Goal: Task Accomplishment & Management: Manage account settings

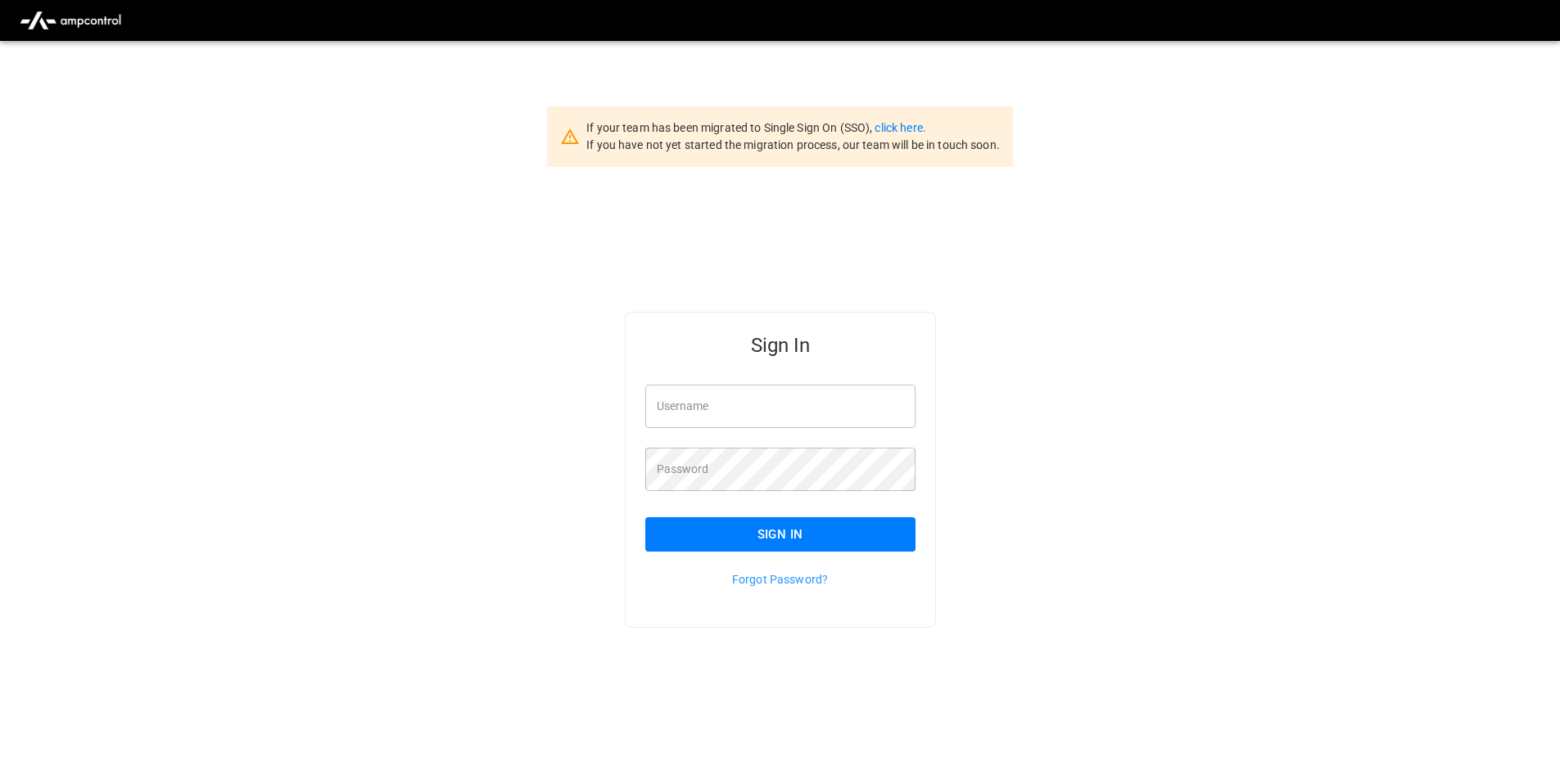
type input "**********"
click at [765, 524] on button "Sign In" at bounding box center [780, 535] width 270 height 34
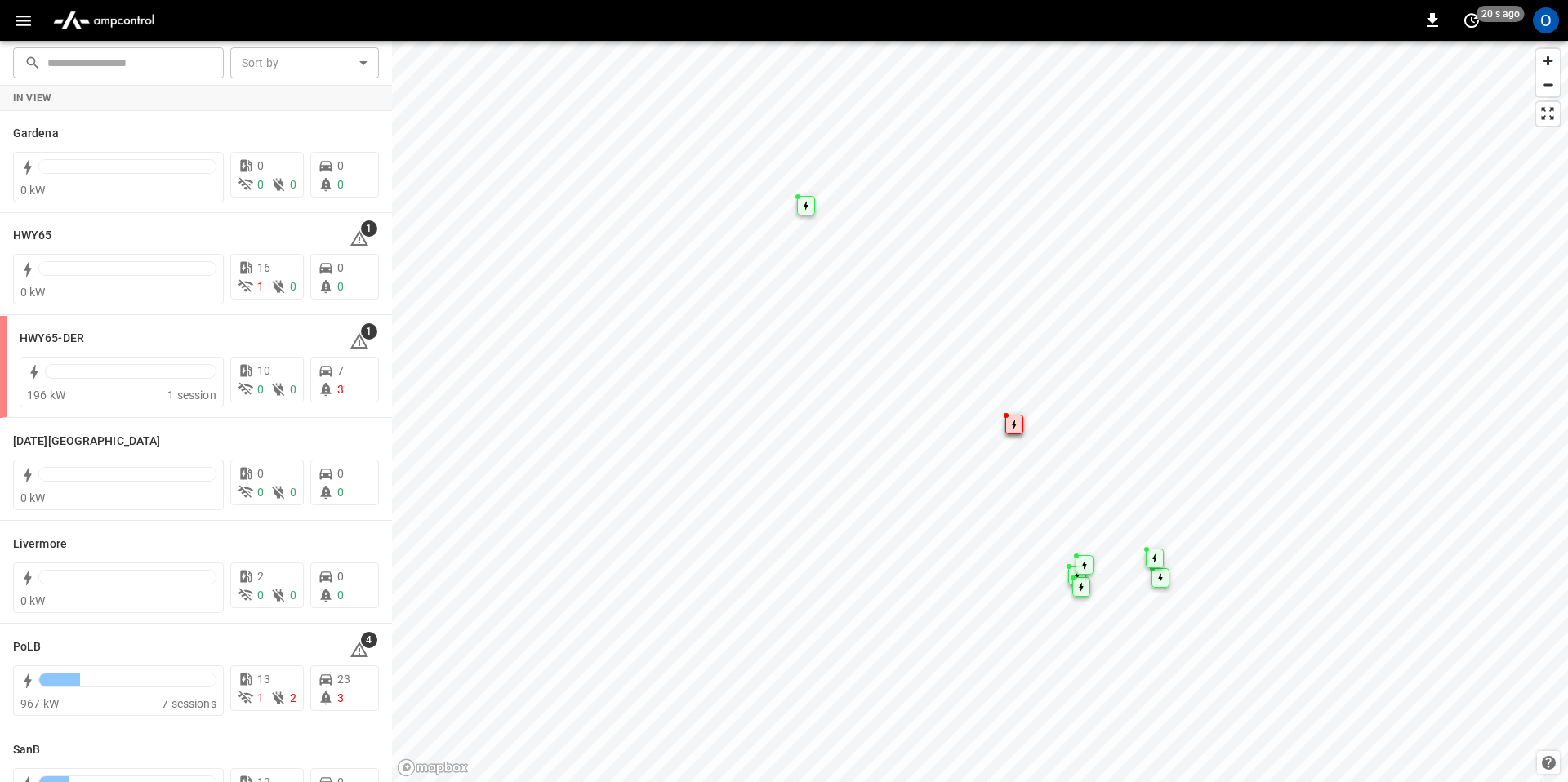
click at [13, 17] on icon "button" at bounding box center [23, 21] width 20 height 20
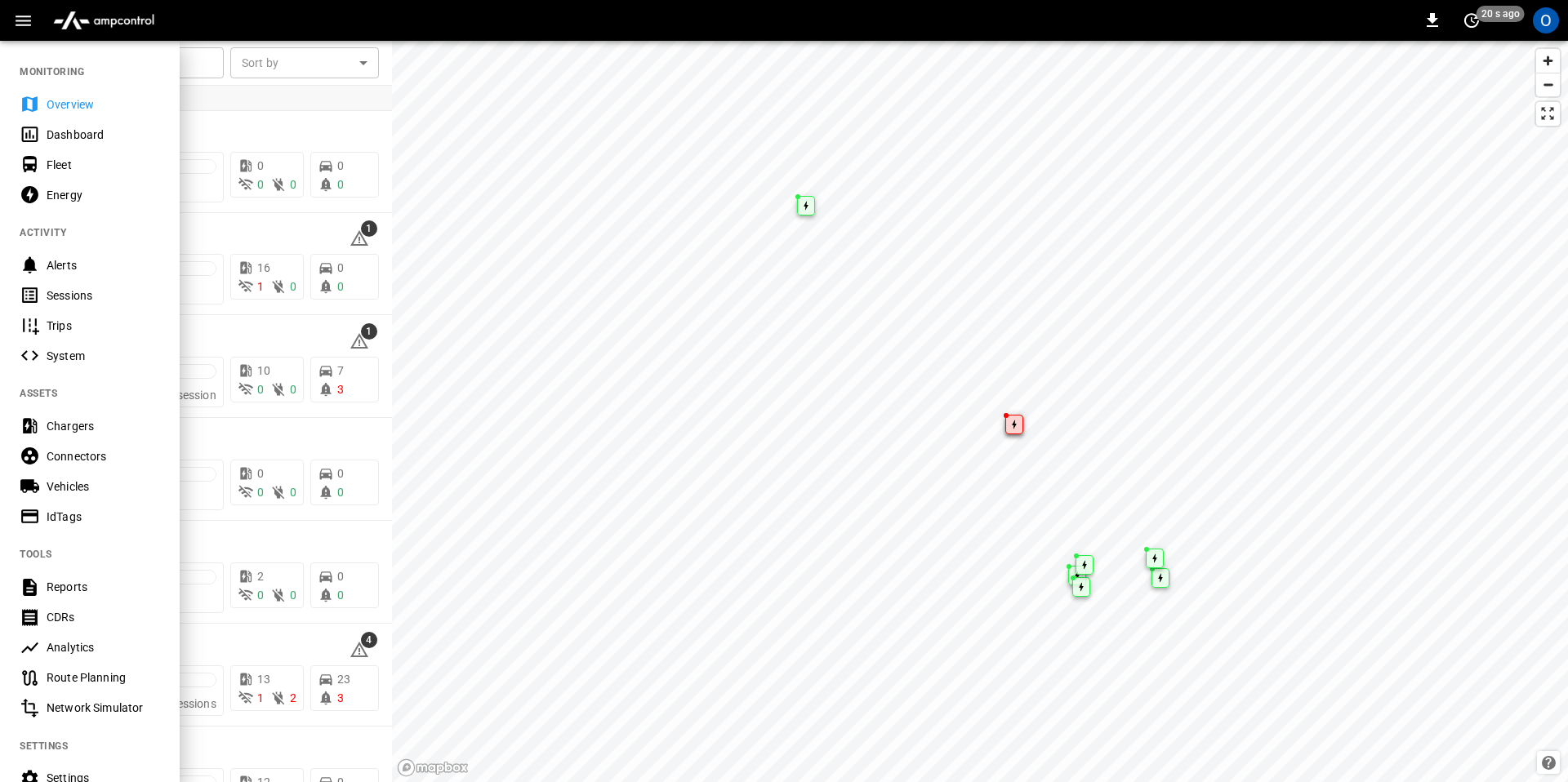
scroll to position [162, 0]
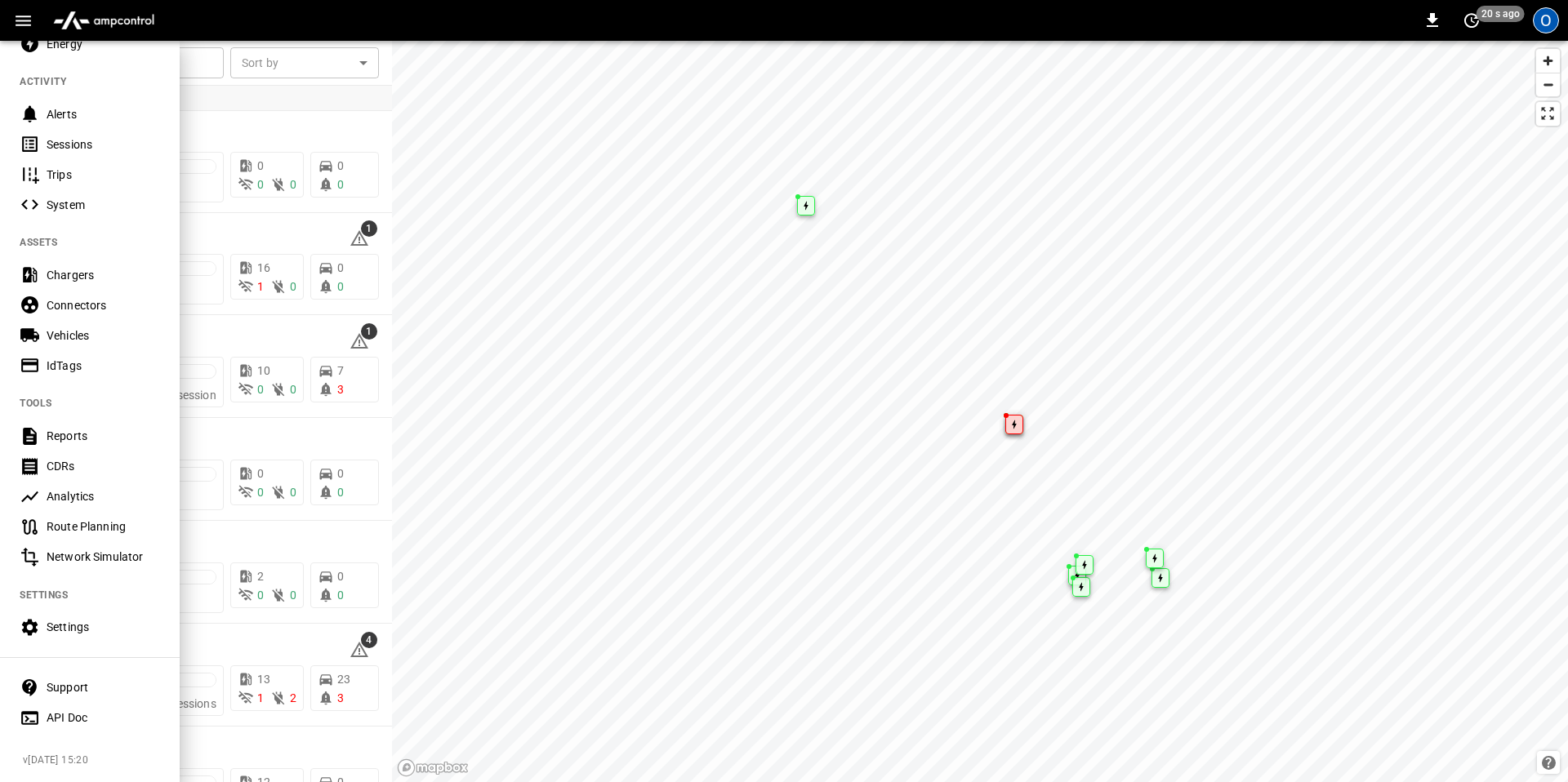
click at [1546, 27] on div "O" at bounding box center [1546, 20] width 26 height 26
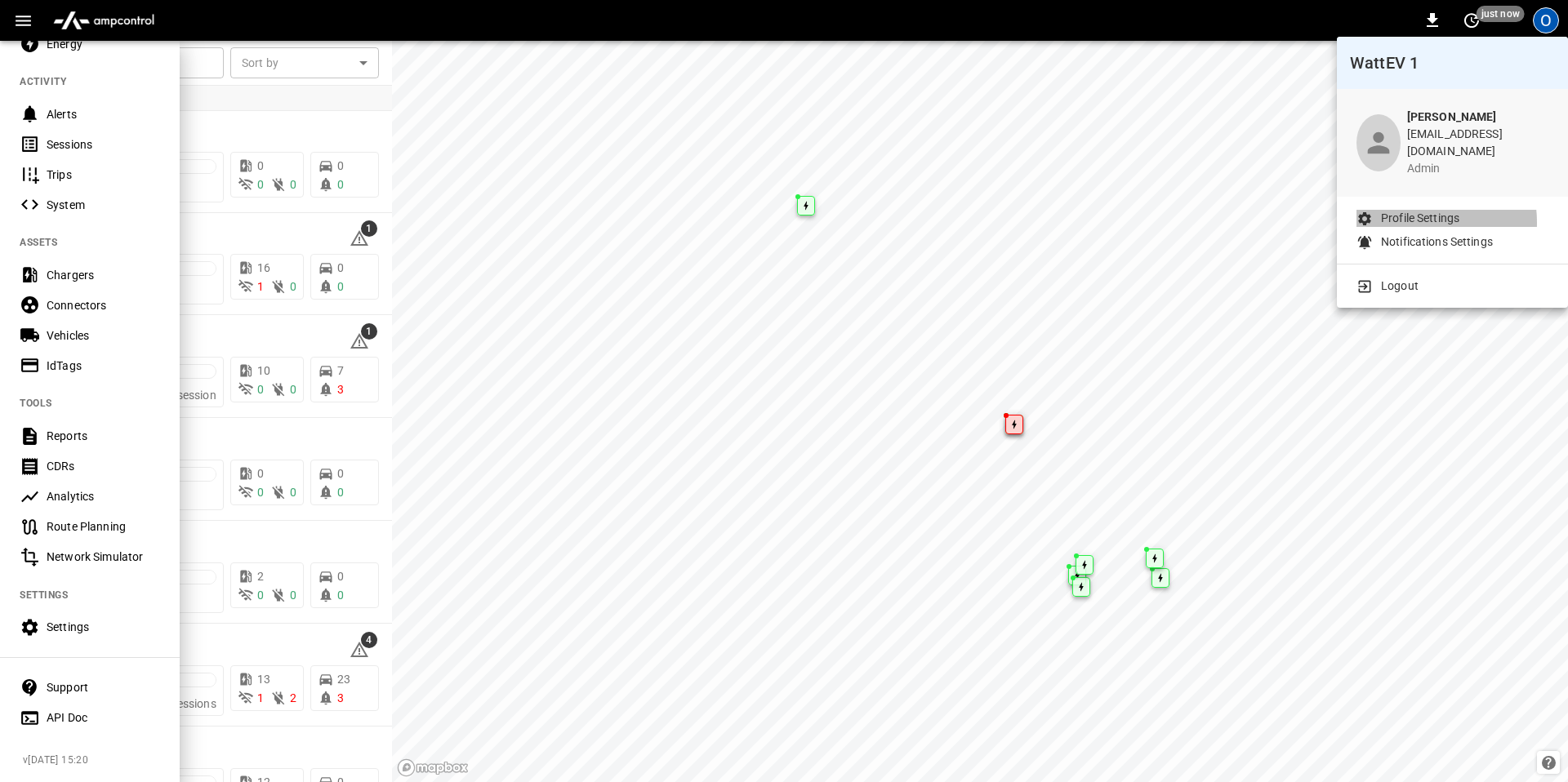
click at [1418, 211] on p "Profile Settings" at bounding box center [1420, 218] width 78 height 17
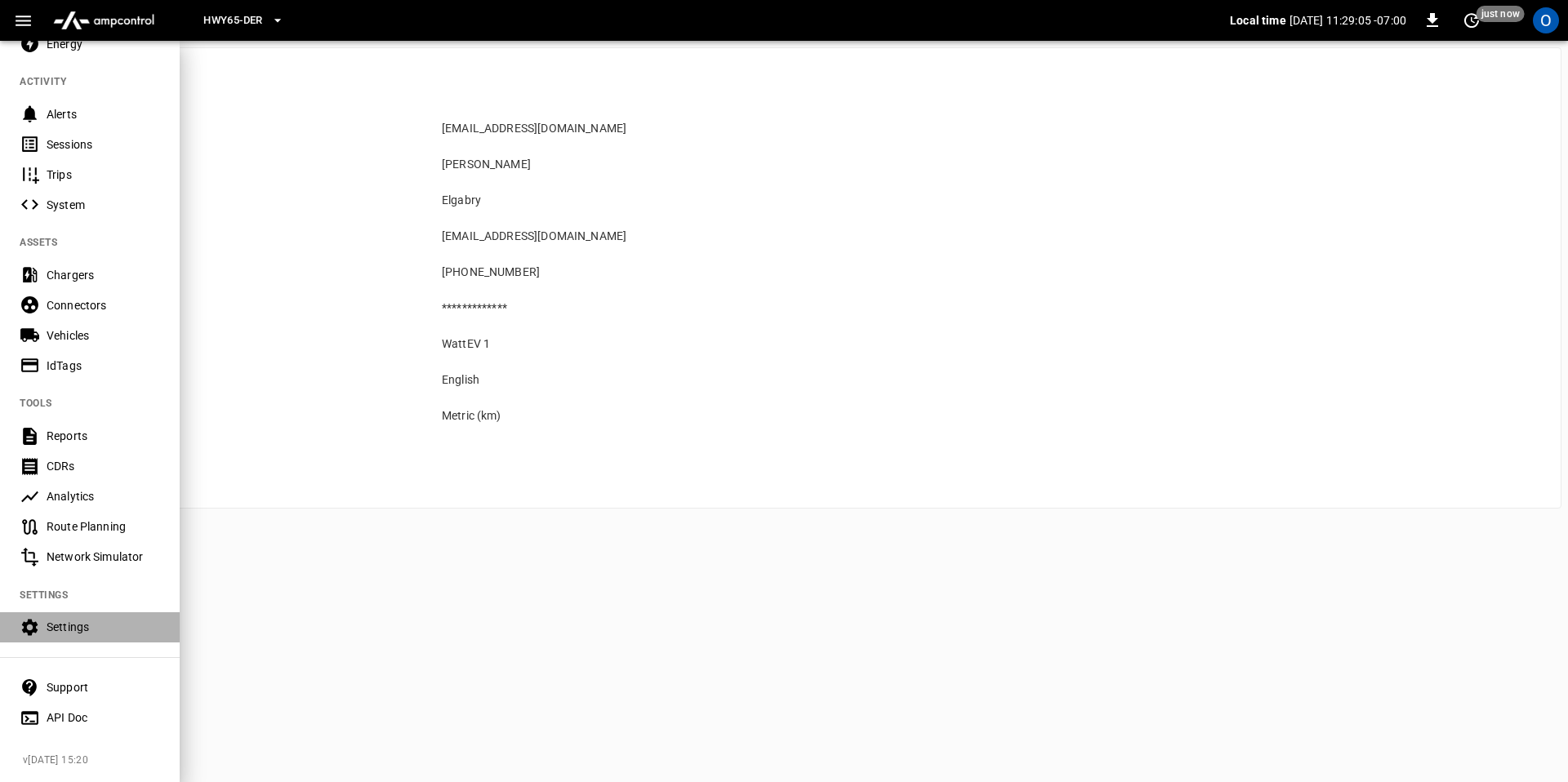
click at [52, 612] on div "Settings" at bounding box center [90, 627] width 180 height 31
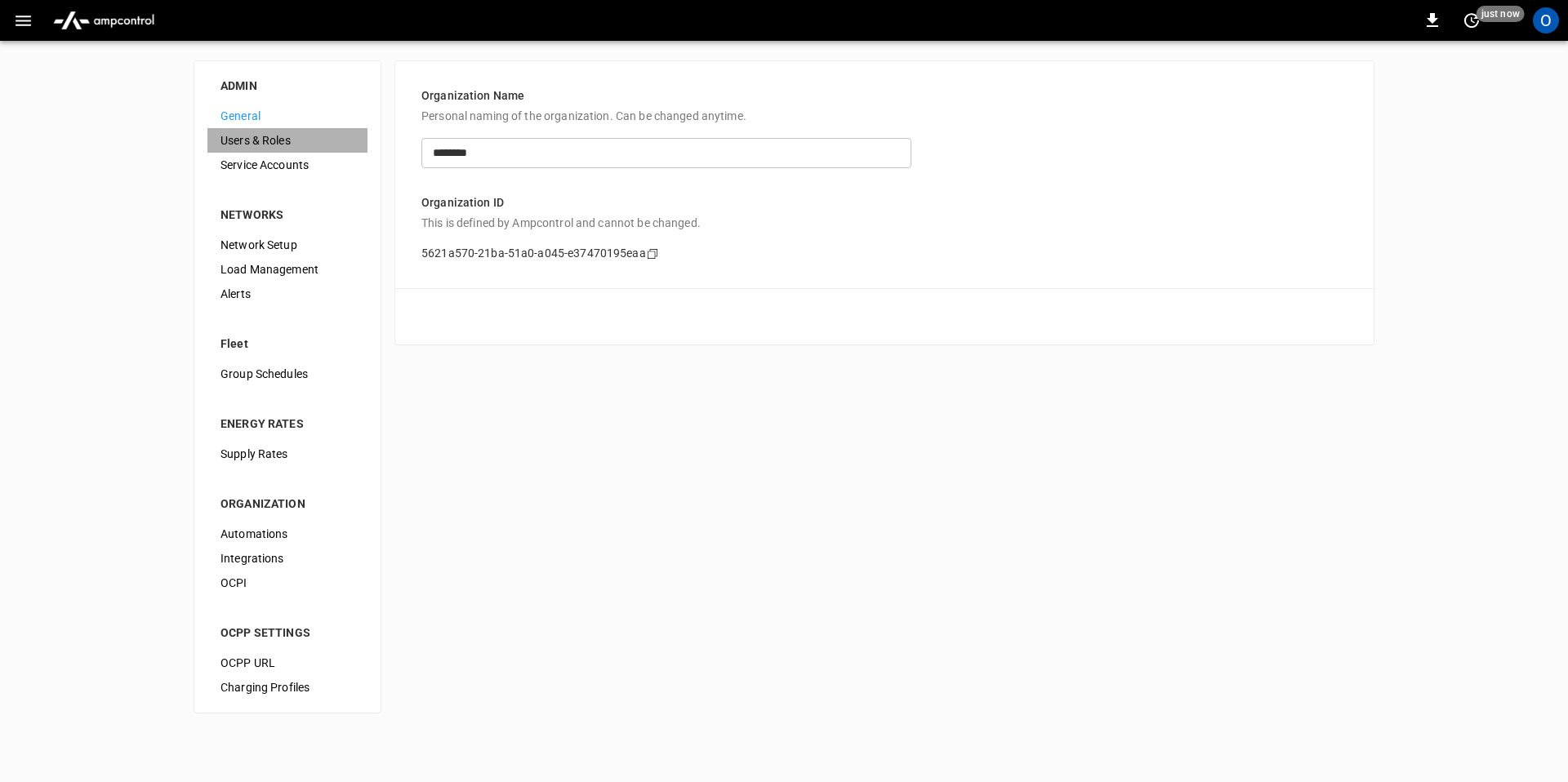
click at [274, 143] on span "Users & Roles" at bounding box center [288, 141] width 134 height 17
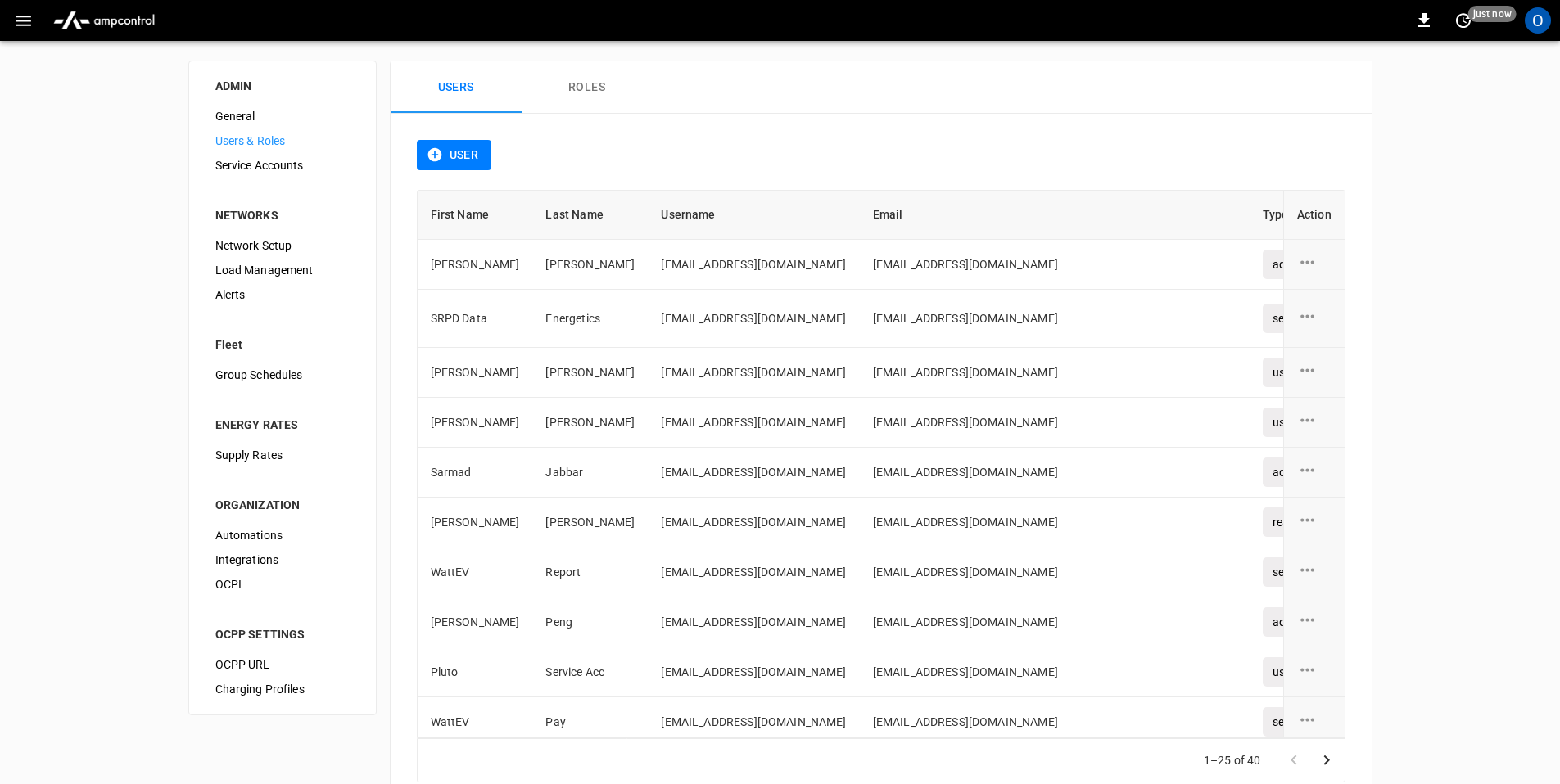
click at [465, 152] on button "User" at bounding box center [454, 155] width 75 height 31
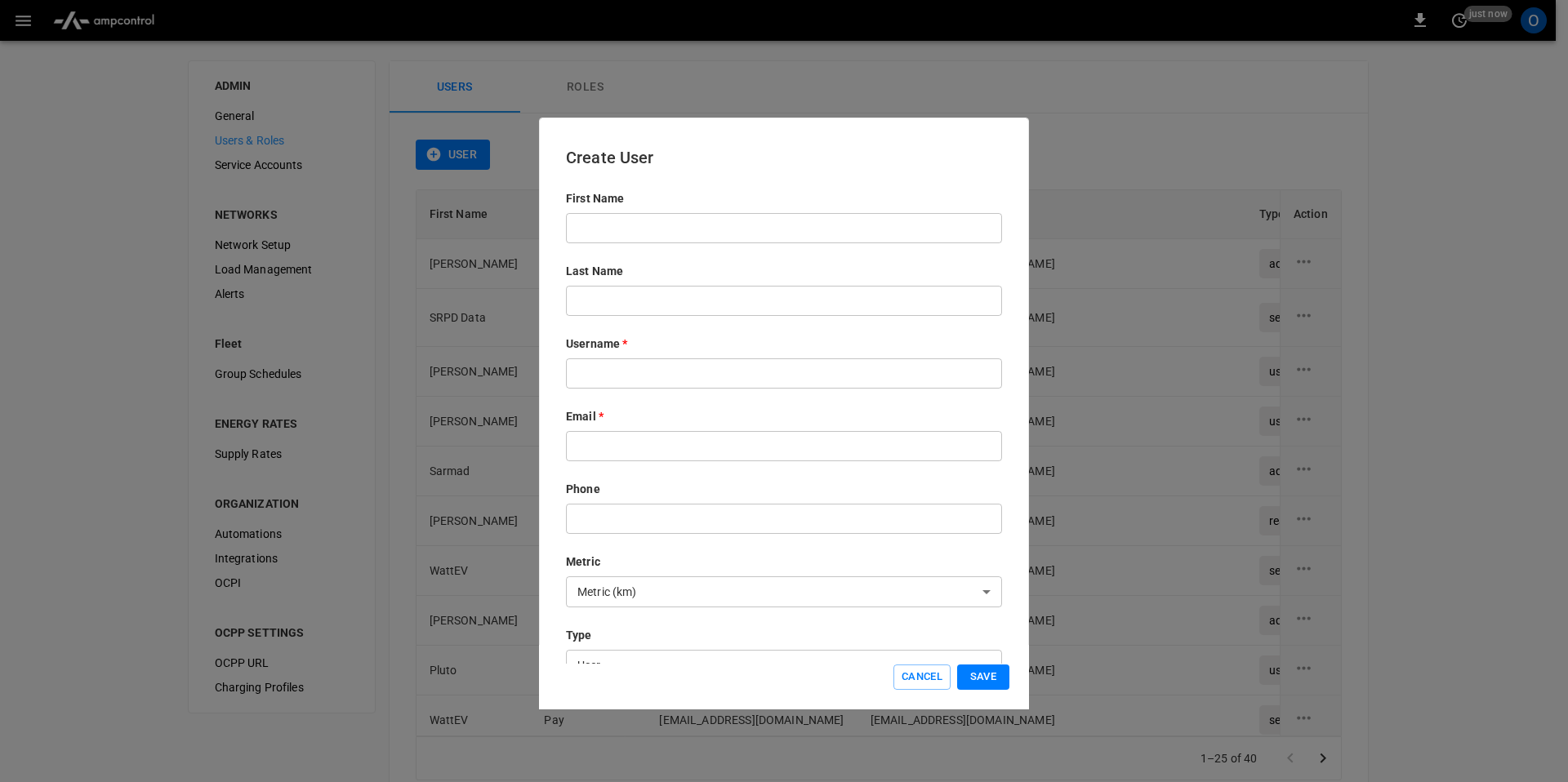
click at [619, 220] on input "text" at bounding box center [783, 228] width 436 height 31
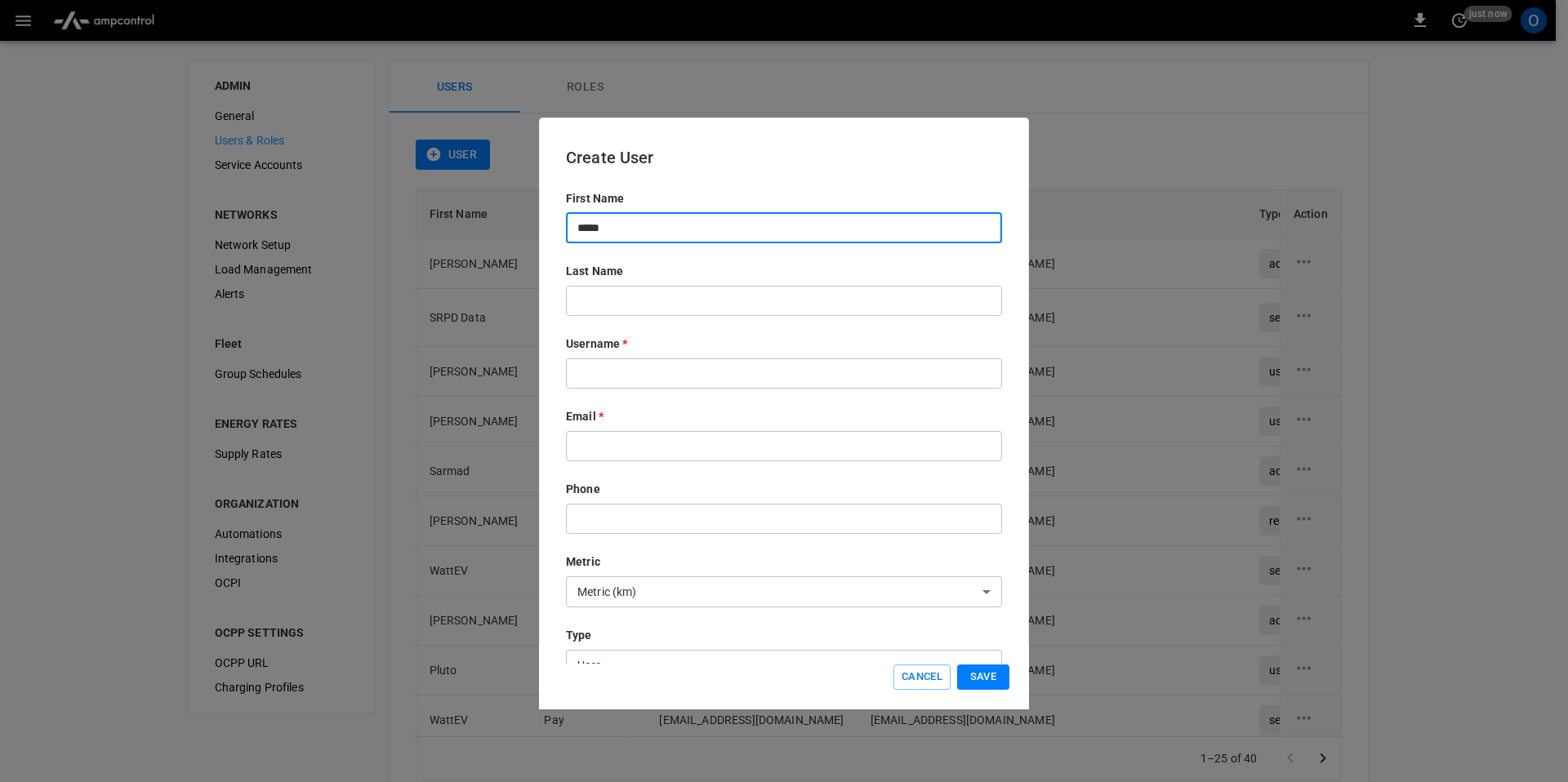
type input "*****"
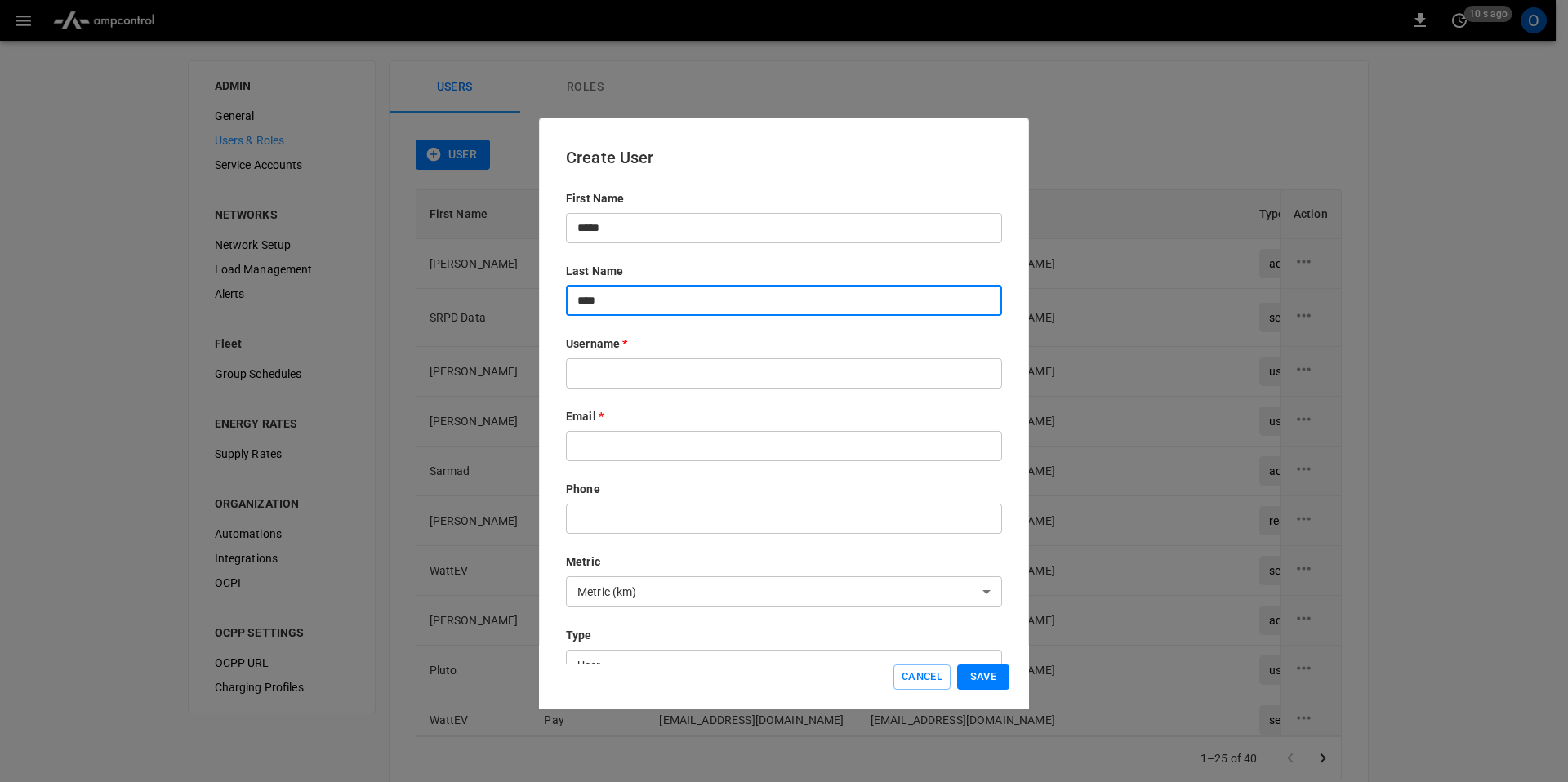
type input "****"
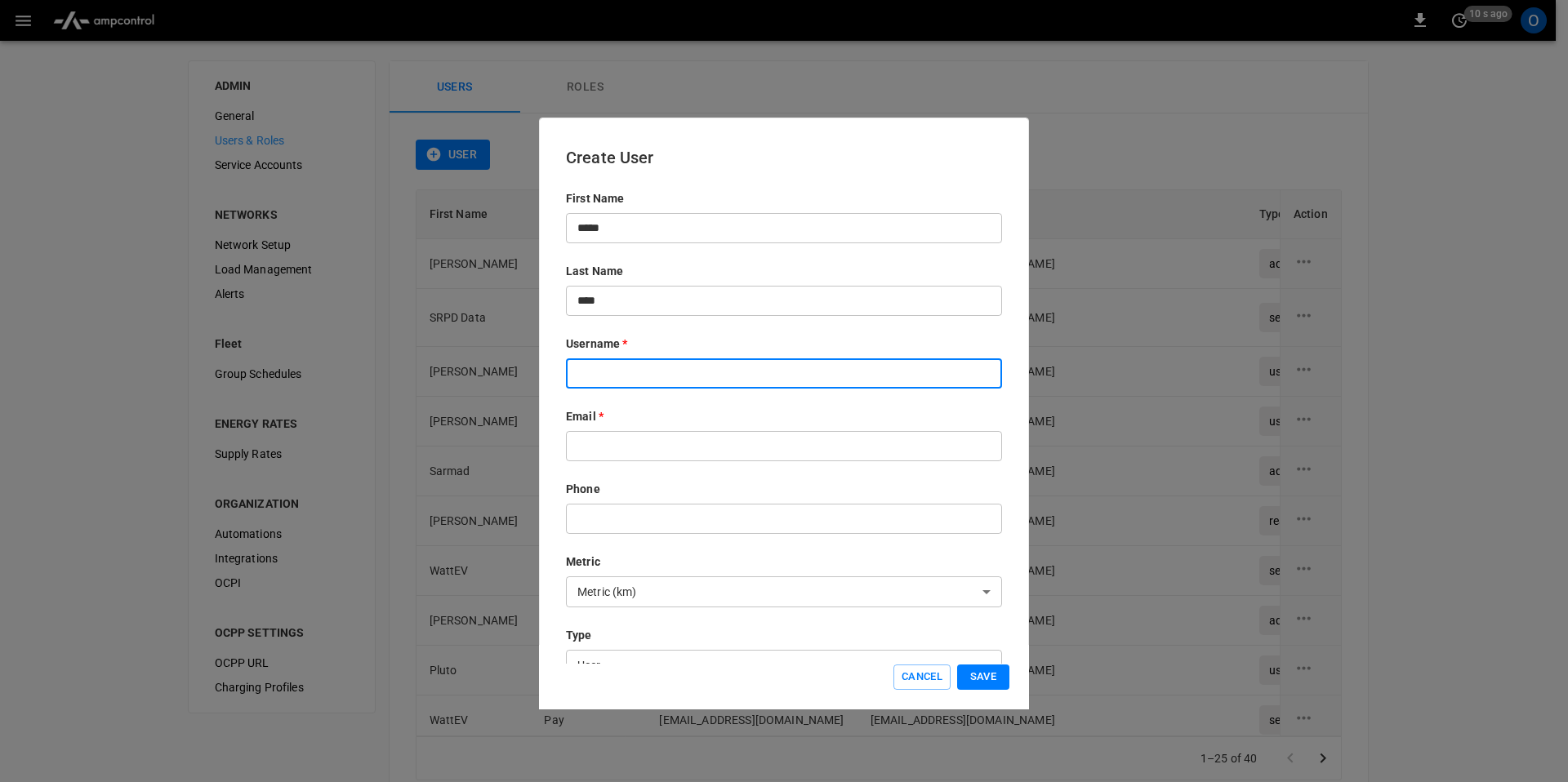
click at [685, 455] on input "text" at bounding box center [783, 447] width 436 height 31
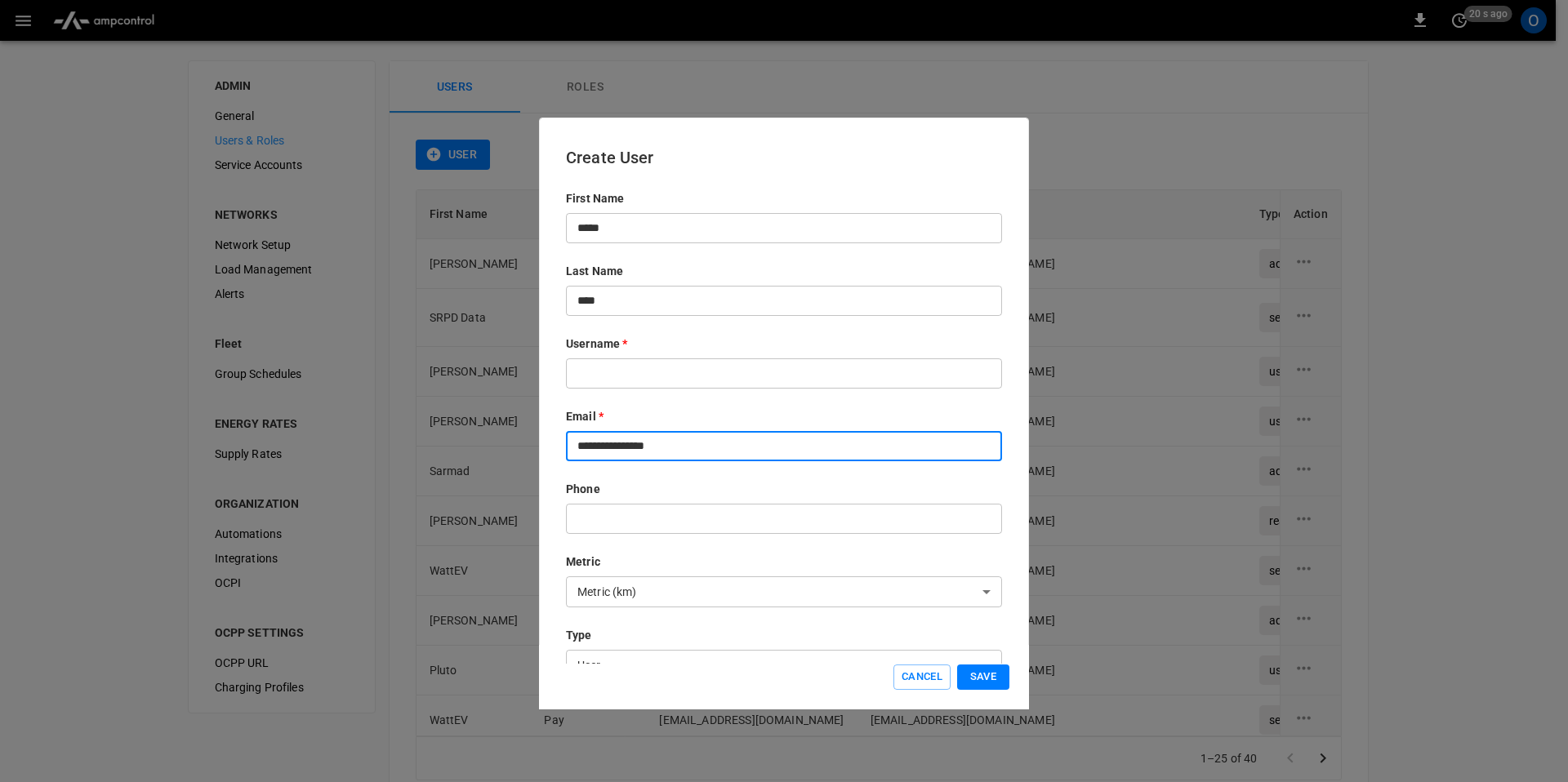
scroll to position [11, 0]
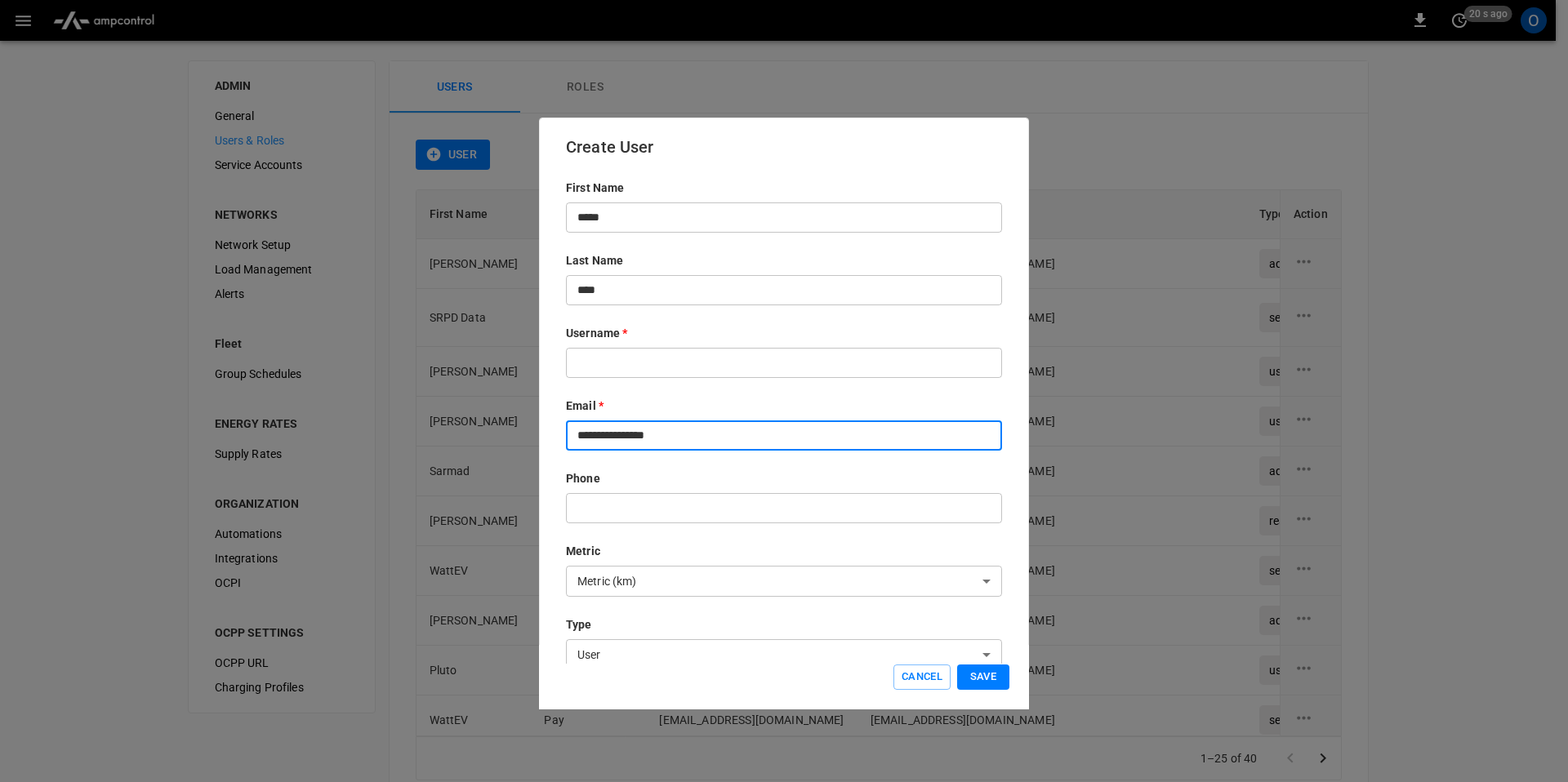
type input "**********"
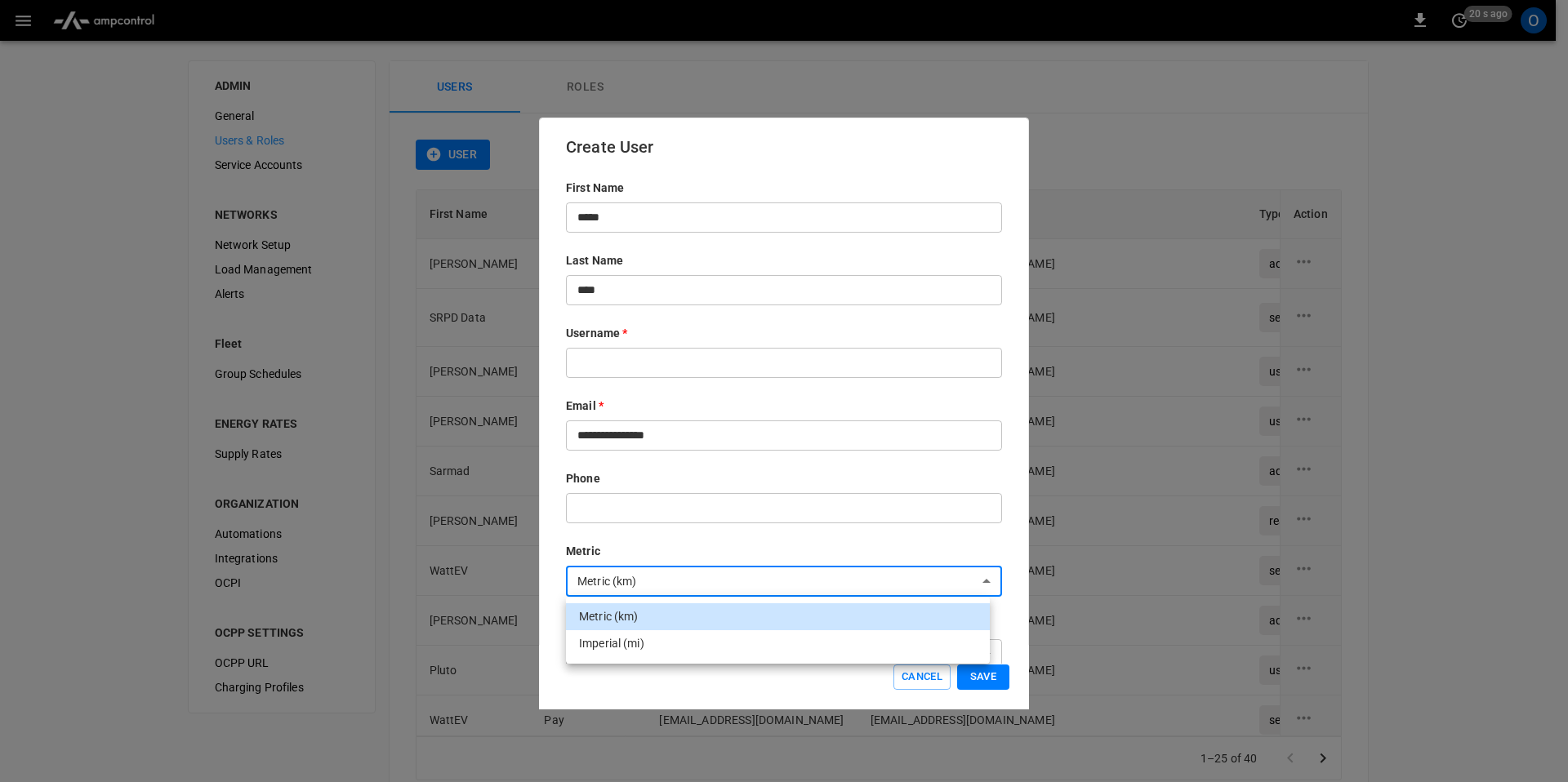
click at [615, 578] on body "0 20 s ago O ADMIN General Users & Roles Service Accounts NETWORKS Network Setu…" at bounding box center [784, 414] width 1568 height 827
click at [604, 642] on li "Imperial (mi)" at bounding box center [777, 644] width 424 height 27
type input "*****"
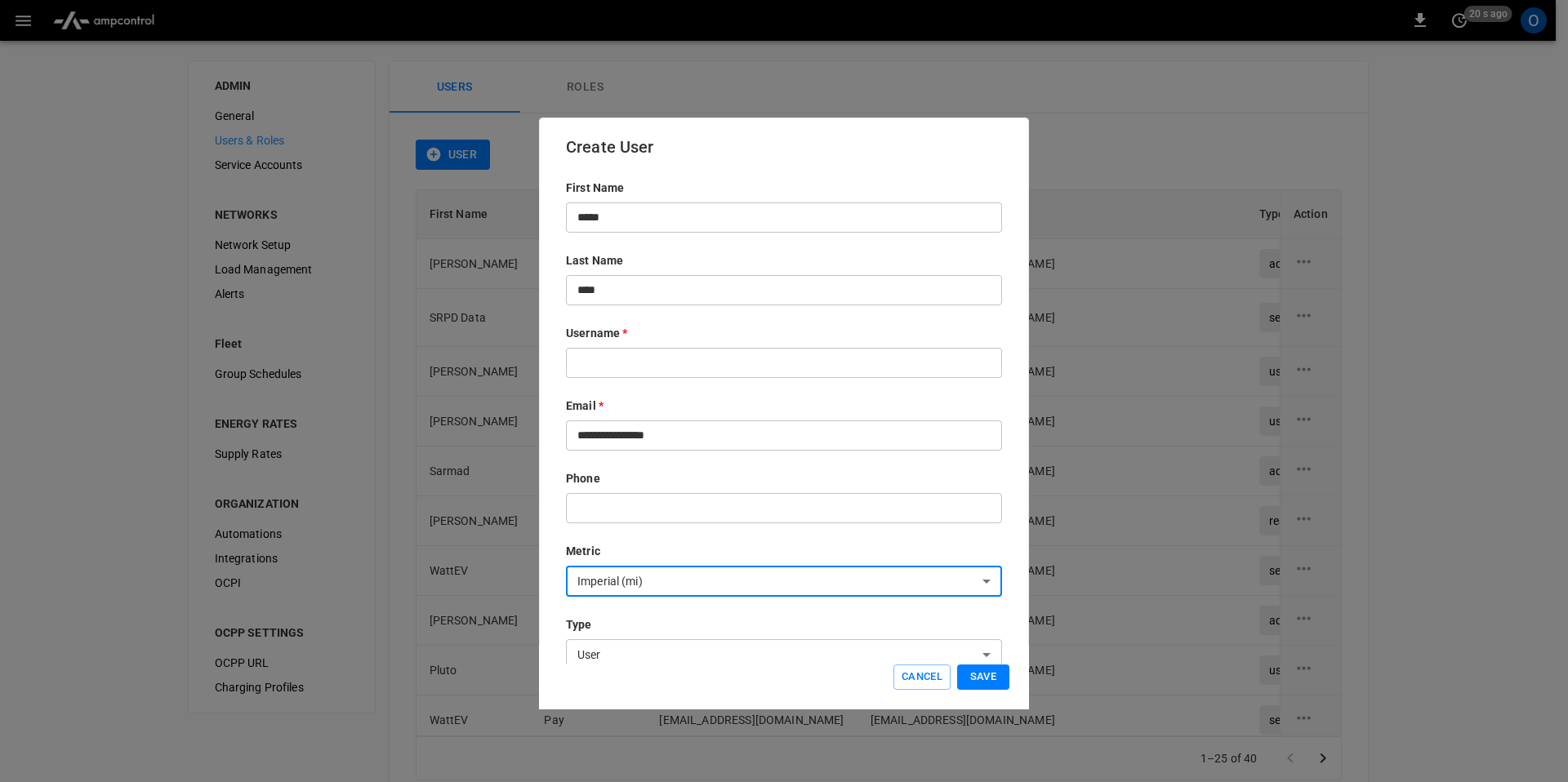
scroll to position [273, 0]
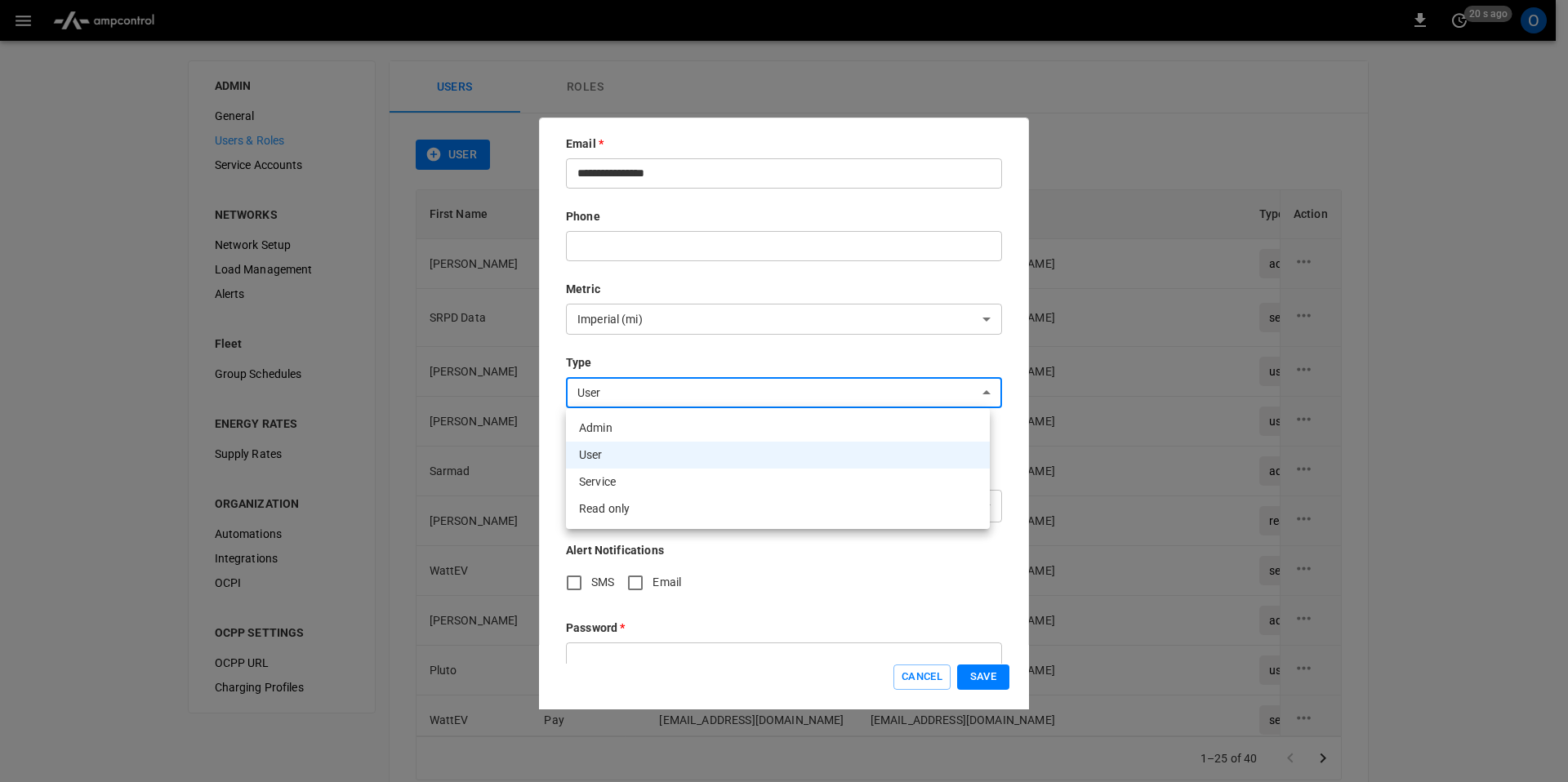
click at [626, 378] on body "0 20 s ago O ADMIN General Users & Roles Service Accounts NETWORKS Network Setu…" at bounding box center [784, 414] width 1568 height 827
click at [617, 363] on div at bounding box center [784, 391] width 1568 height 782
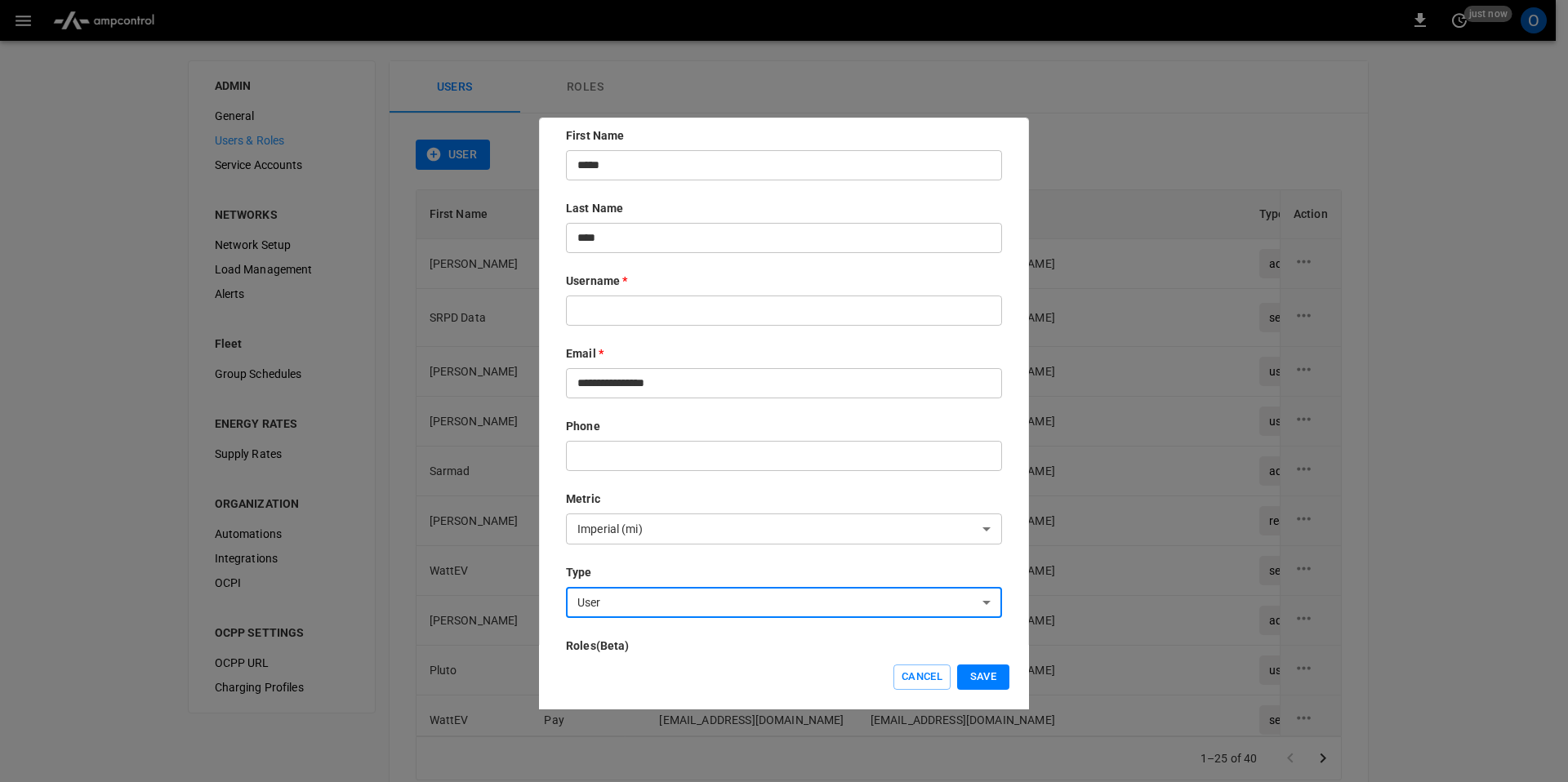
scroll to position [319, 0]
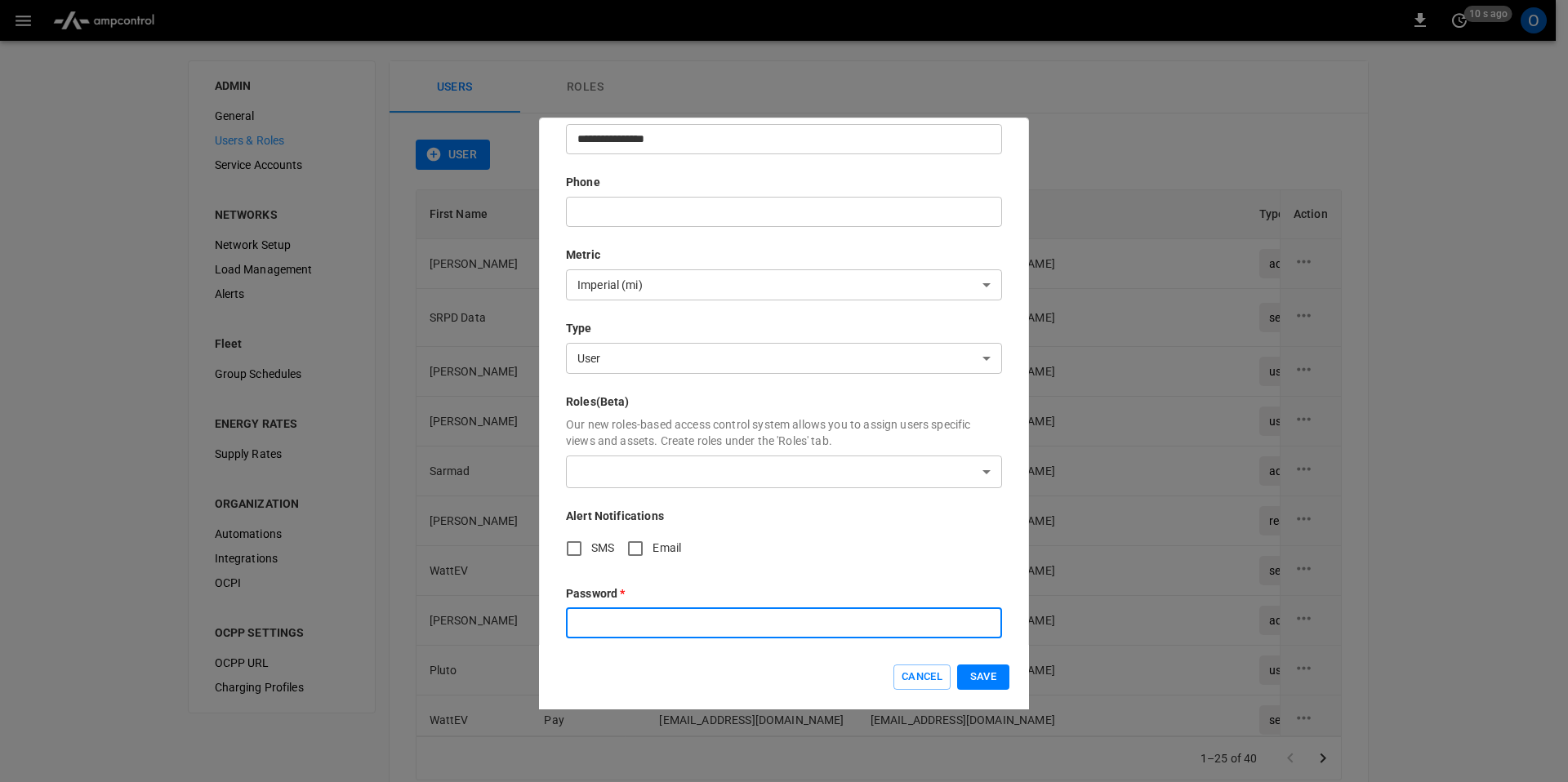
click at [612, 608] on input "text" at bounding box center [783, 623] width 436 height 31
type input "**********"
click at [984, 678] on button "Save" at bounding box center [984, 678] width 53 height 25
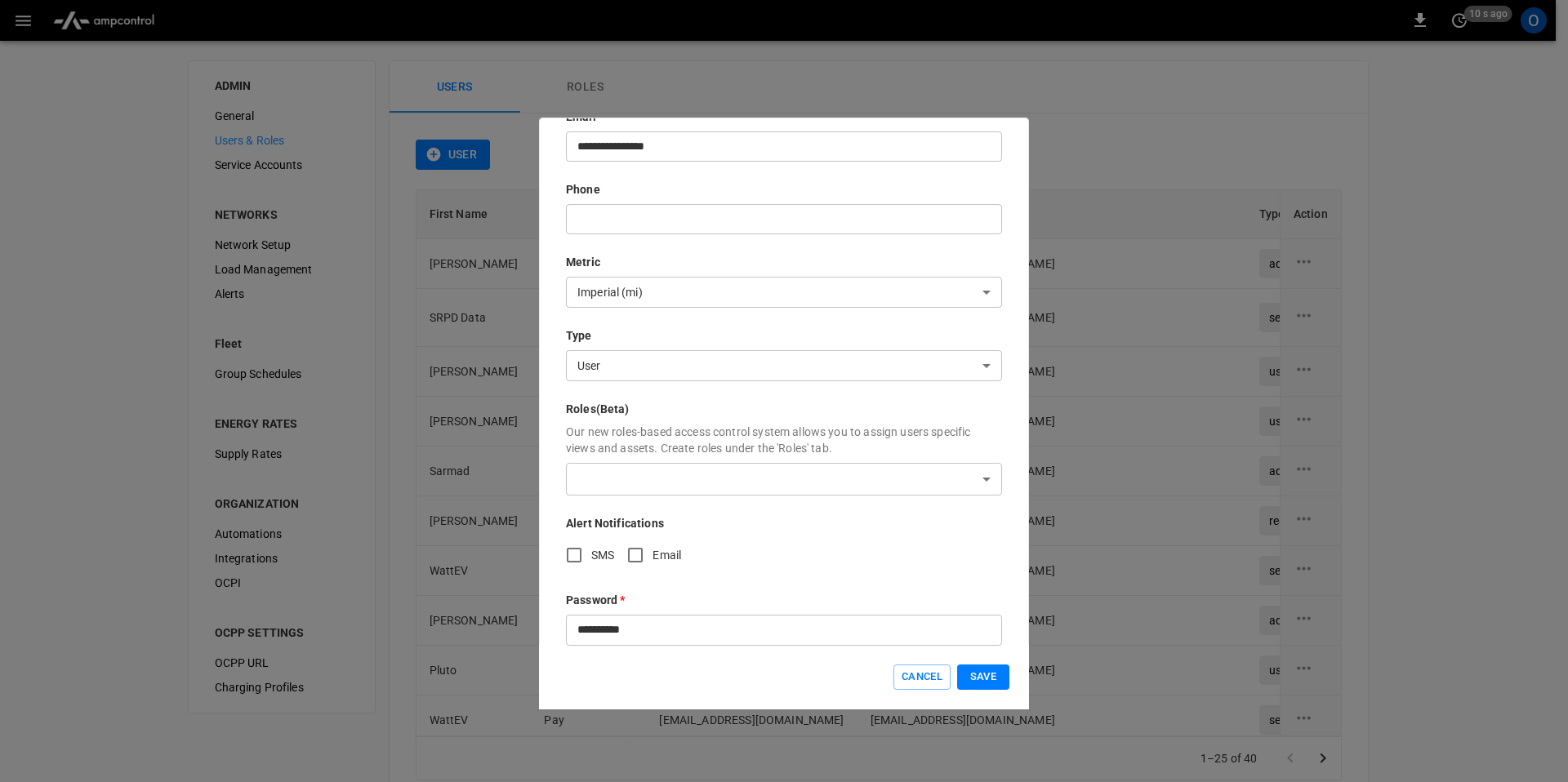
scroll to position [339, 0]
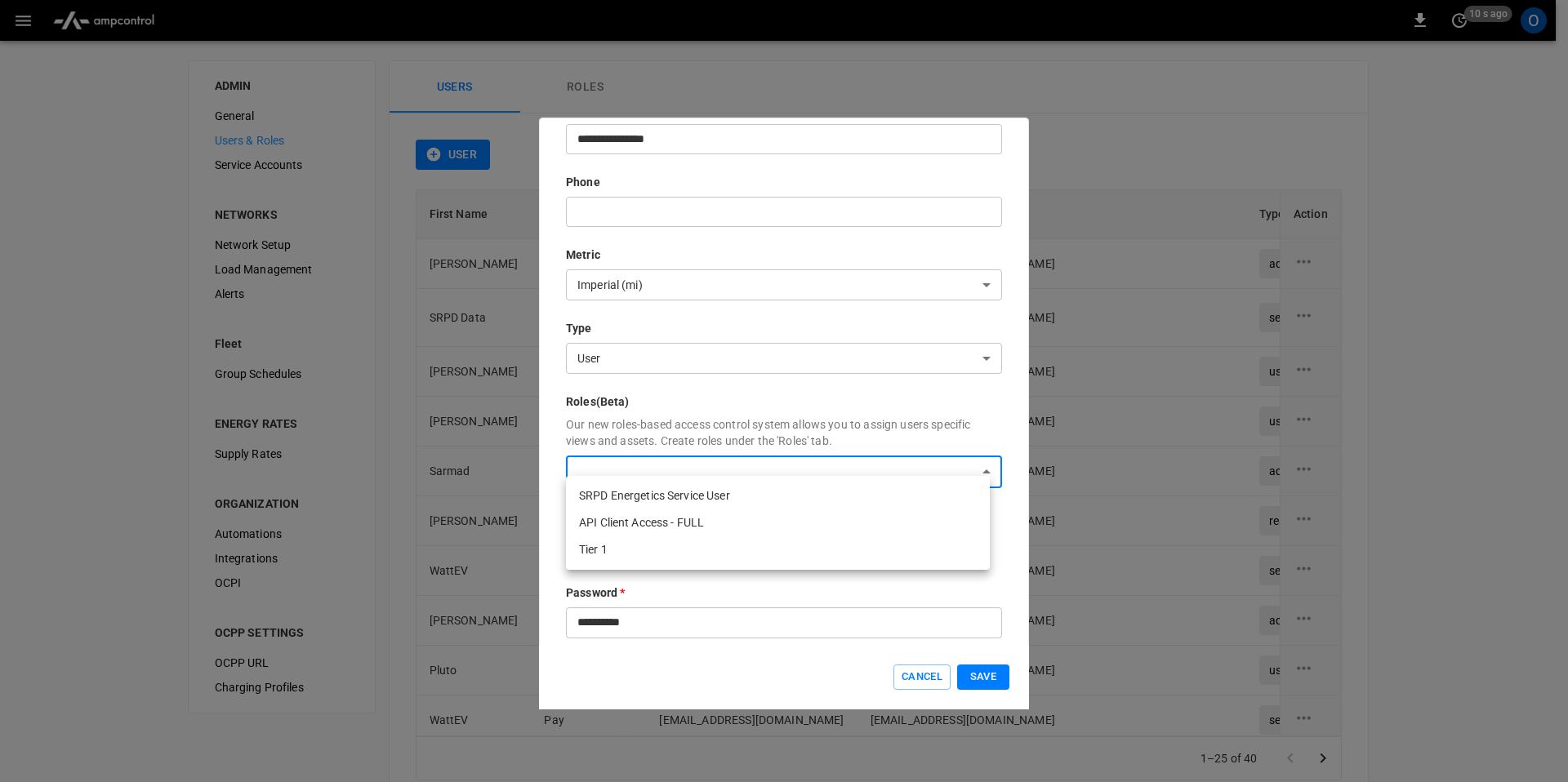
click at [724, 460] on body "0 10 s ago O ADMIN General Users & Roles Service Accounts NETWORKS Network Setu…" at bounding box center [784, 414] width 1568 height 827
click at [733, 423] on div at bounding box center [784, 391] width 1568 height 782
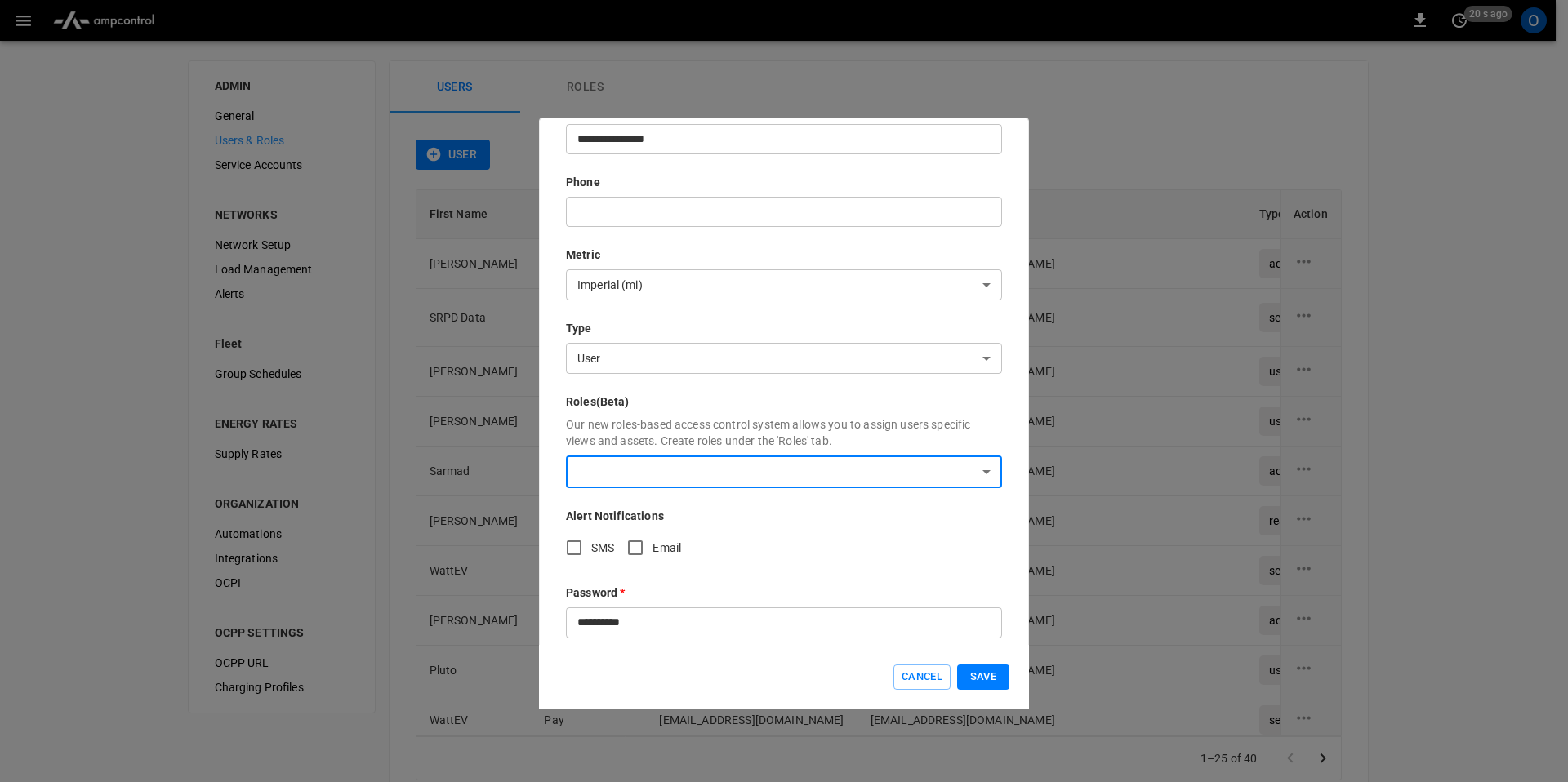
click at [995, 675] on button "Save" at bounding box center [984, 678] width 53 height 25
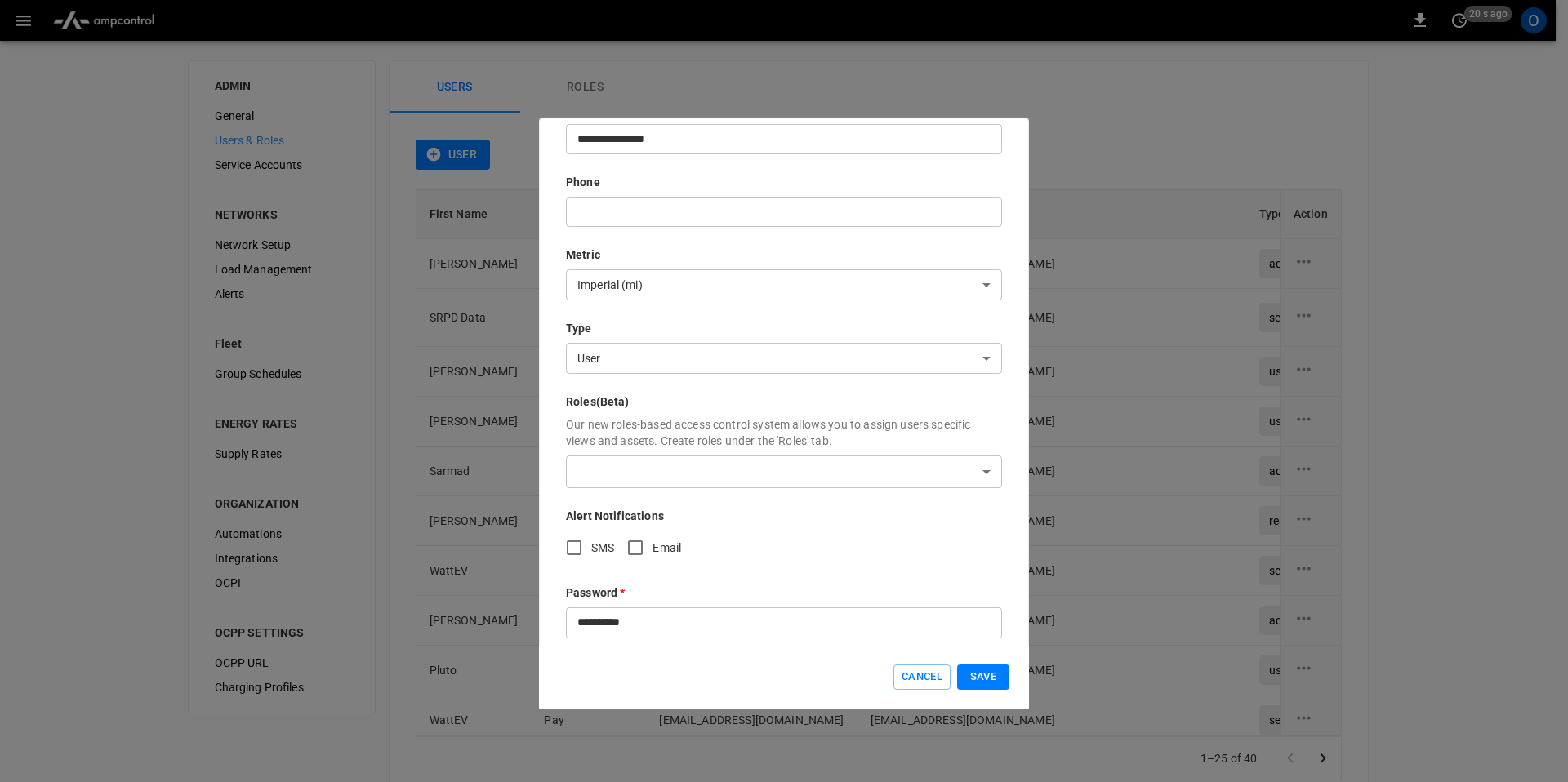
scroll to position [0, 0]
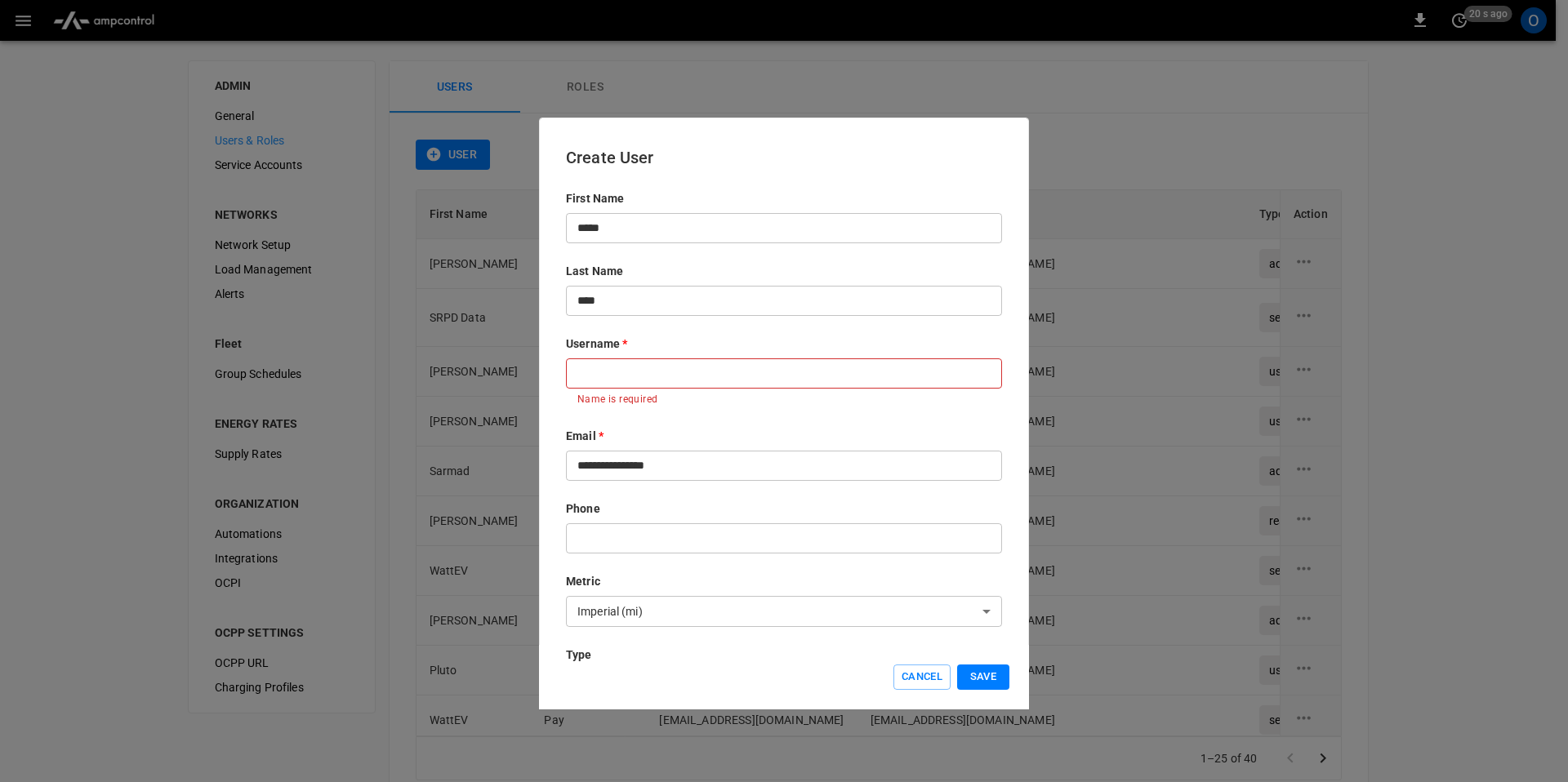
click at [617, 371] on input "text" at bounding box center [783, 374] width 436 height 31
click at [689, 458] on input "**********" at bounding box center [783, 466] width 436 height 31
click at [661, 362] on input "**" at bounding box center [783, 374] width 436 height 31
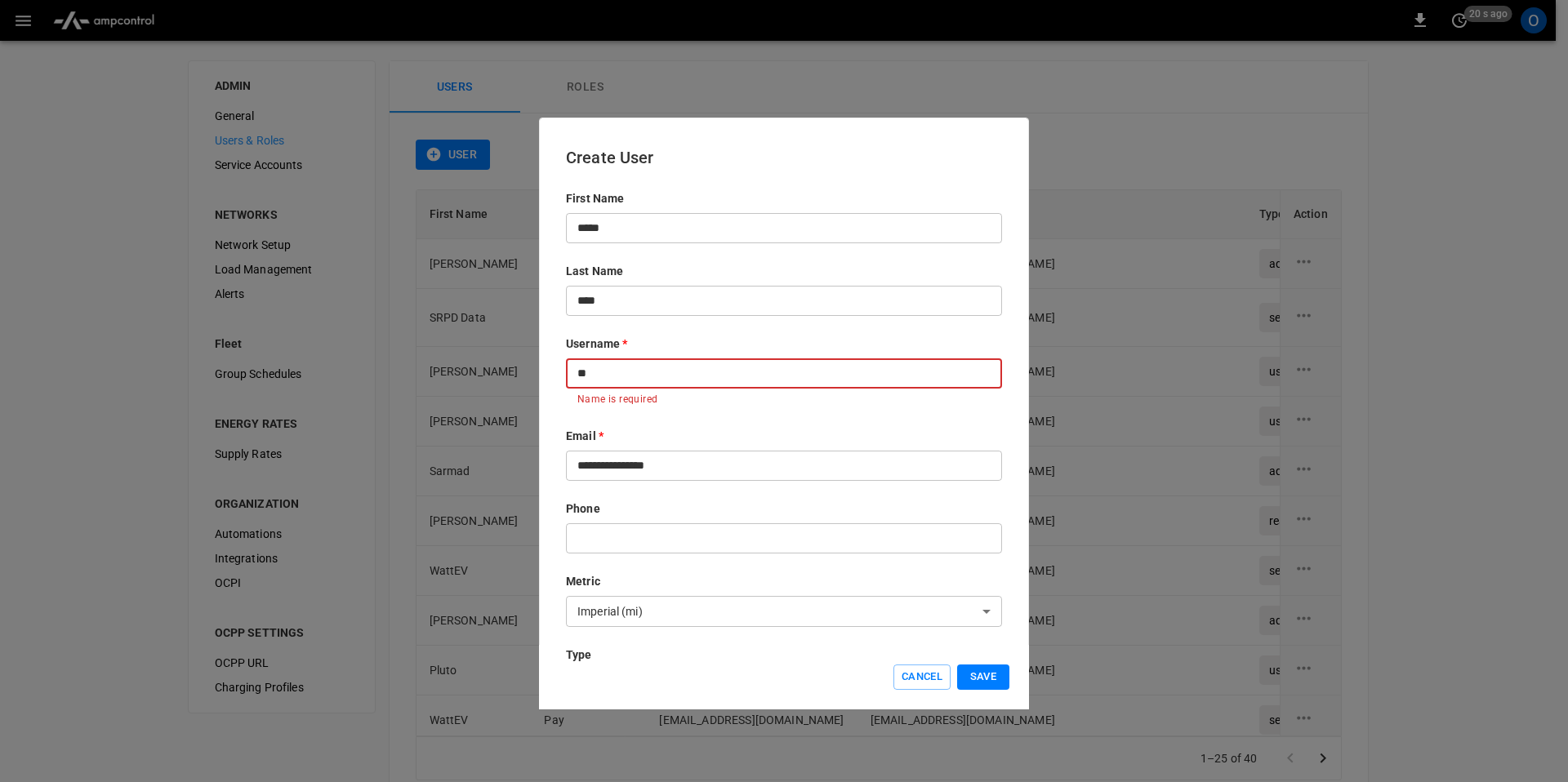
click at [661, 362] on input "**" at bounding box center [783, 374] width 436 height 31
paste input "**********"
type input "**********"
click at [975, 681] on button "Save" at bounding box center [984, 678] width 53 height 25
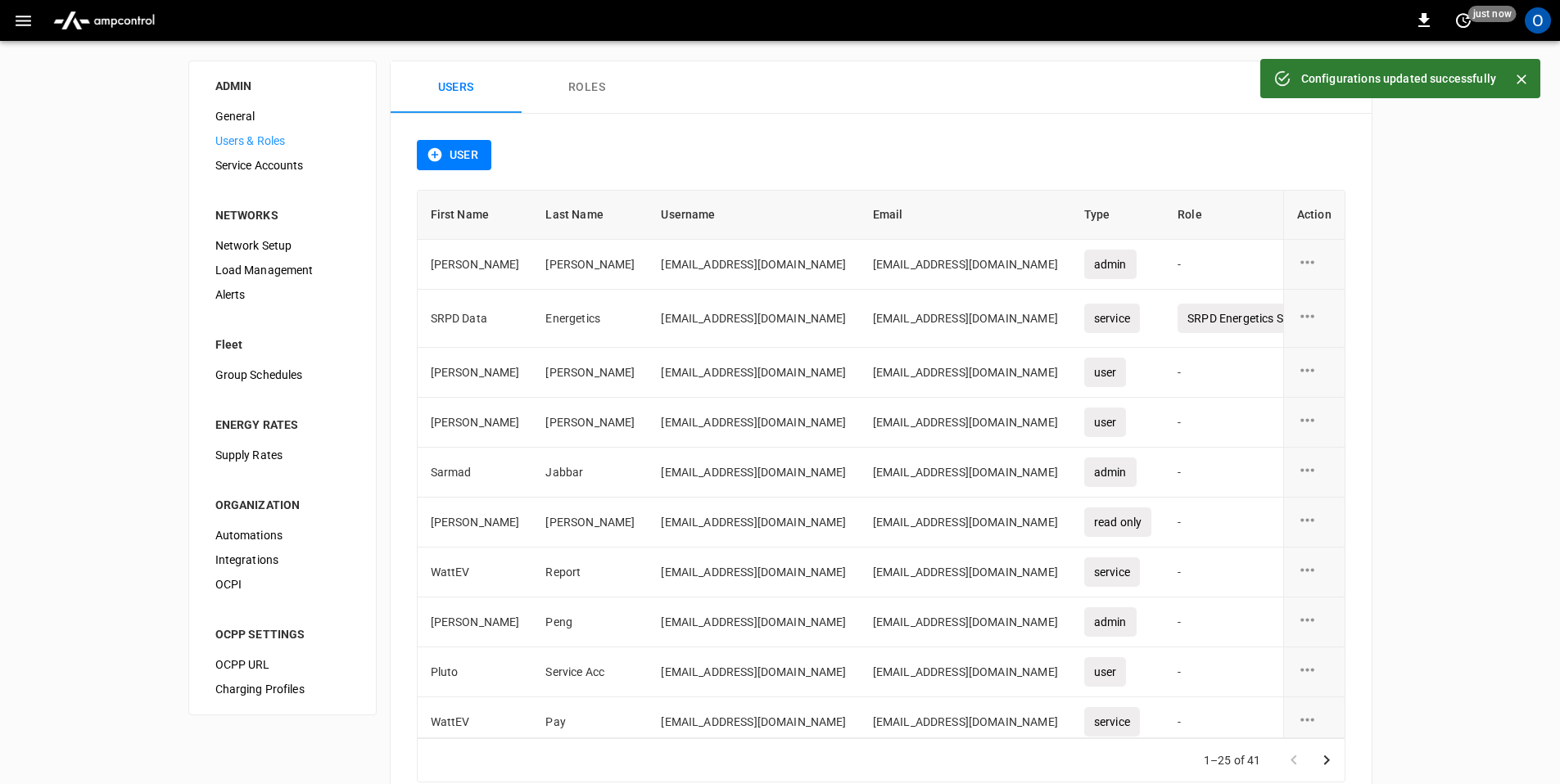
click at [458, 152] on button "User" at bounding box center [454, 155] width 75 height 31
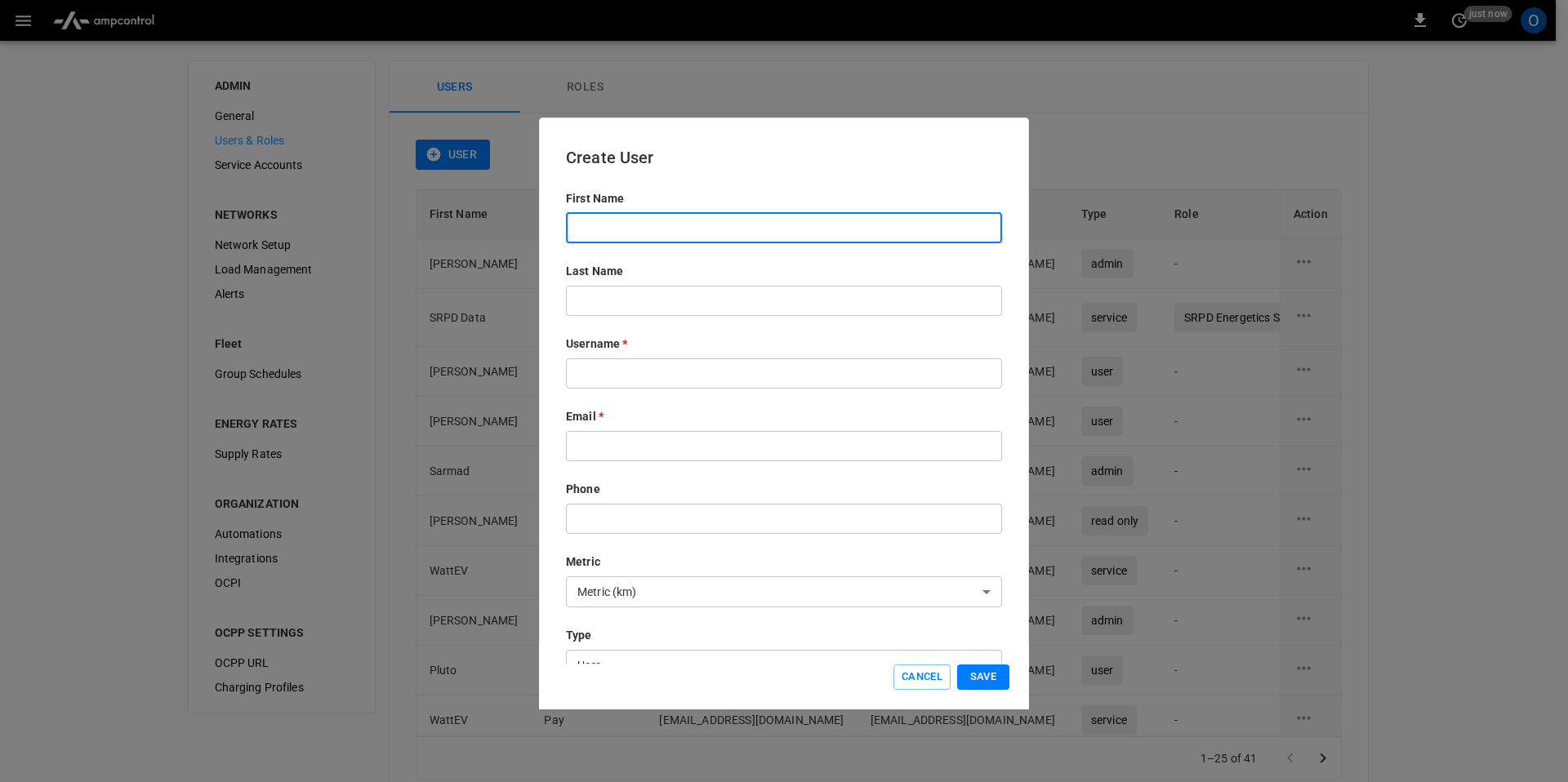
click at [618, 241] on input "text" at bounding box center [783, 228] width 436 height 31
type input "****"
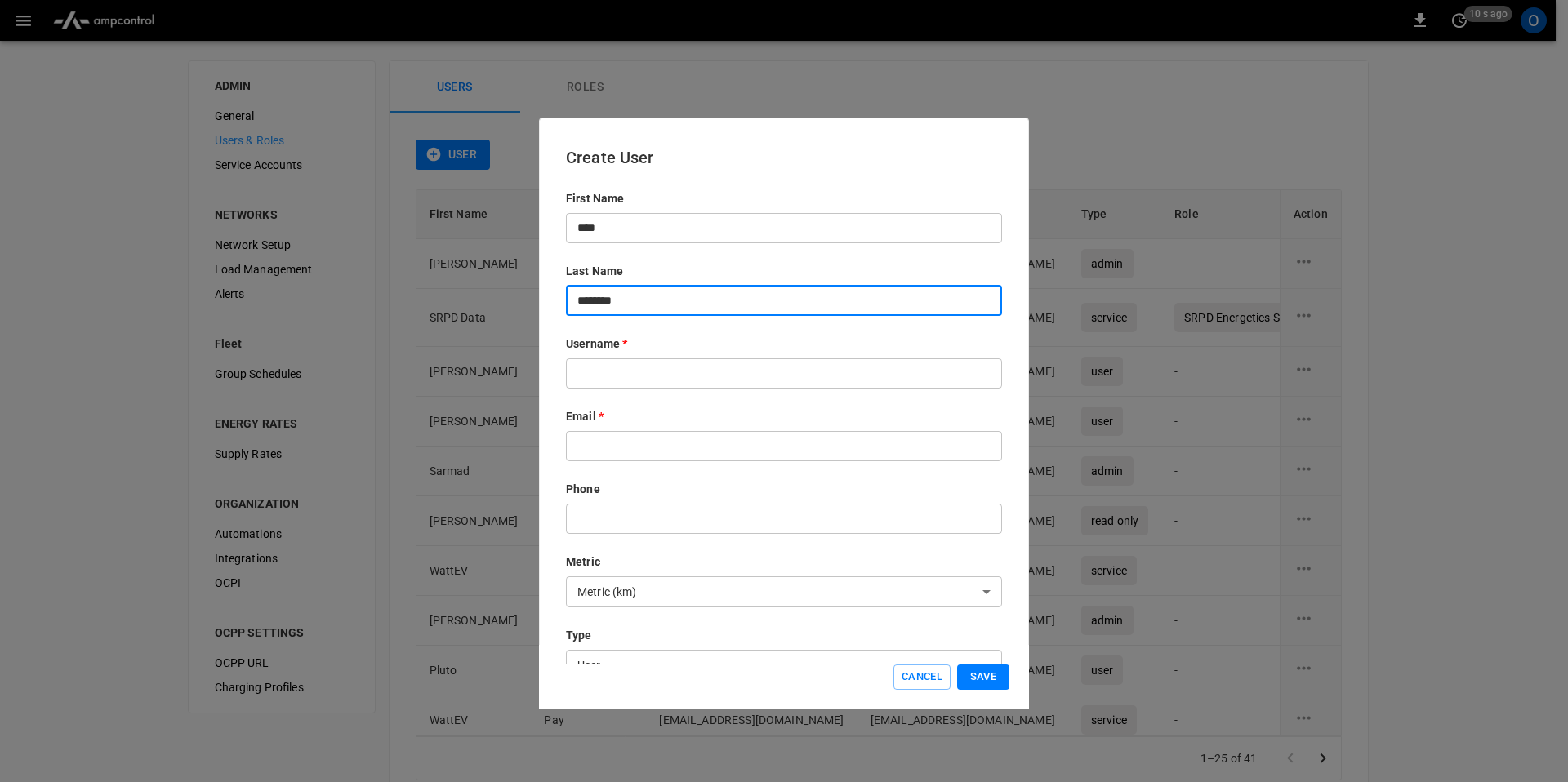
type input "********"
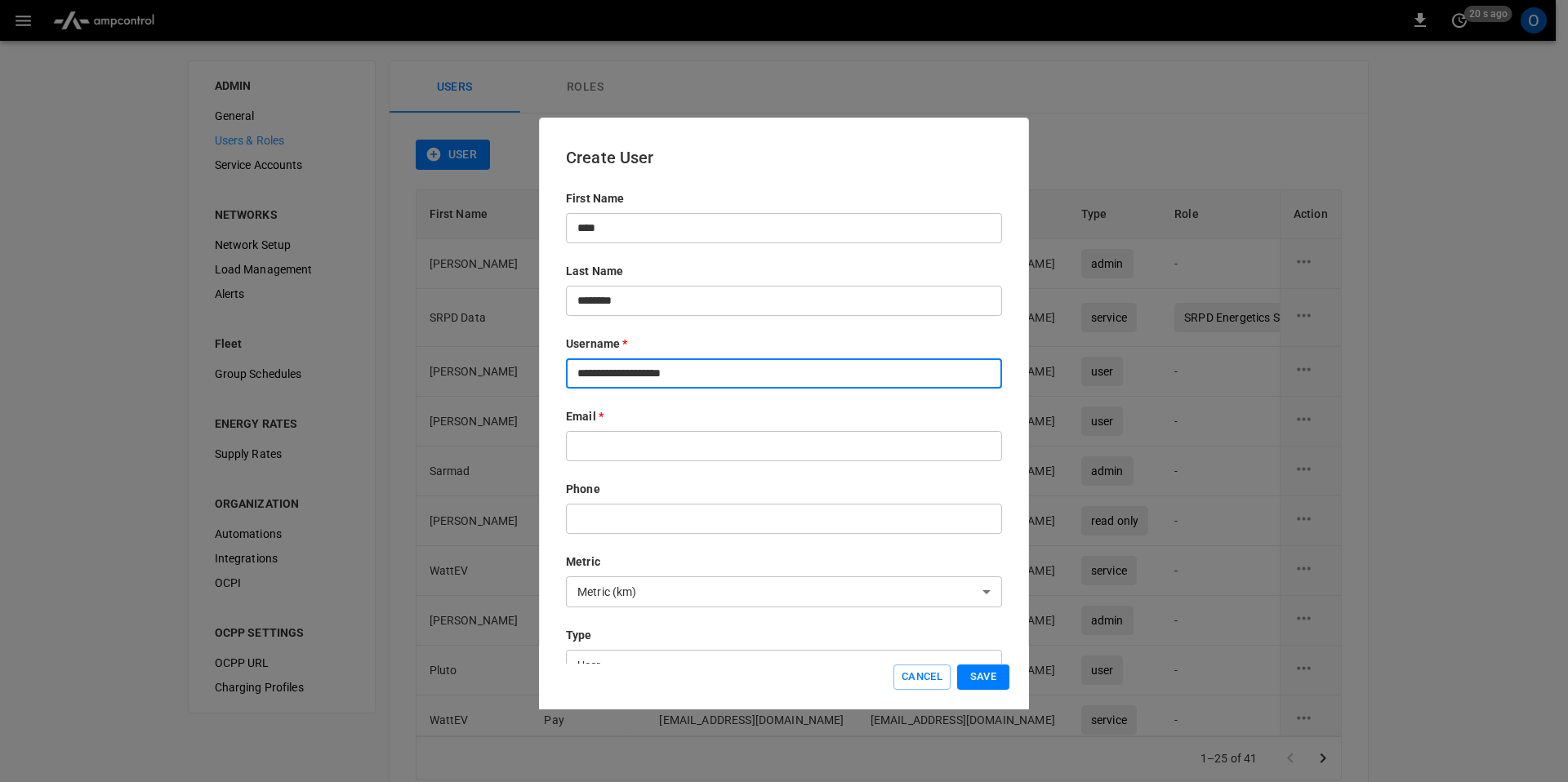
type input "**********"
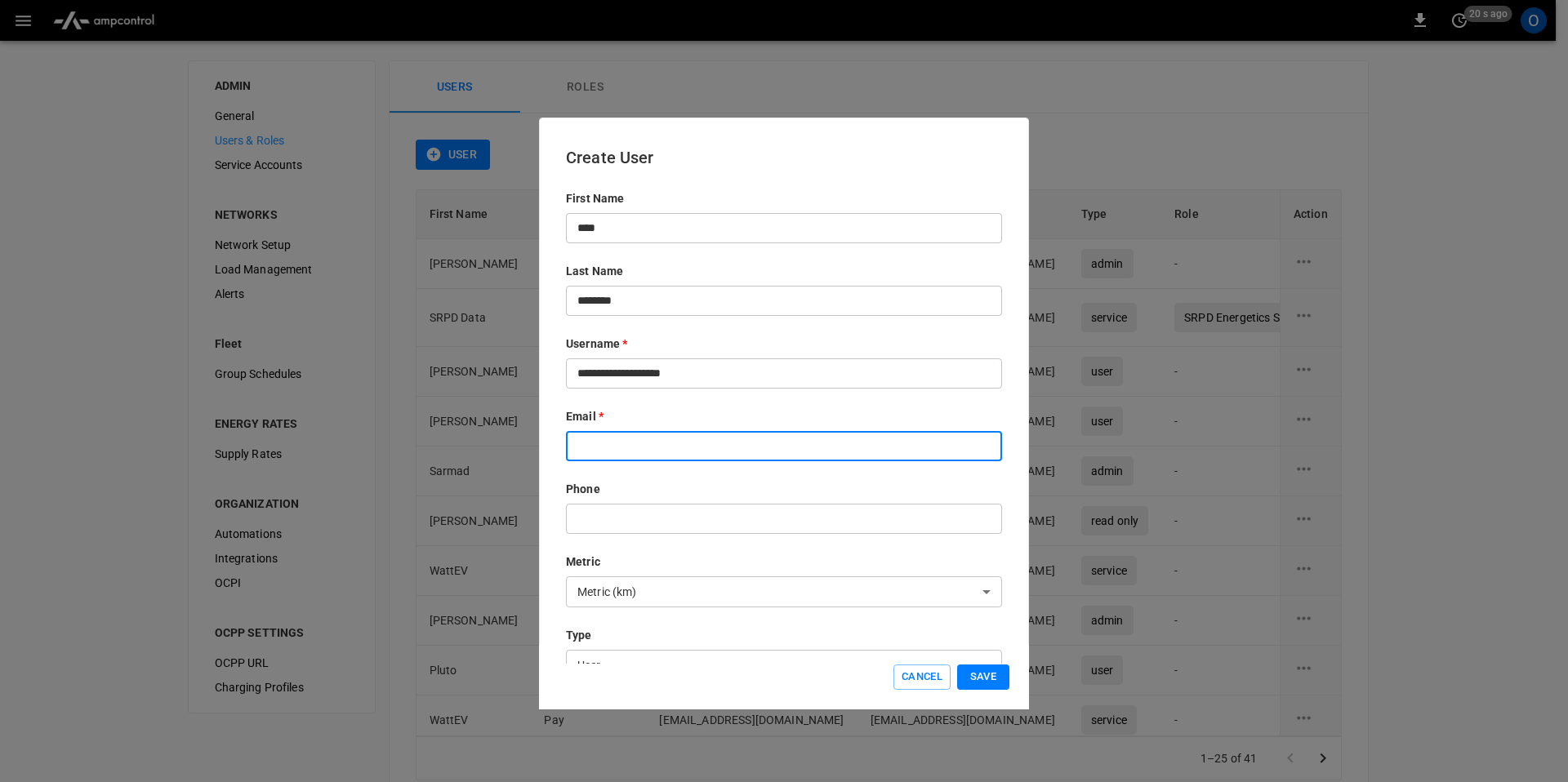
paste input "**********"
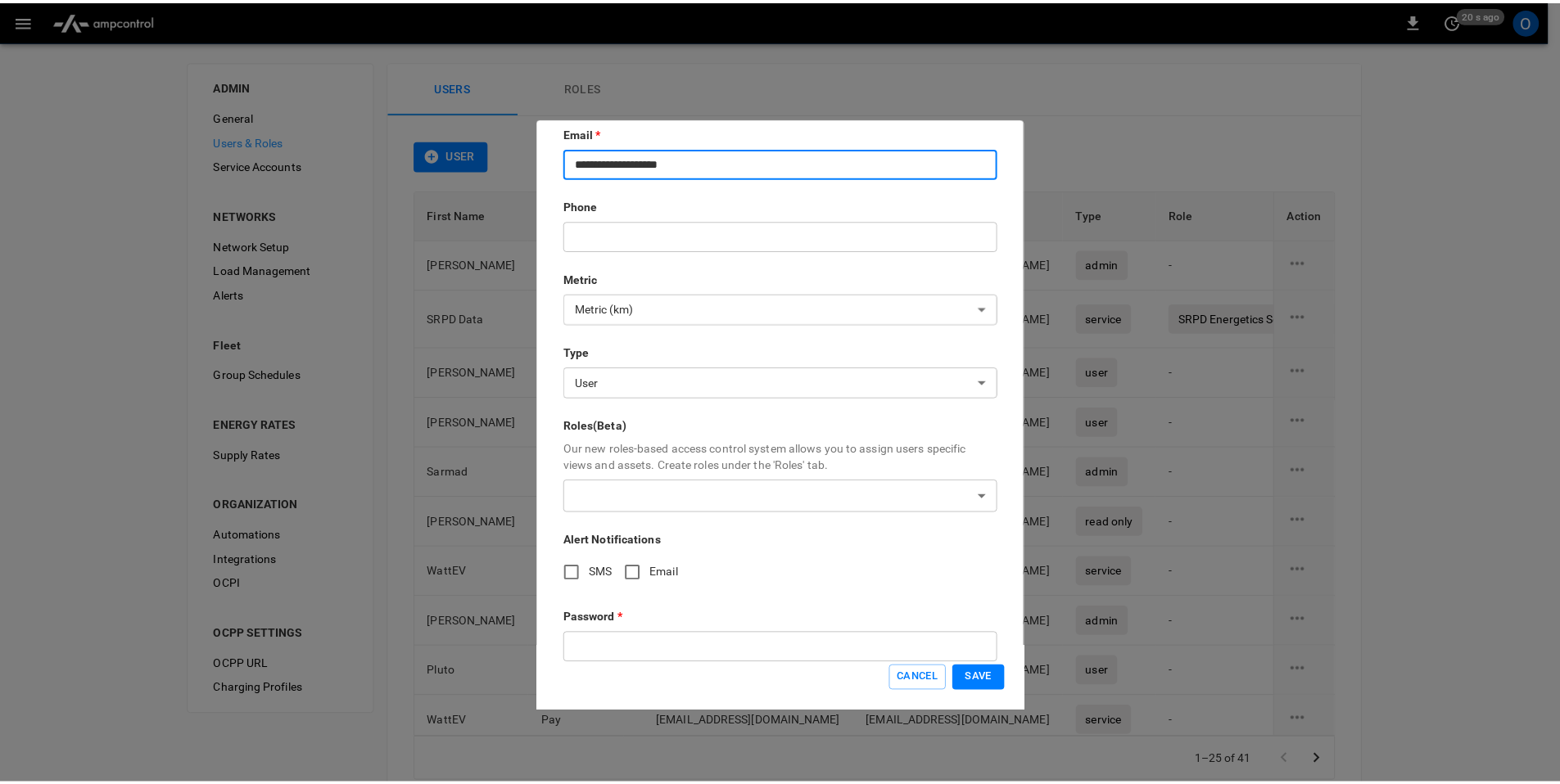
scroll to position [320, 0]
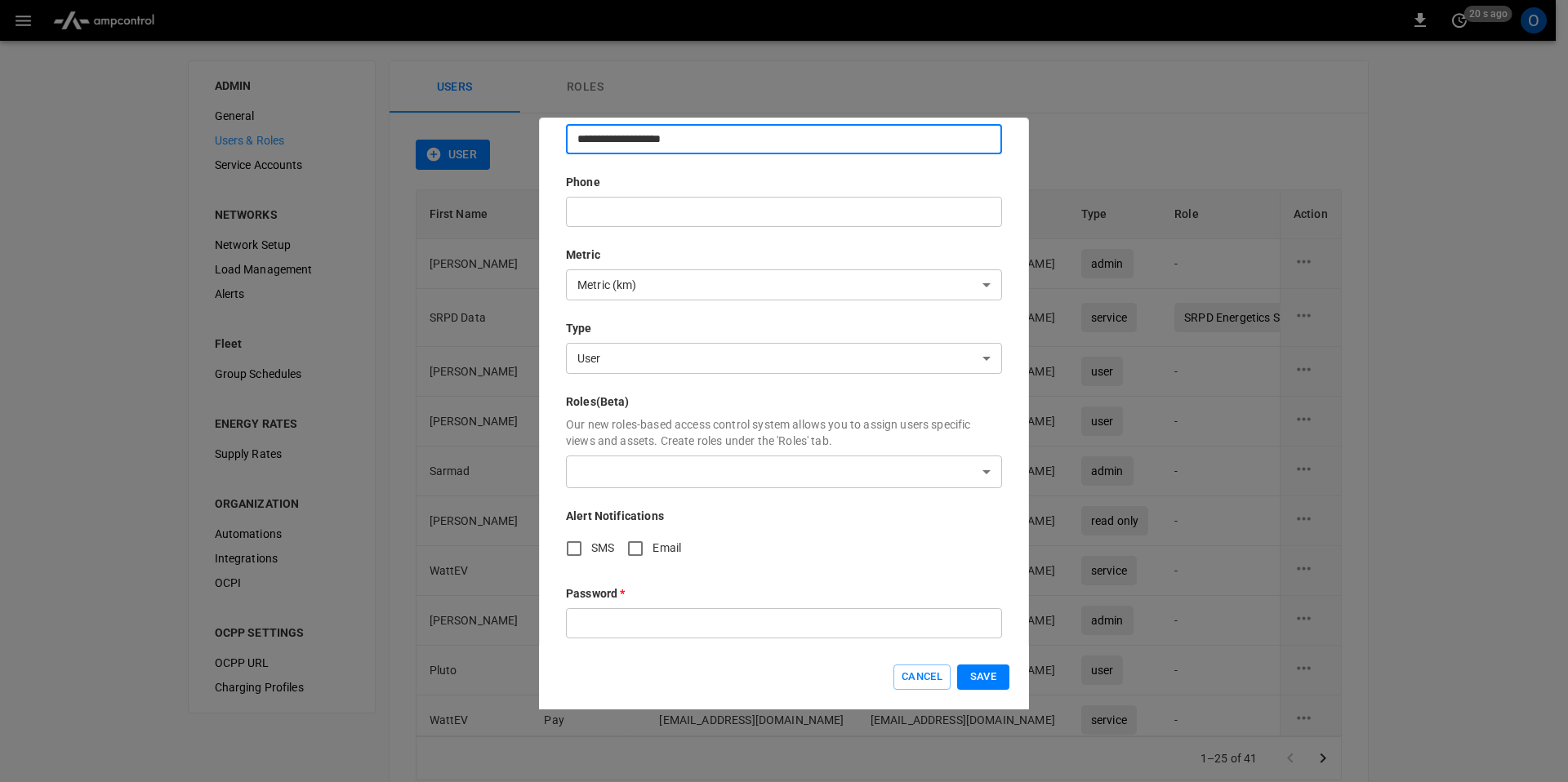
type input "**********"
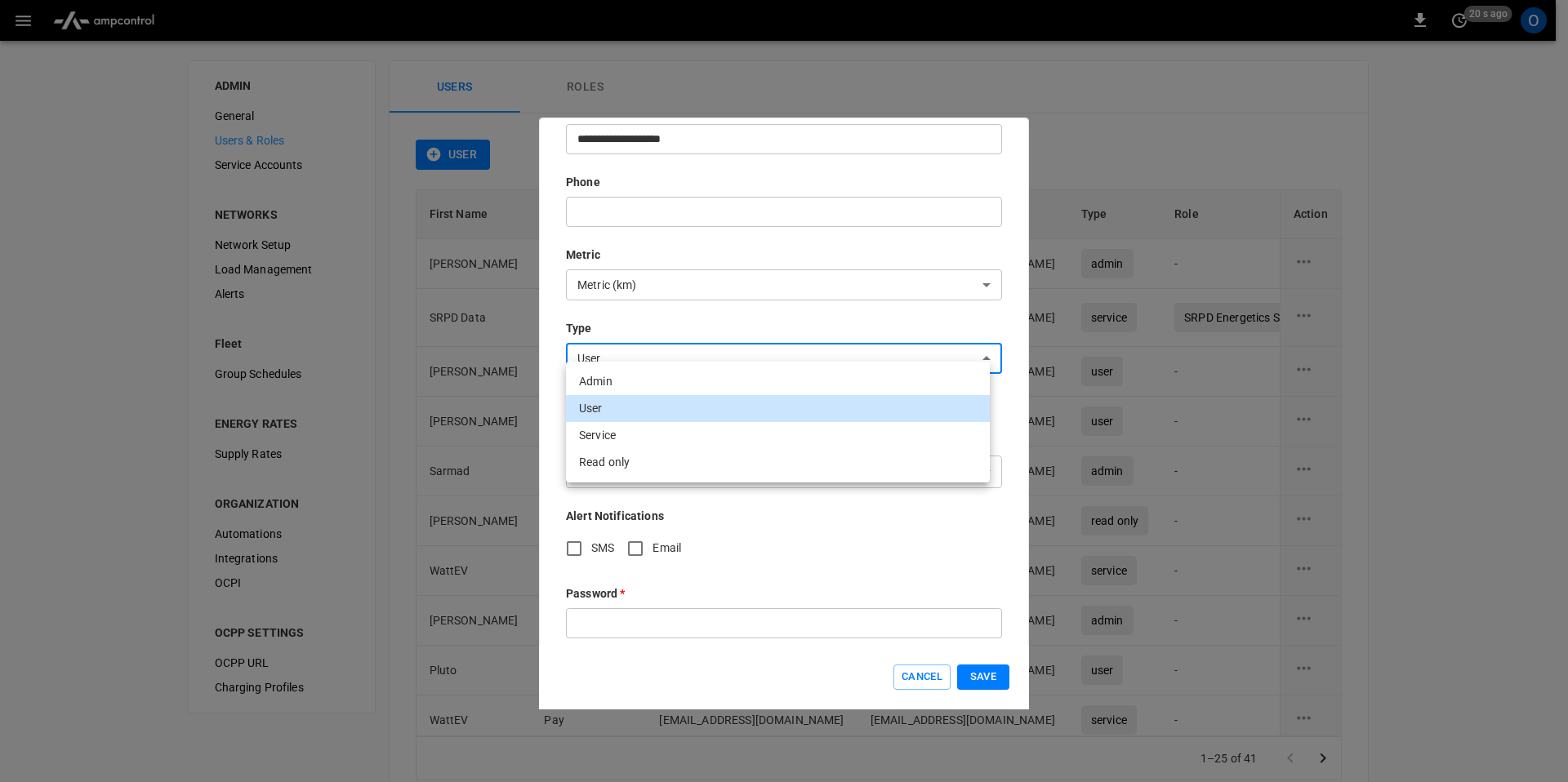
click at [696, 345] on body "0 20 s ago O ADMIN General Users & Roles Service Accounts NETWORKS Network Setu…" at bounding box center [784, 414] width 1568 height 827
click at [708, 261] on div at bounding box center [784, 391] width 1568 height 782
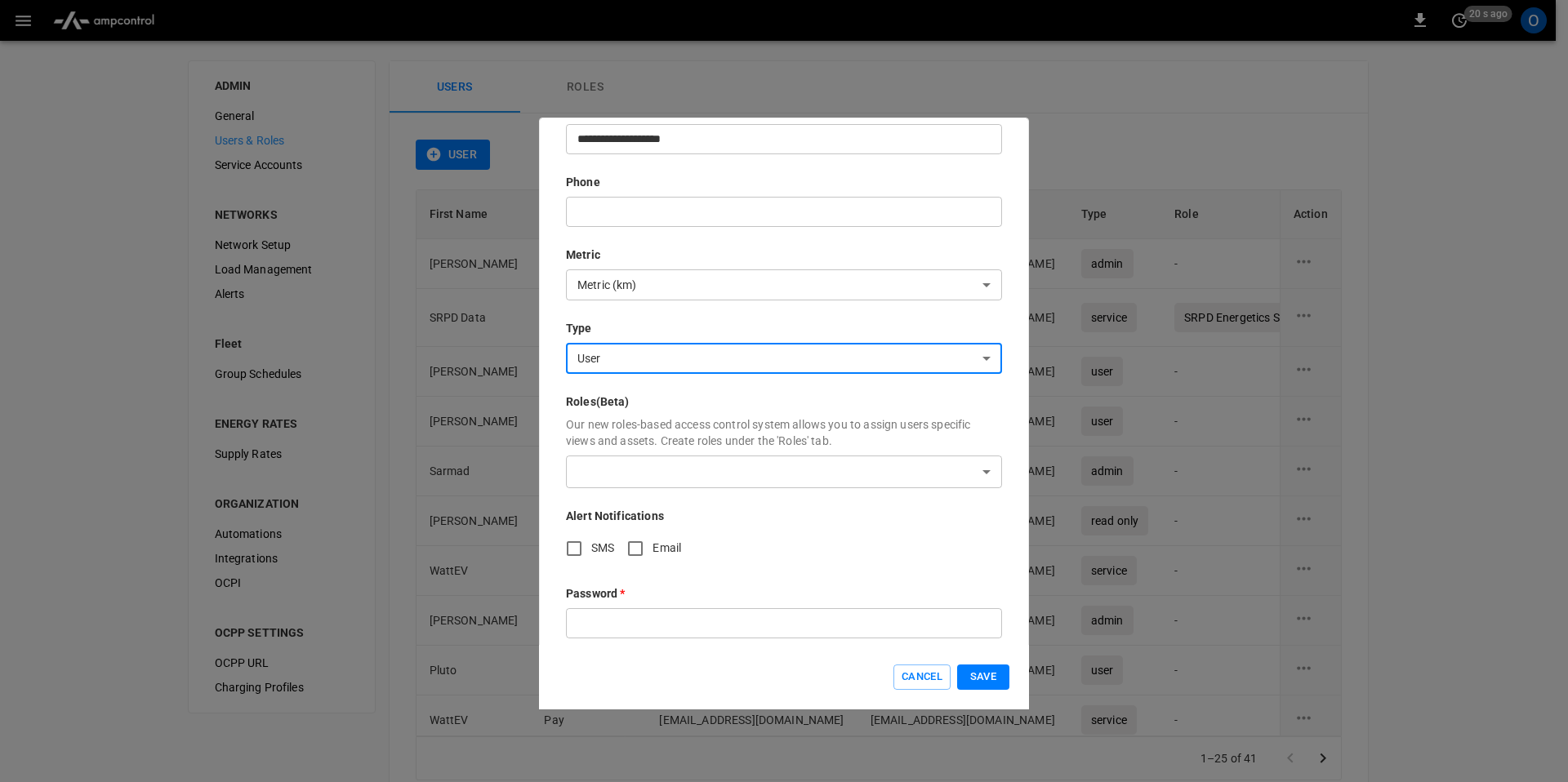
click at [702, 268] on body "0 20 s ago O ADMIN General Users & Roles Service Accounts NETWORKS Network Setu…" at bounding box center [784, 414] width 1568 height 827
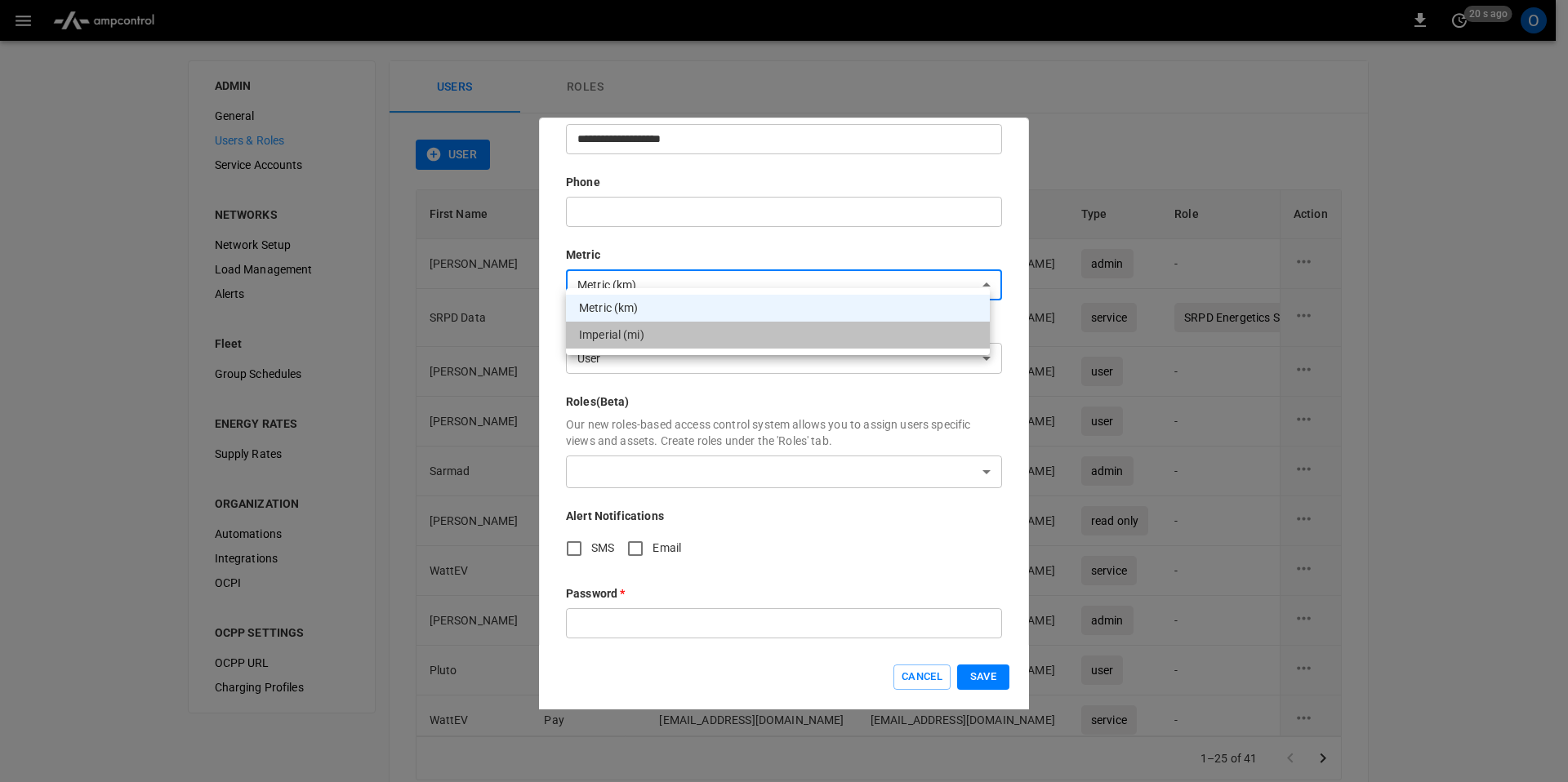
click at [638, 342] on li "Imperial (mi)" at bounding box center [777, 335] width 424 height 27
type input "*****"
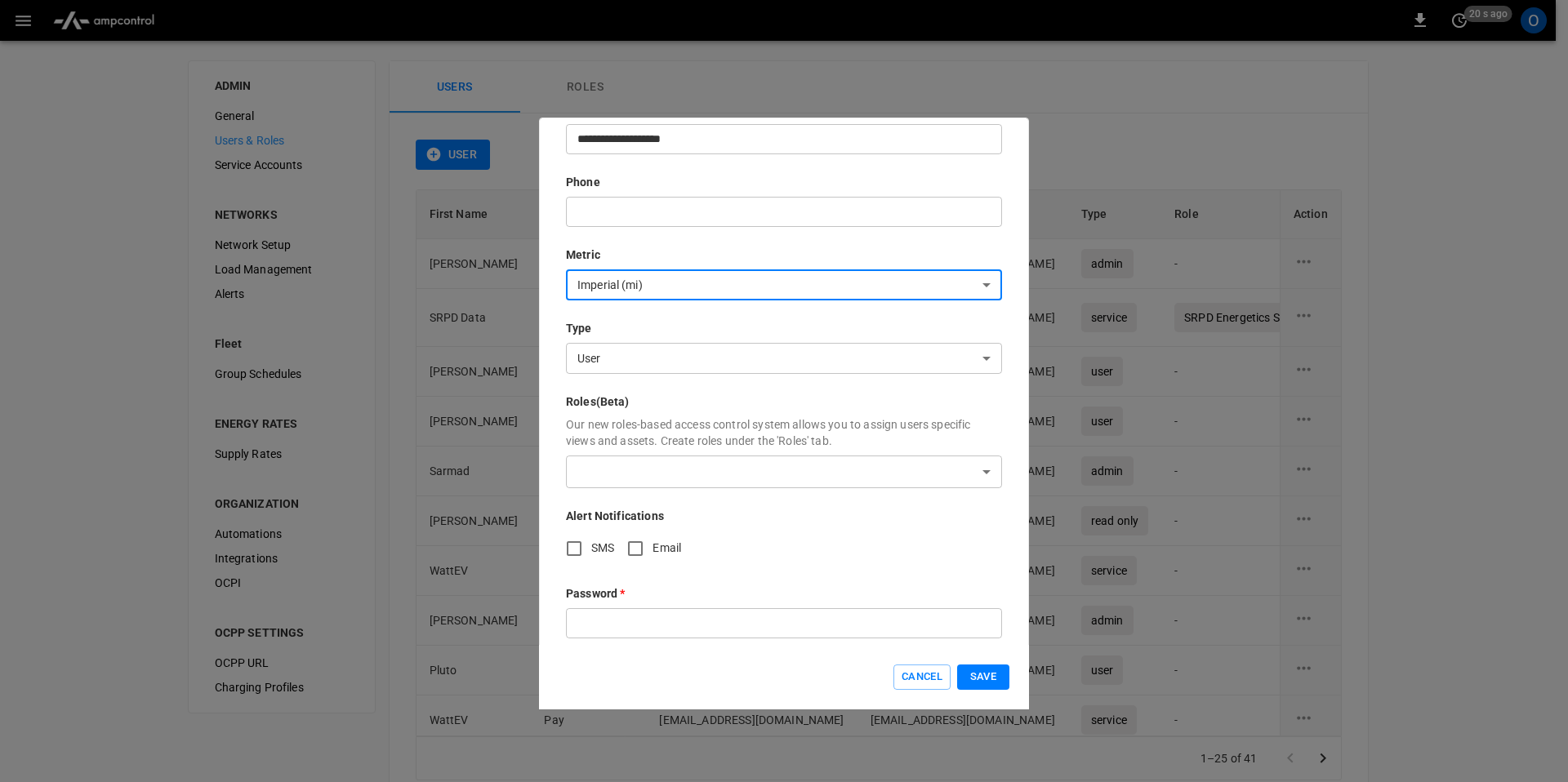
click at [616, 608] on input "text" at bounding box center [783, 623] width 436 height 31
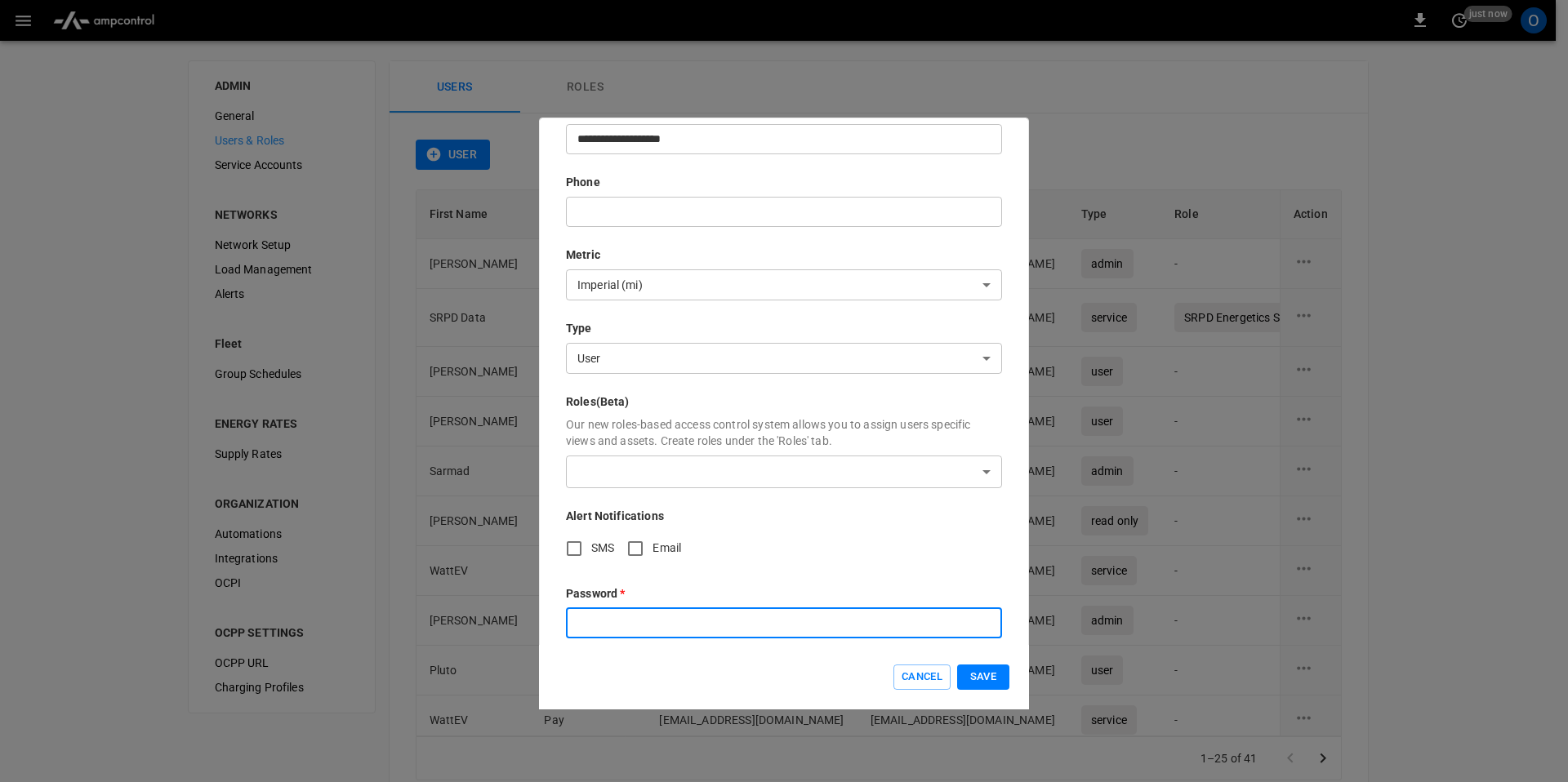
type input "**********"
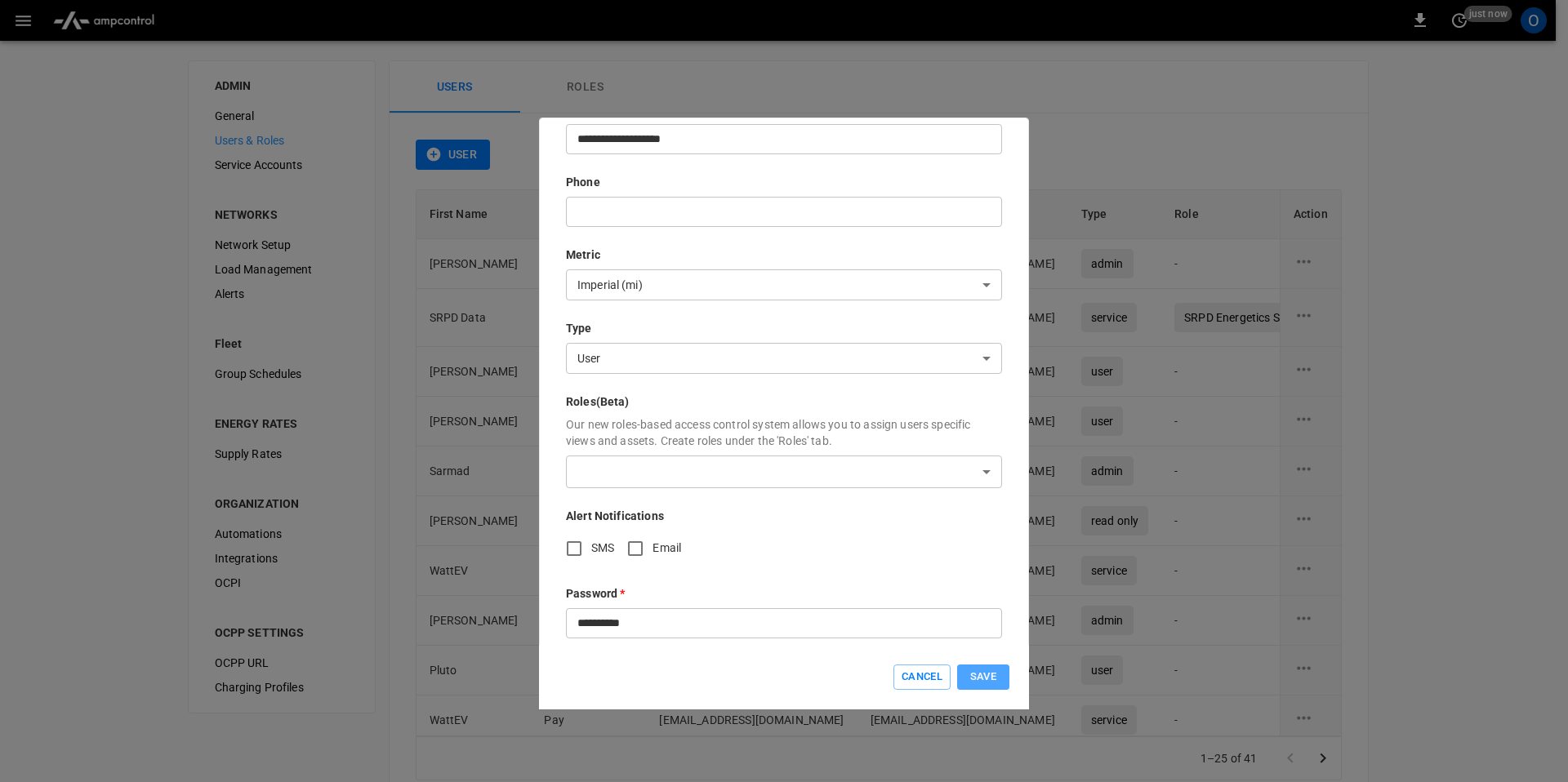
click at [1001, 687] on button "Save" at bounding box center [984, 678] width 53 height 25
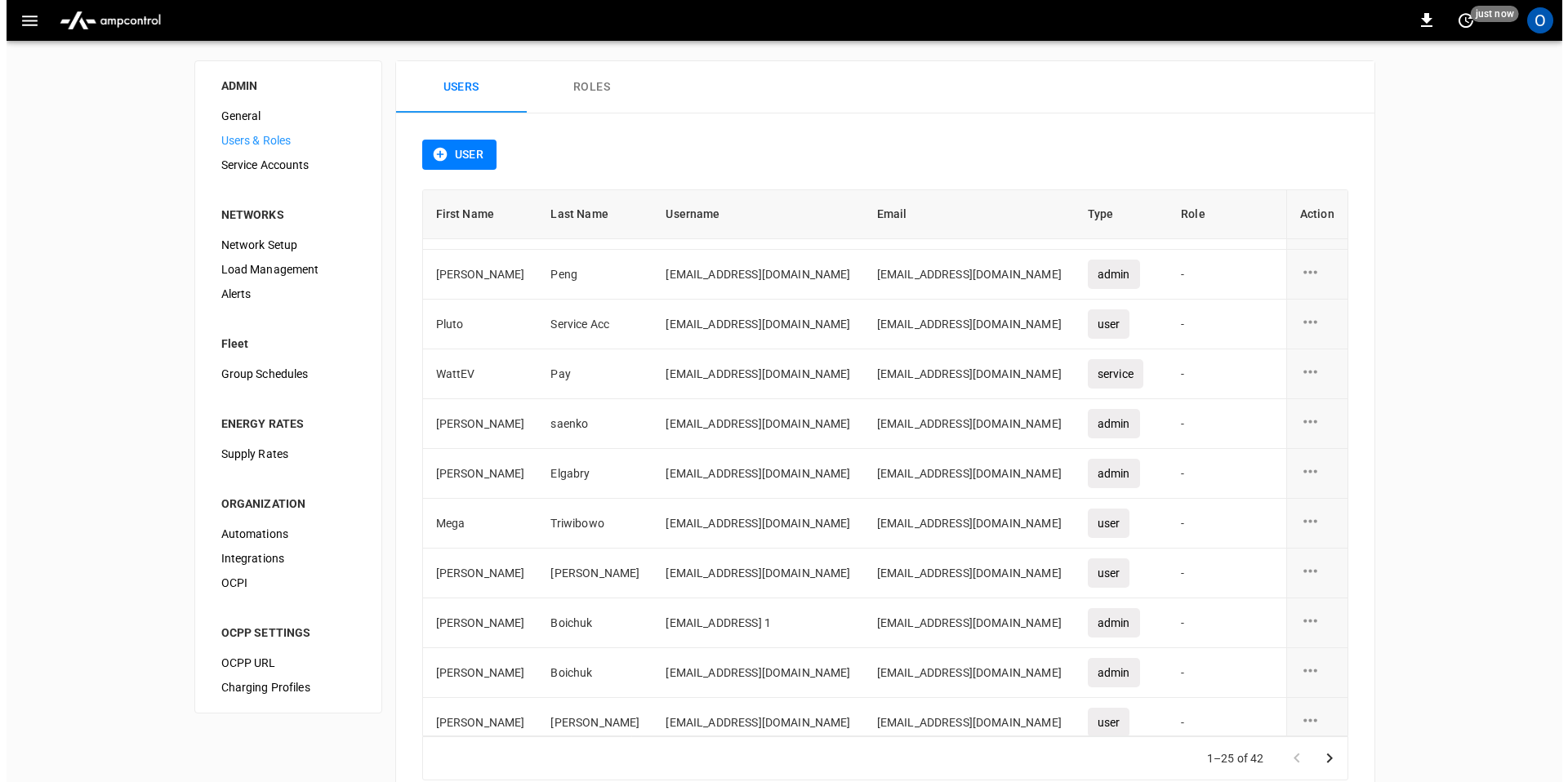
scroll to position [312, 0]
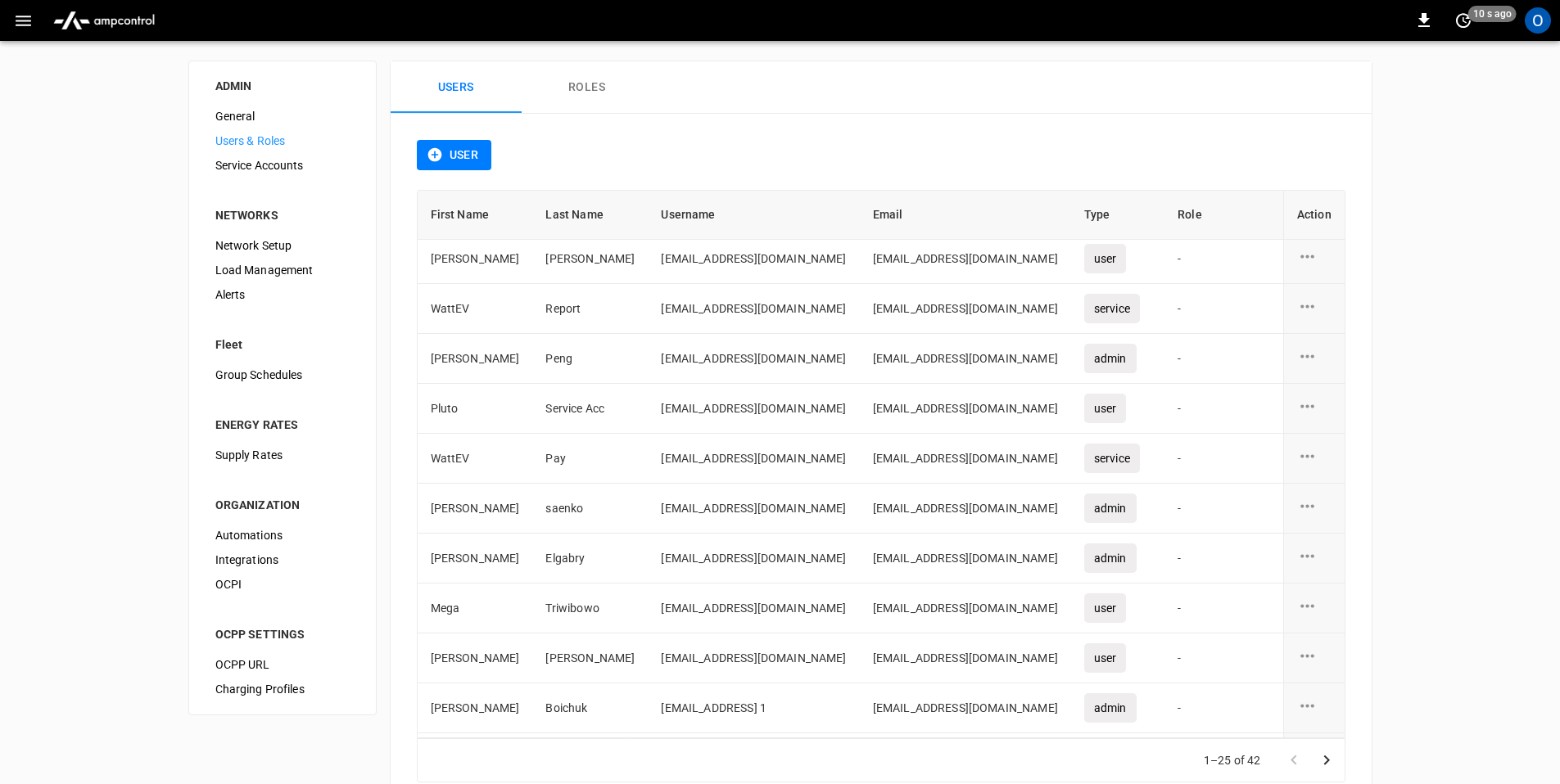
click at [238, 110] on span "General" at bounding box center [283, 117] width 135 height 17
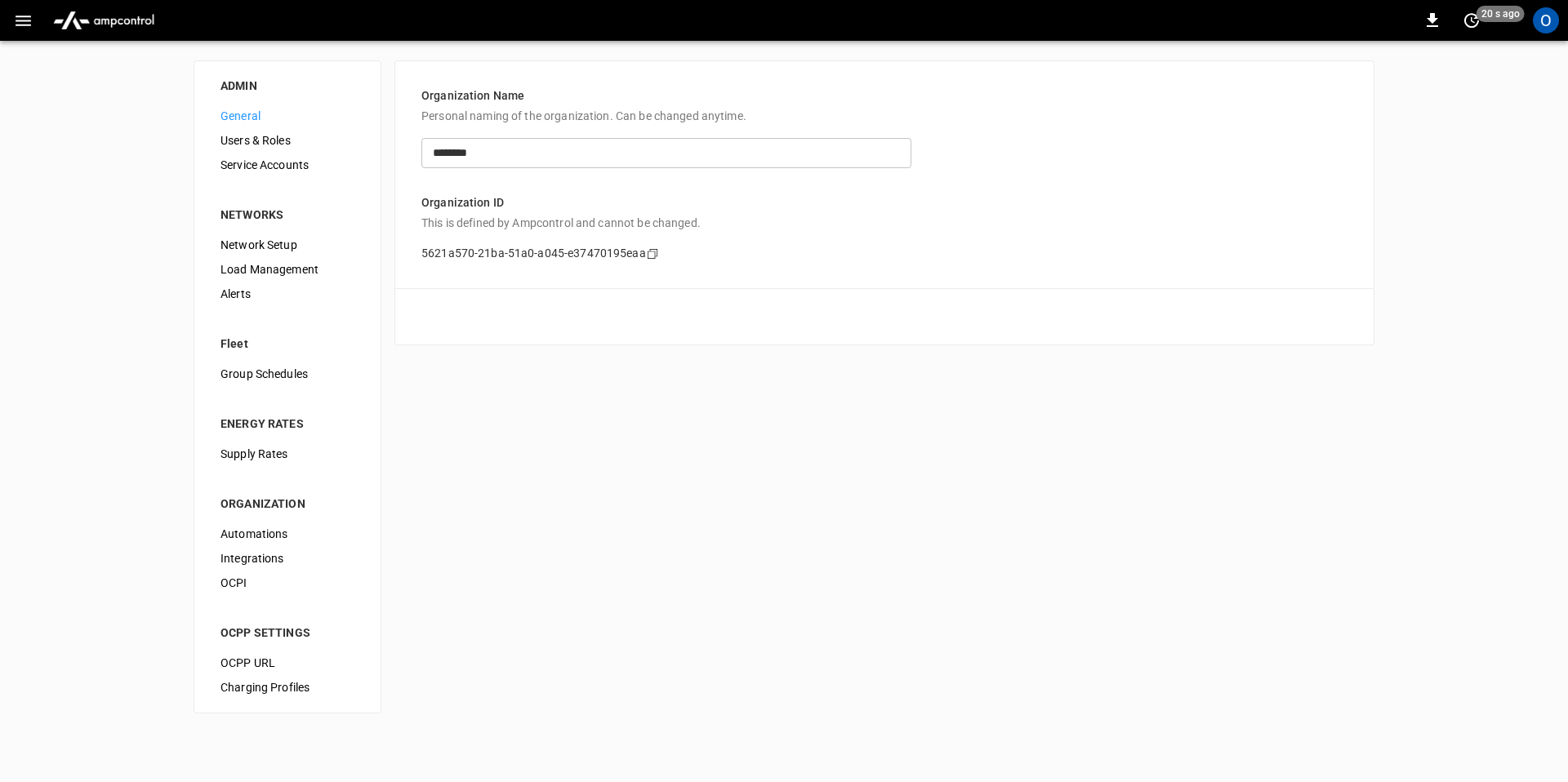
click at [237, 115] on span "General" at bounding box center [288, 116] width 134 height 17
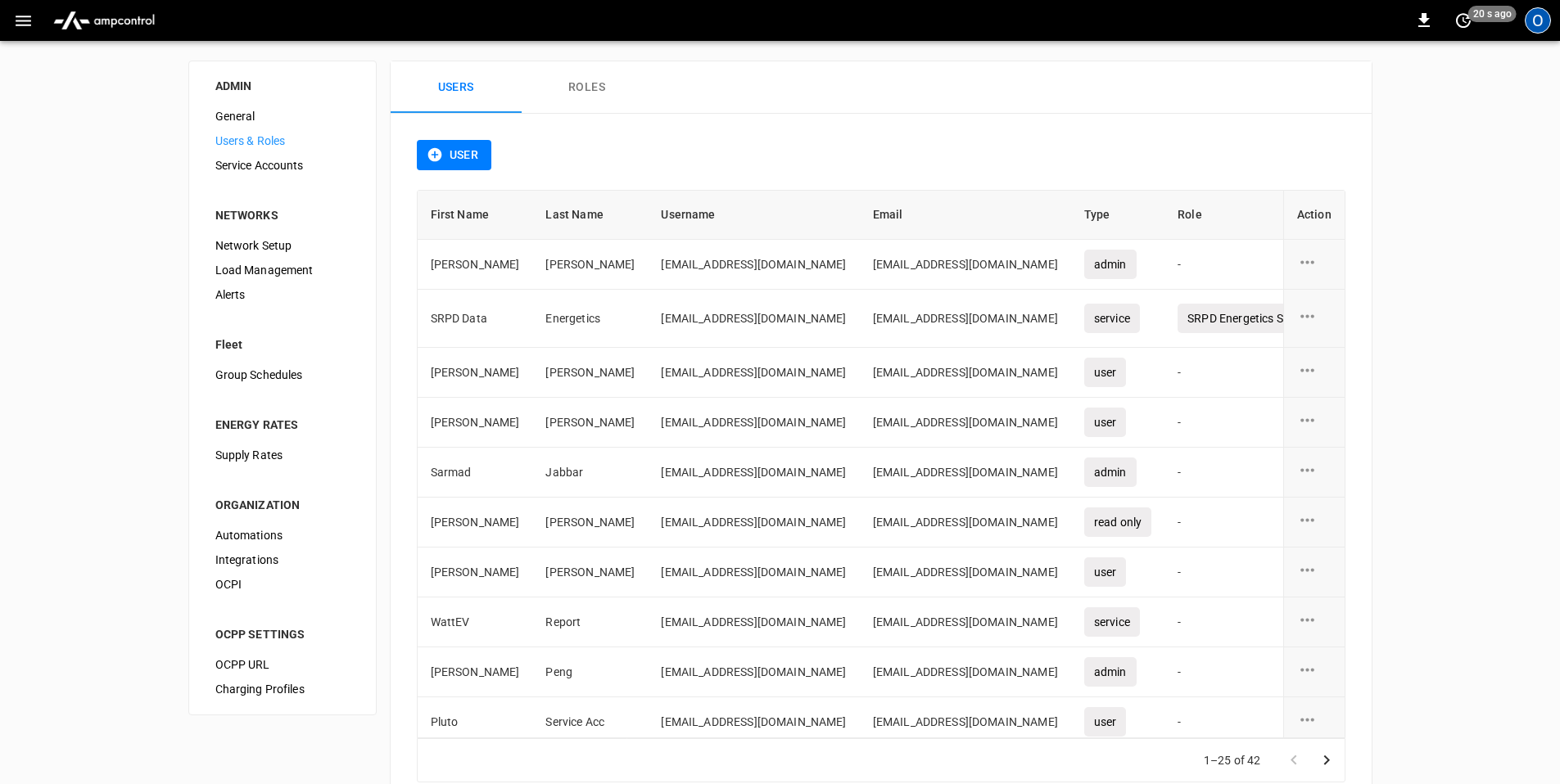
click at [1545, 25] on div "O" at bounding box center [1537, 20] width 26 height 26
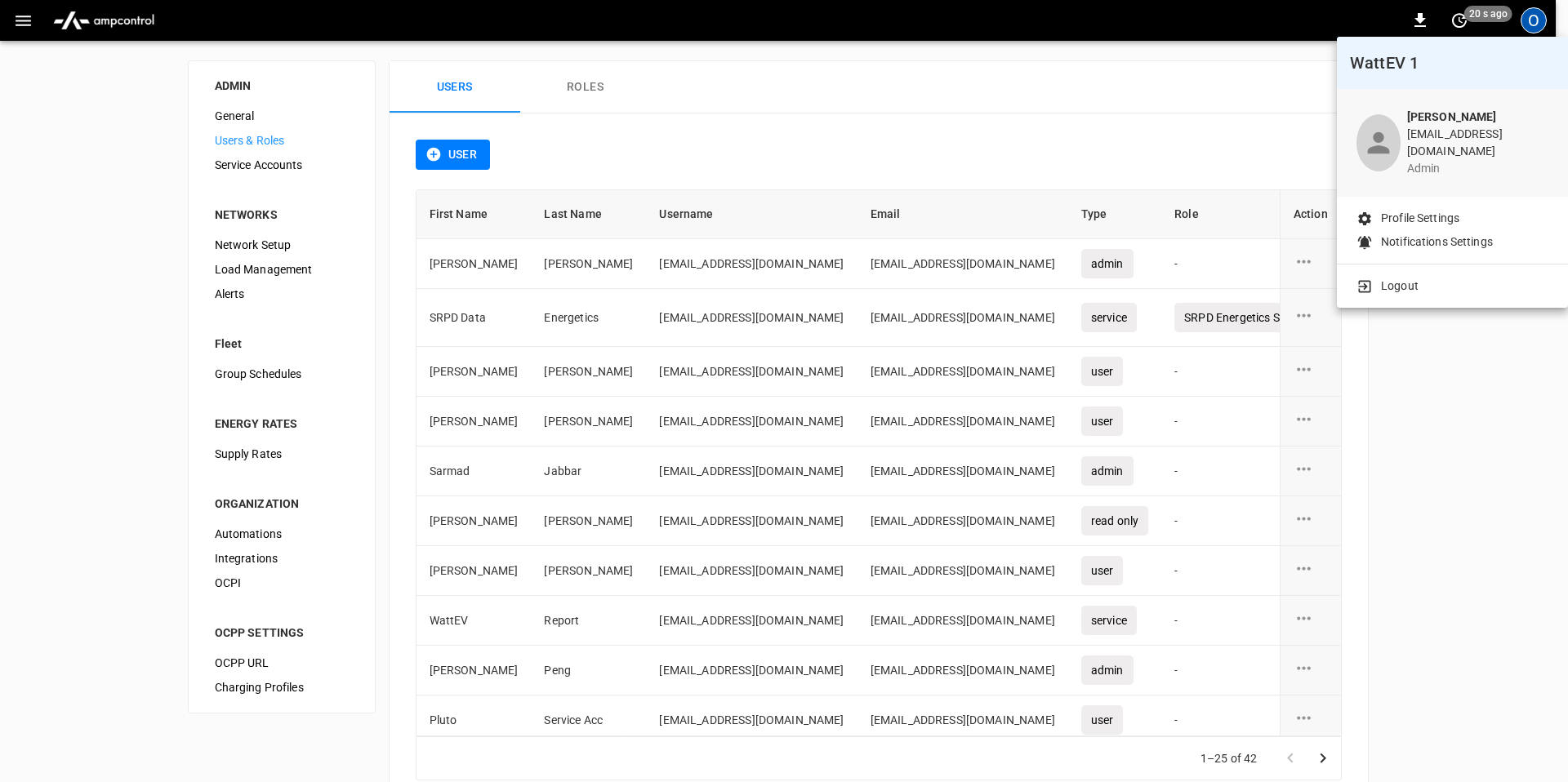
click at [1435, 210] on p "Profile Settings" at bounding box center [1420, 218] width 78 height 17
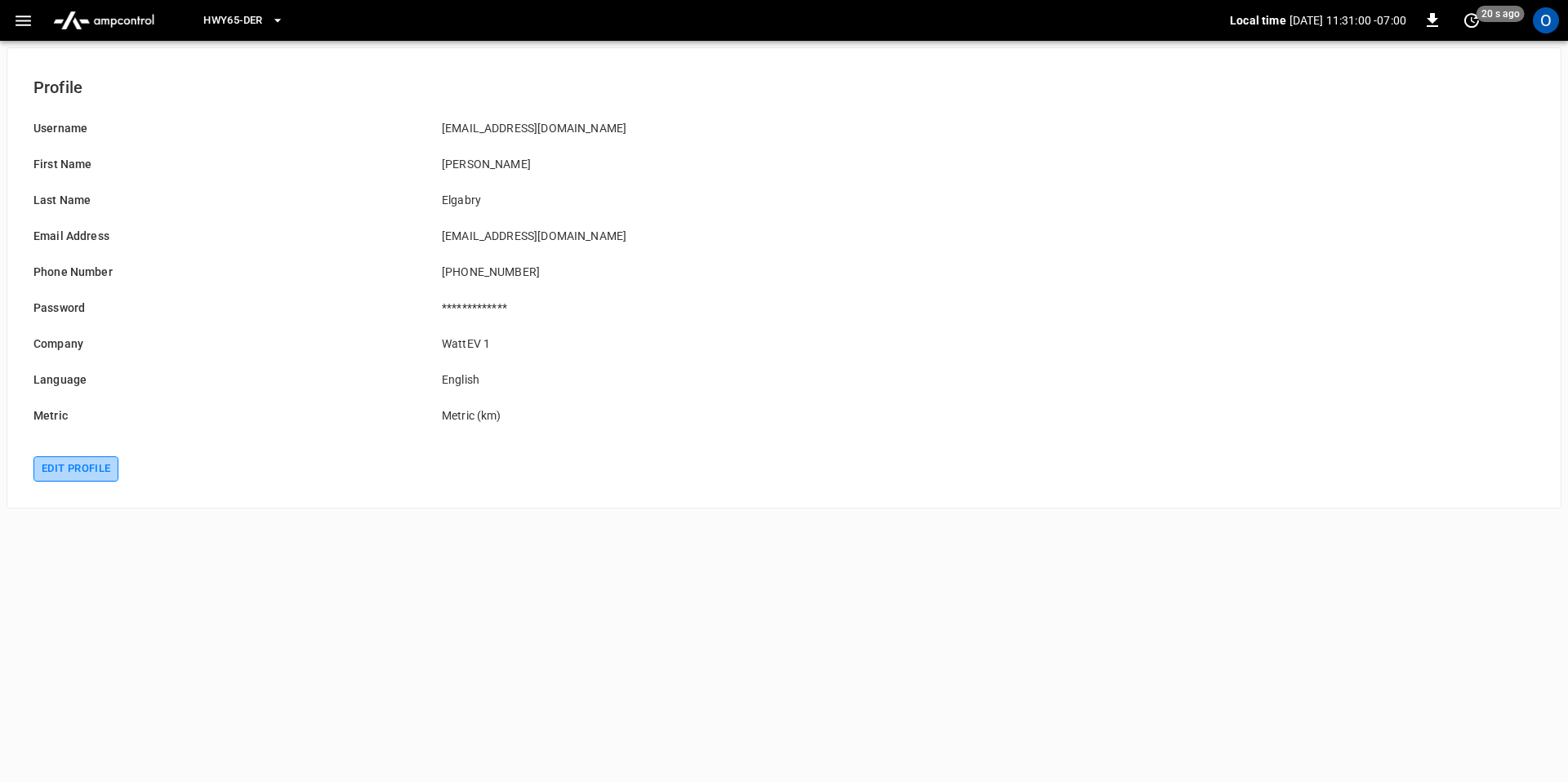
click at [75, 465] on button "Edit profile" at bounding box center [76, 470] width 85 height 25
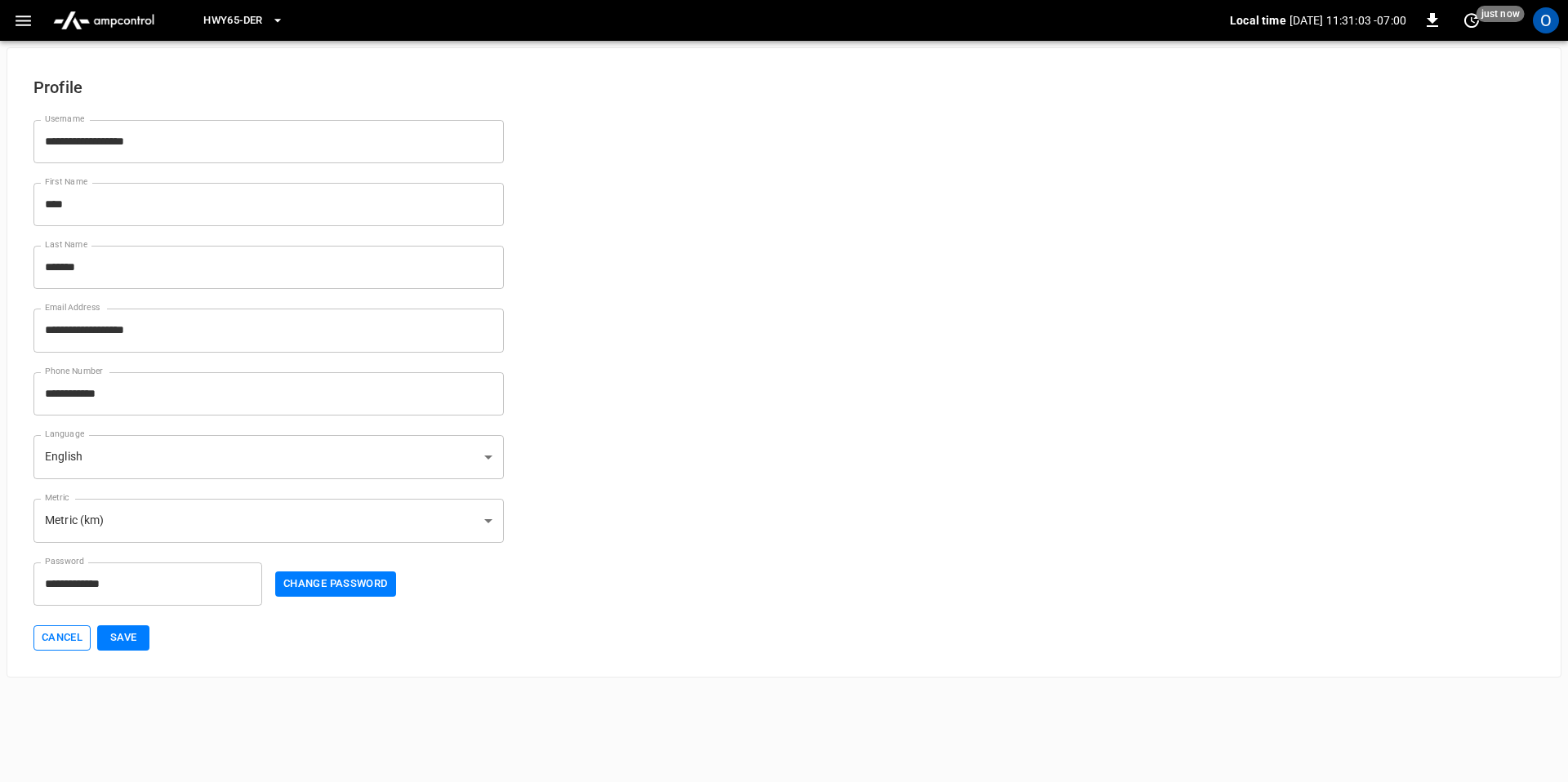
click at [81, 635] on button "Cancel" at bounding box center [61, 639] width 57 height 25
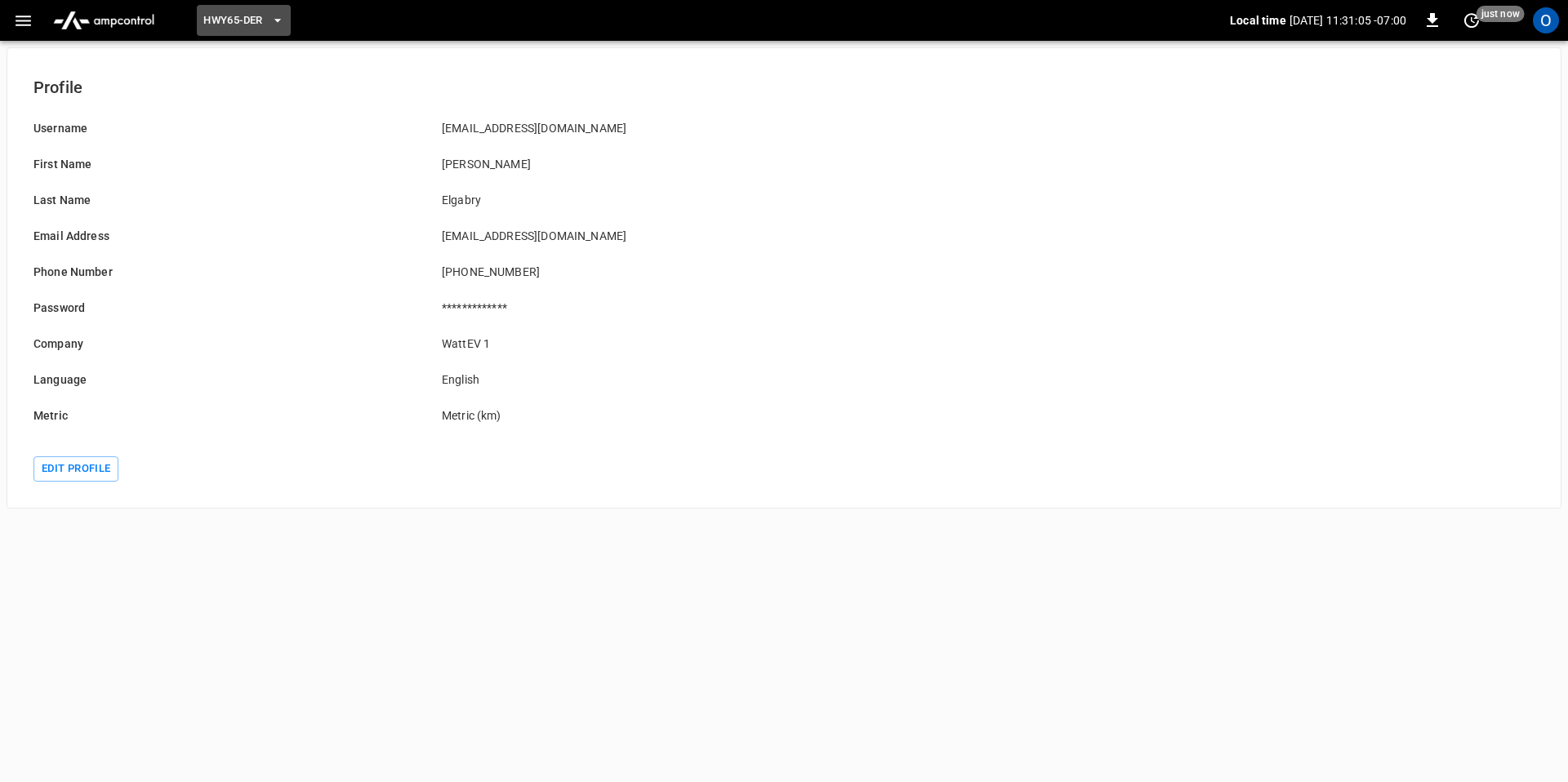
click at [215, 20] on span "HWY65-DER" at bounding box center [232, 20] width 59 height 19
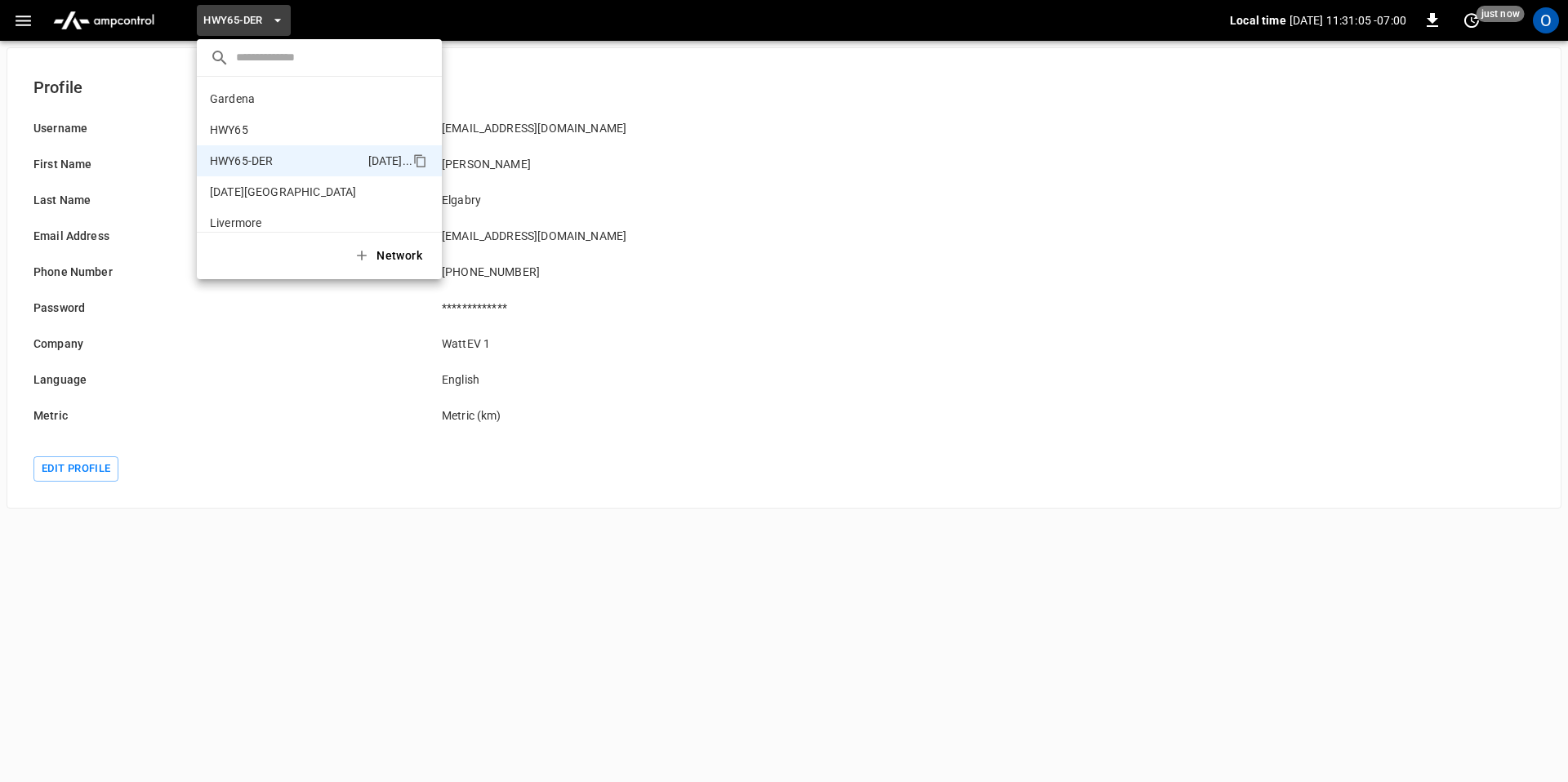
scroll to position [57, 0]
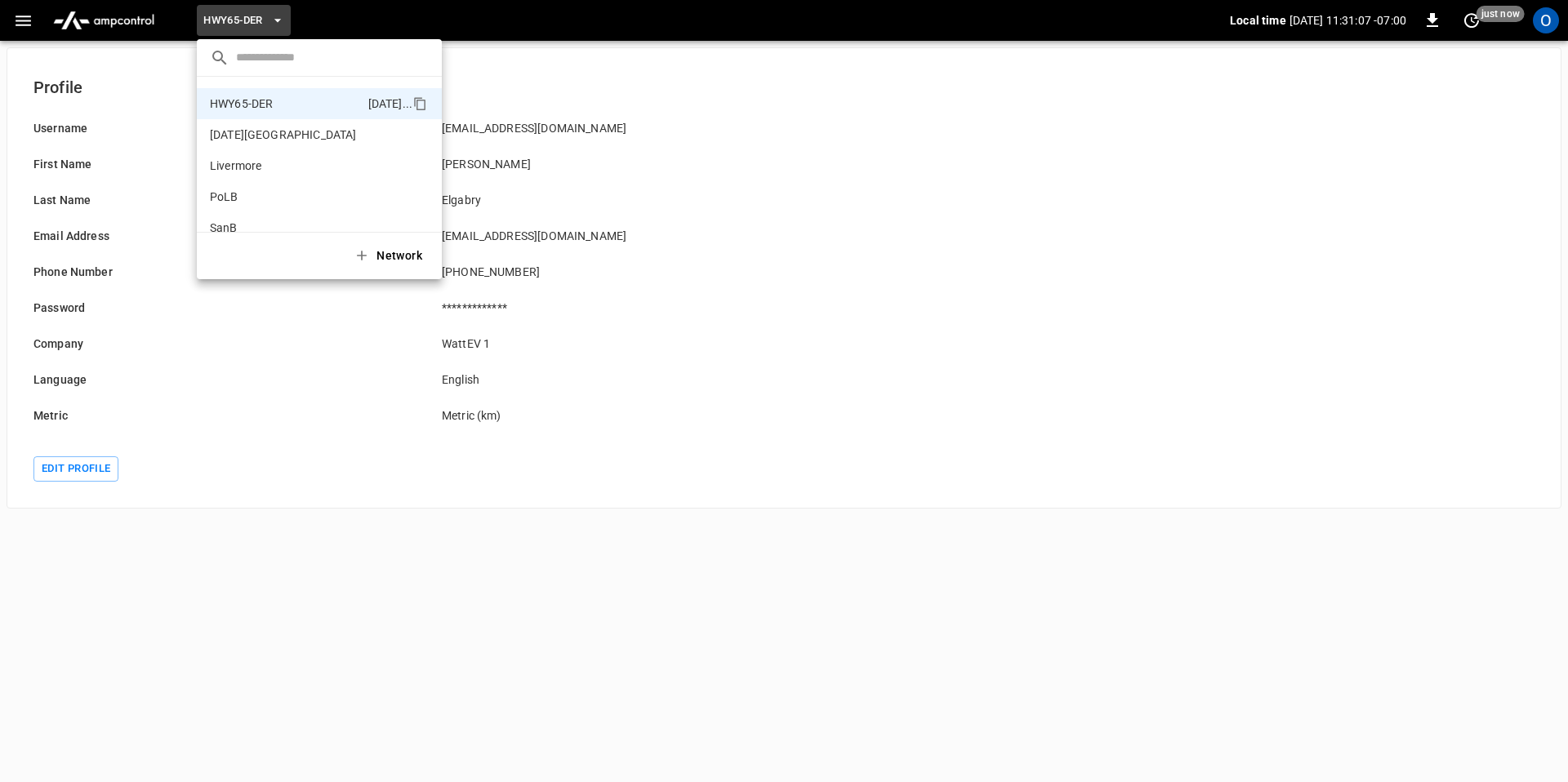
click at [59, 29] on div at bounding box center [784, 391] width 1568 height 782
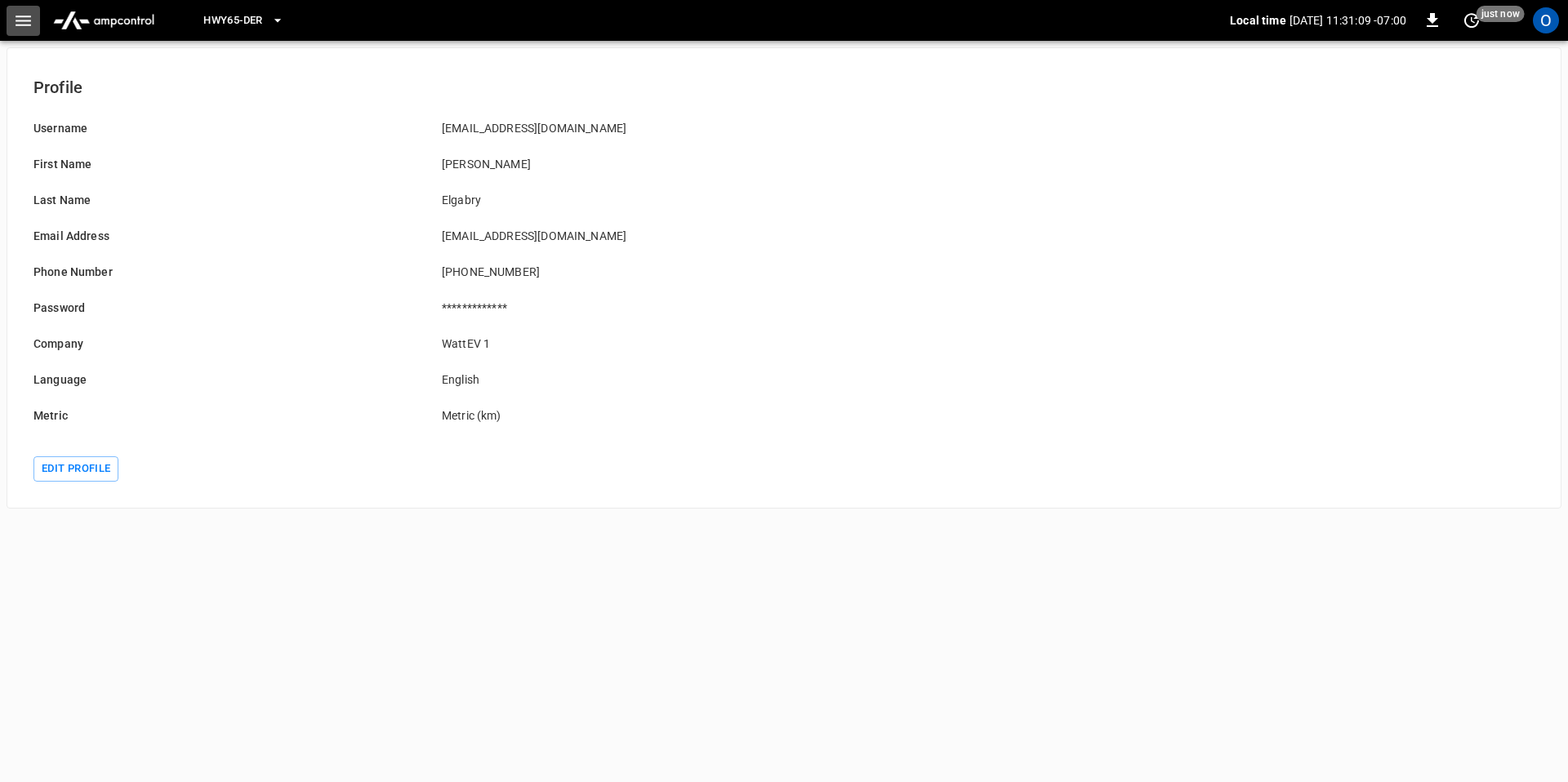
click at [25, 20] on icon "button" at bounding box center [23, 20] width 15 height 11
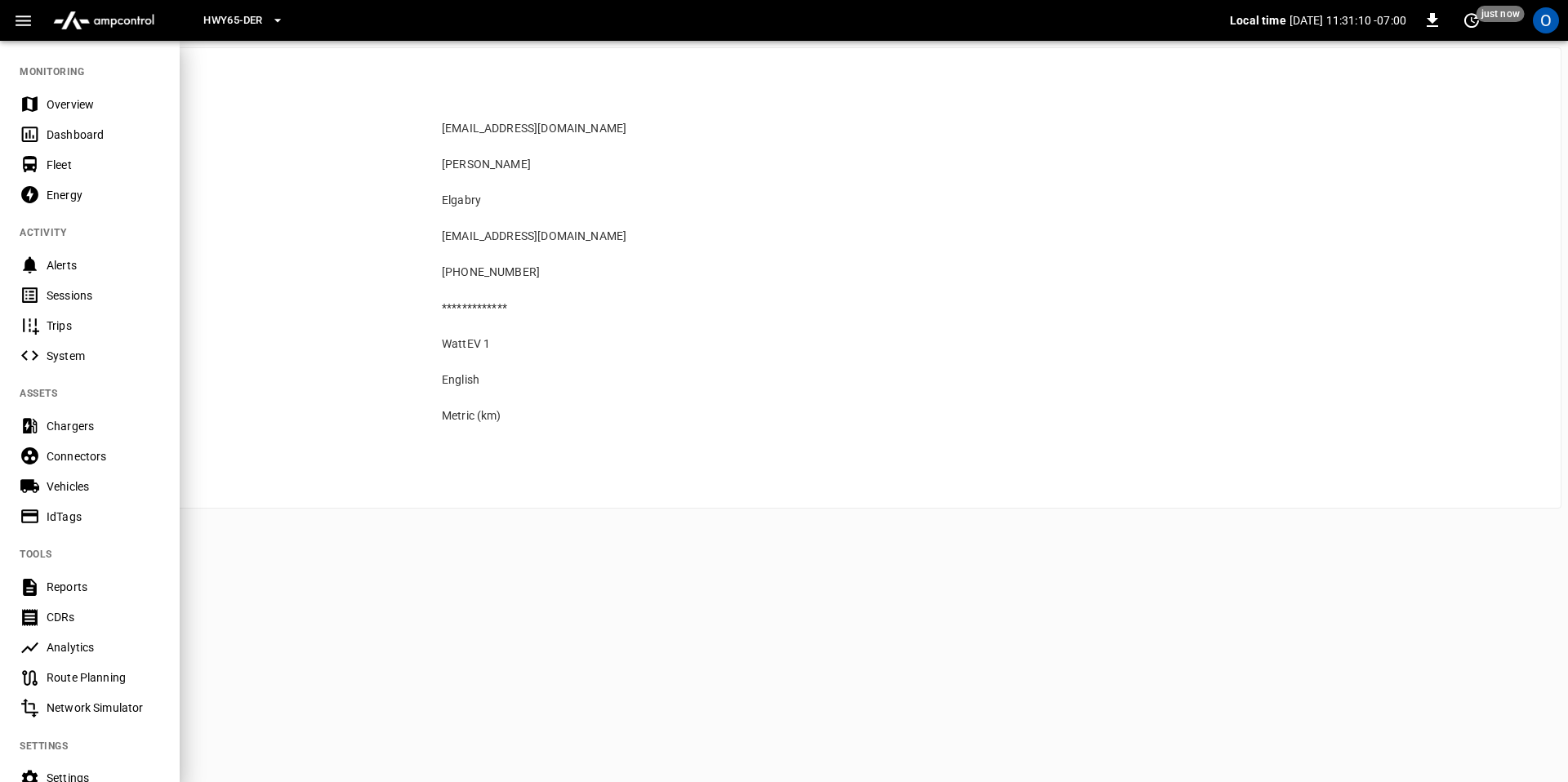
drag, startPoint x: 1083, startPoint y: 342, endPoint x: 1093, endPoint y: 329, distance: 16.4
click at [1093, 329] on div at bounding box center [784, 391] width 1568 height 782
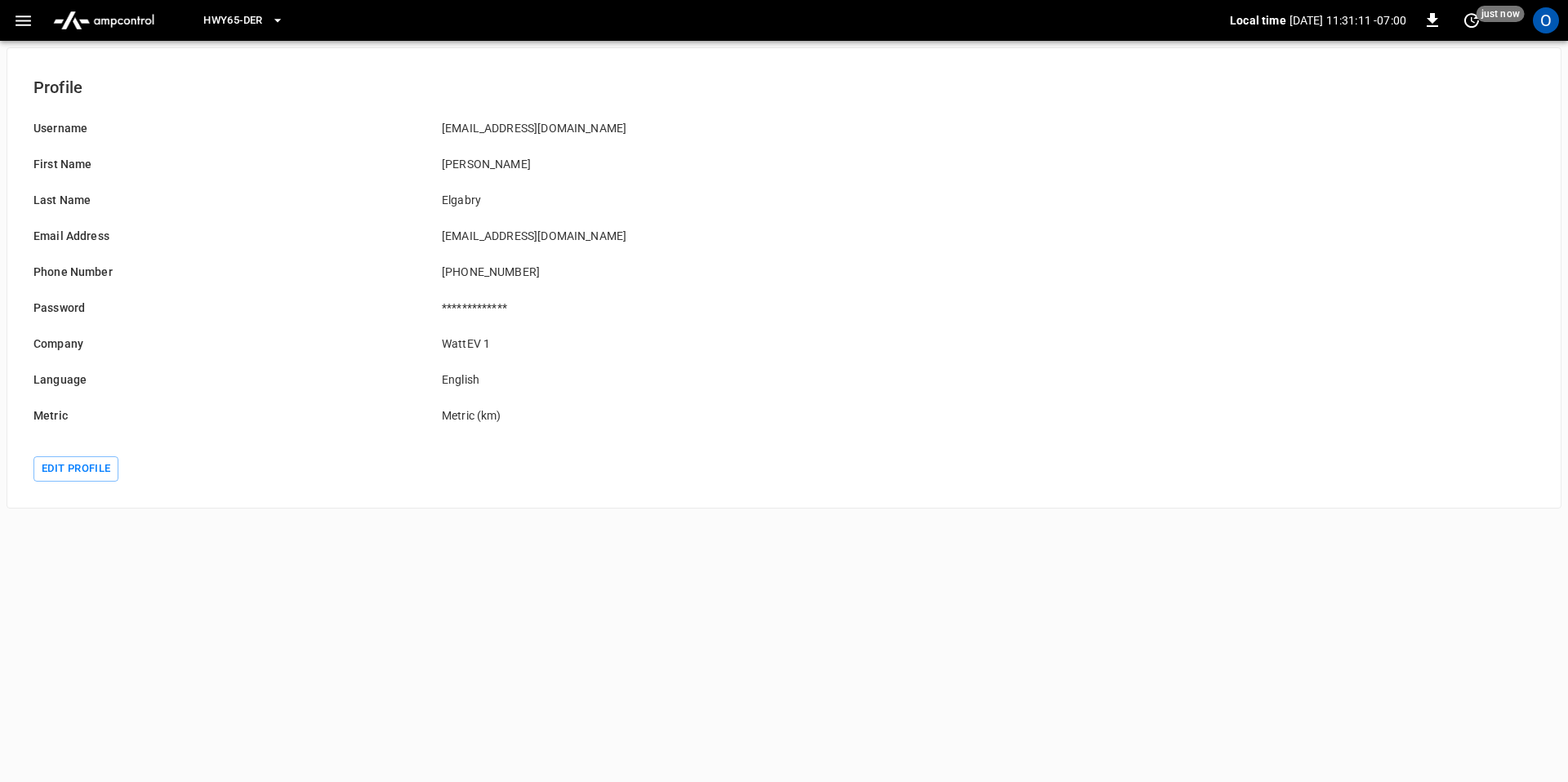
click at [1565, 18] on div "HWY65-DER Local time 2025-09-11 11:31:11 -07:00 0 just now O" at bounding box center [784, 20] width 1568 height 41
click at [1554, 21] on div "O" at bounding box center [1546, 20] width 26 height 26
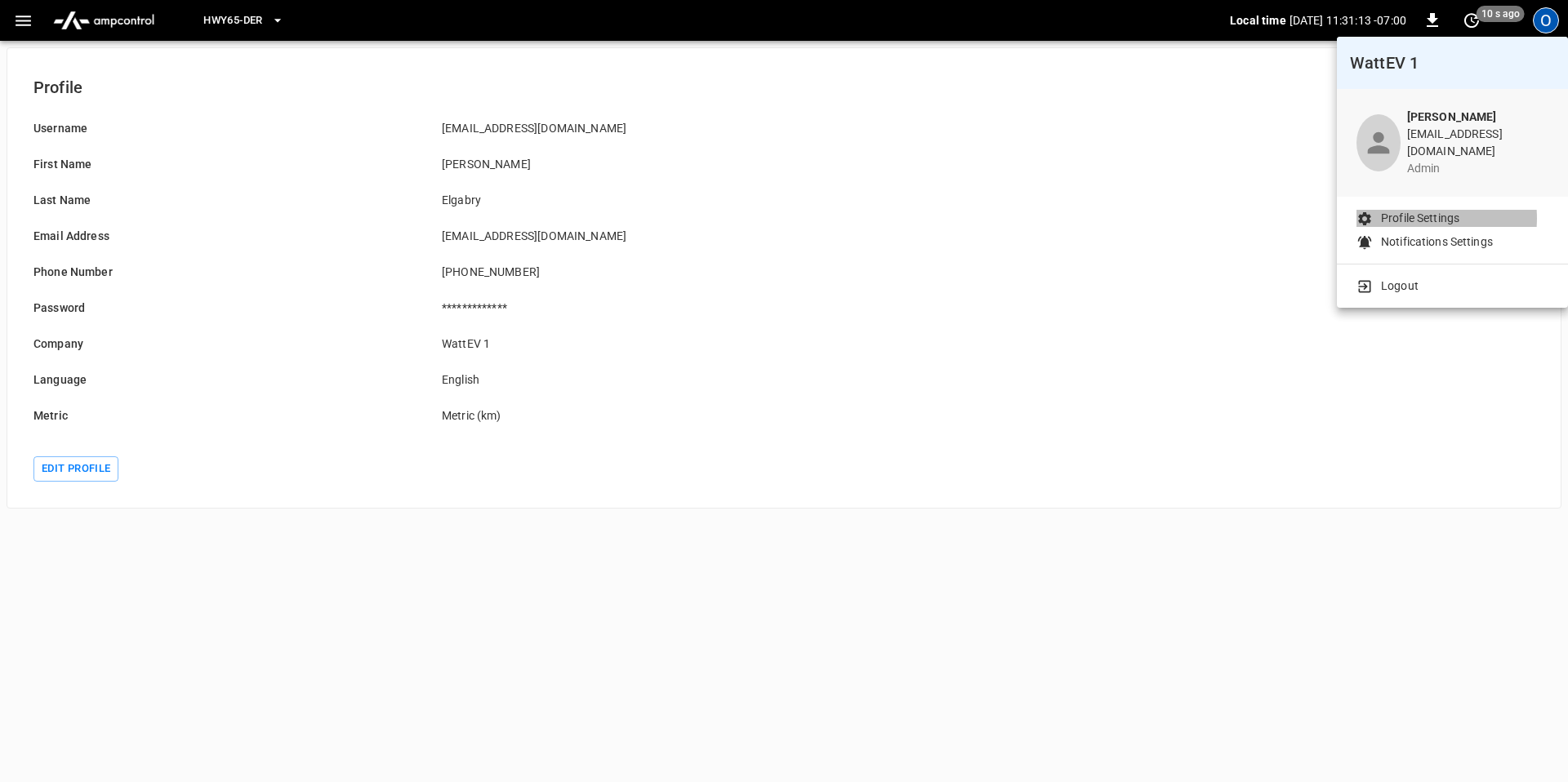
click at [1420, 210] on p "Profile Settings" at bounding box center [1420, 218] width 78 height 17
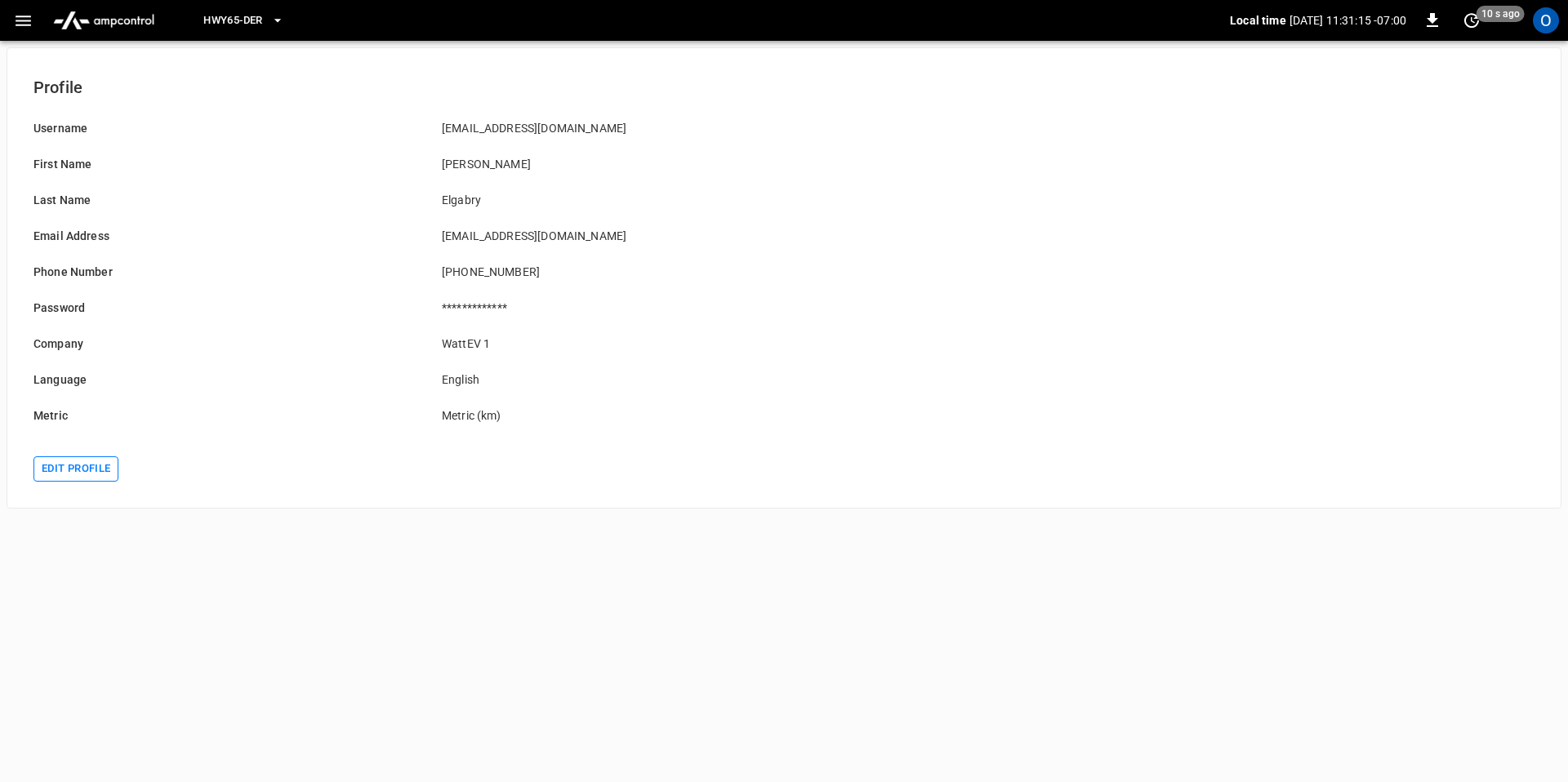
click at [88, 470] on button "Edit profile" at bounding box center [76, 470] width 85 height 25
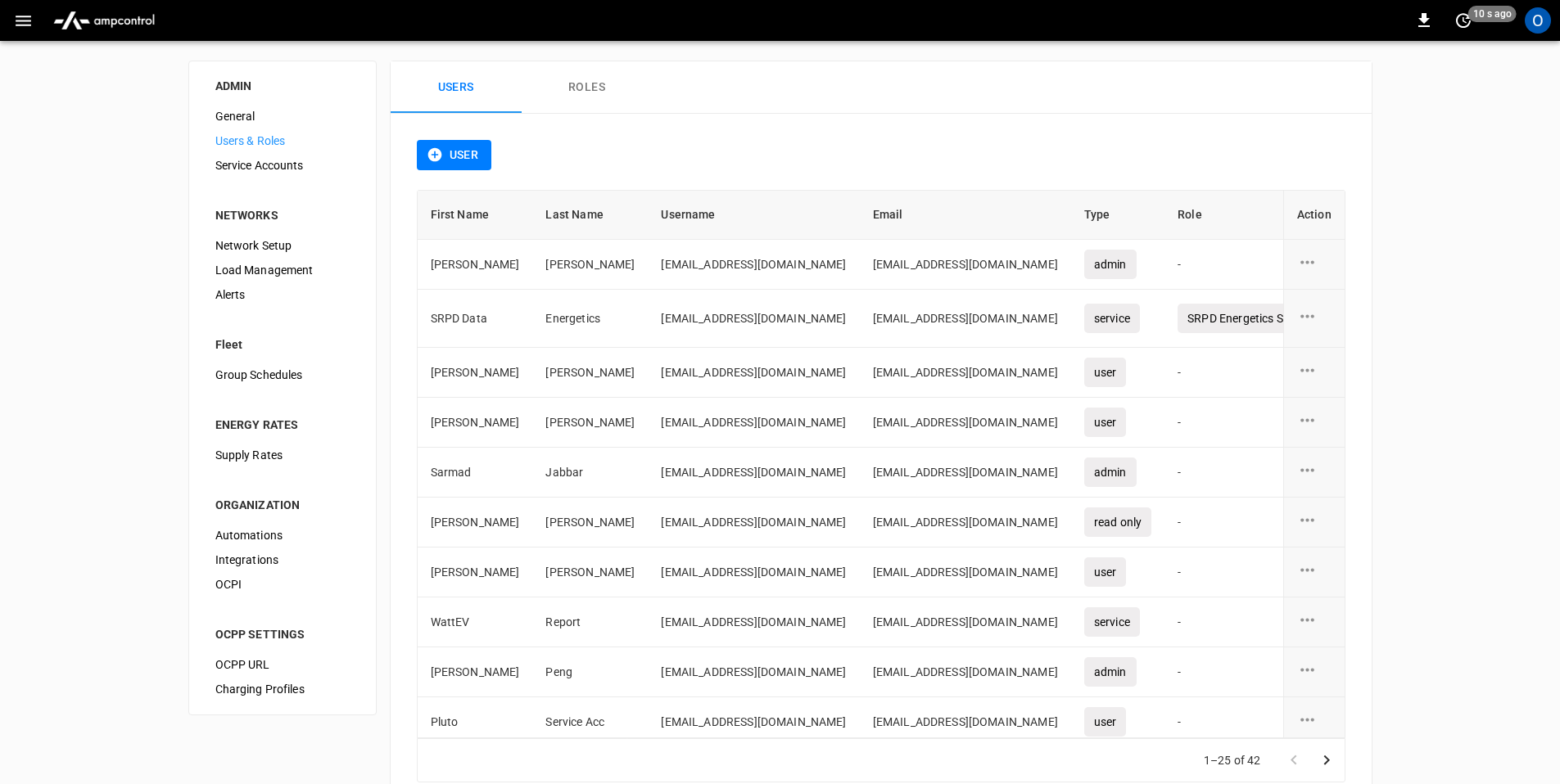
click at [38, 24] on button "button" at bounding box center [23, 21] width 33 height 31
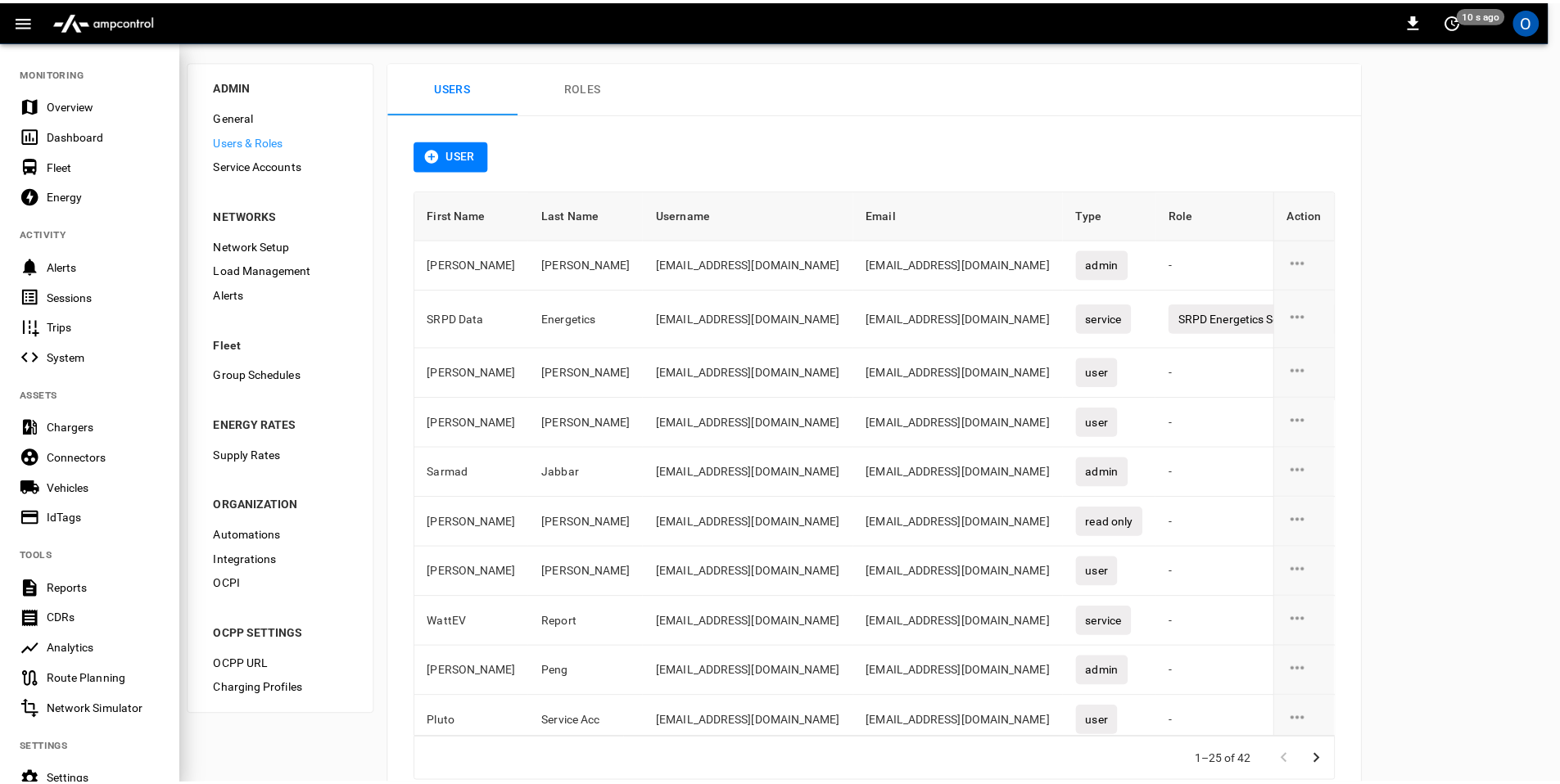
scroll to position [163, 0]
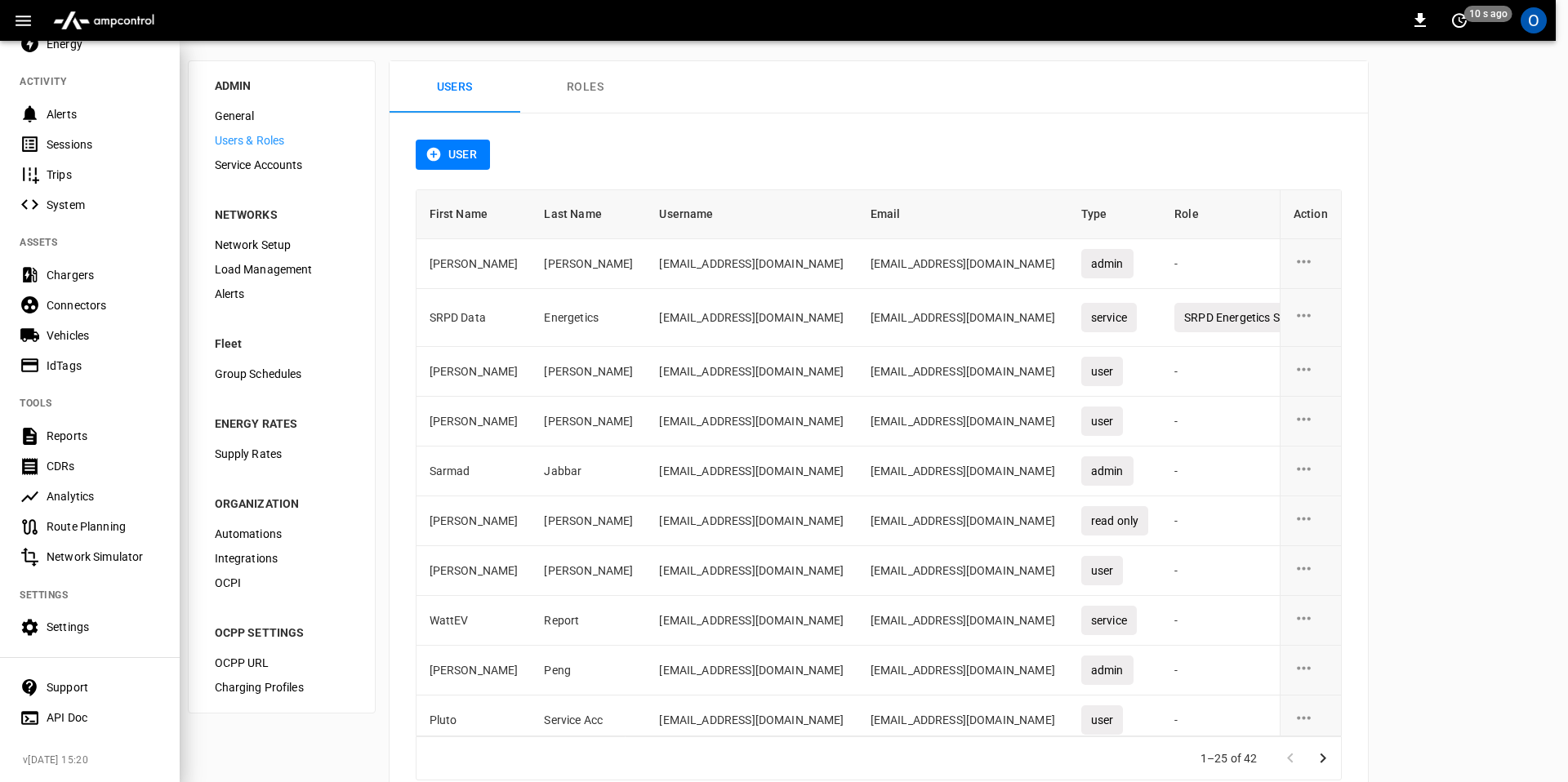
click at [89, 619] on div "Settings" at bounding box center [104, 627] width 114 height 16
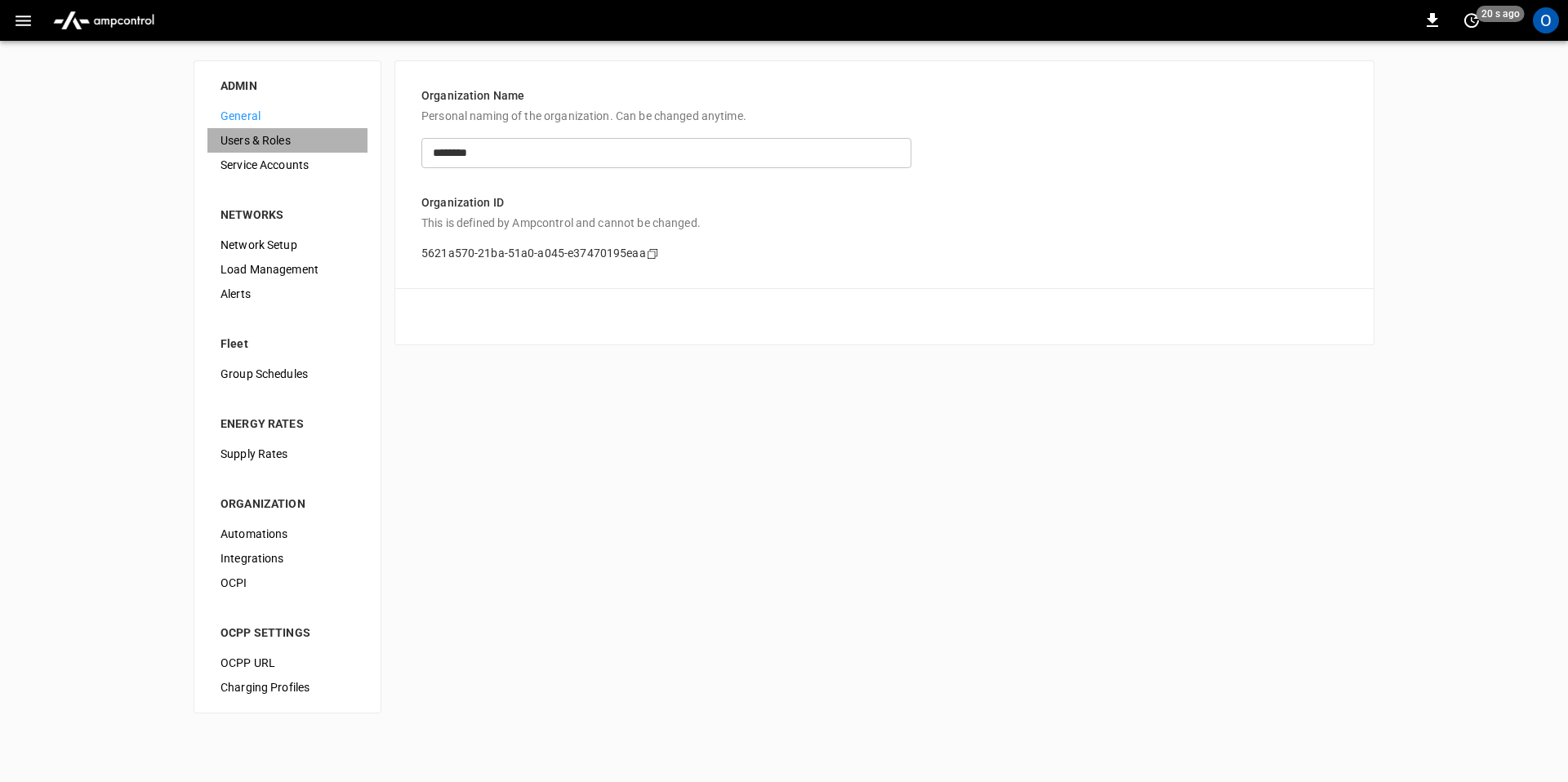
click at [288, 138] on span "Users & Roles" at bounding box center [288, 141] width 134 height 17
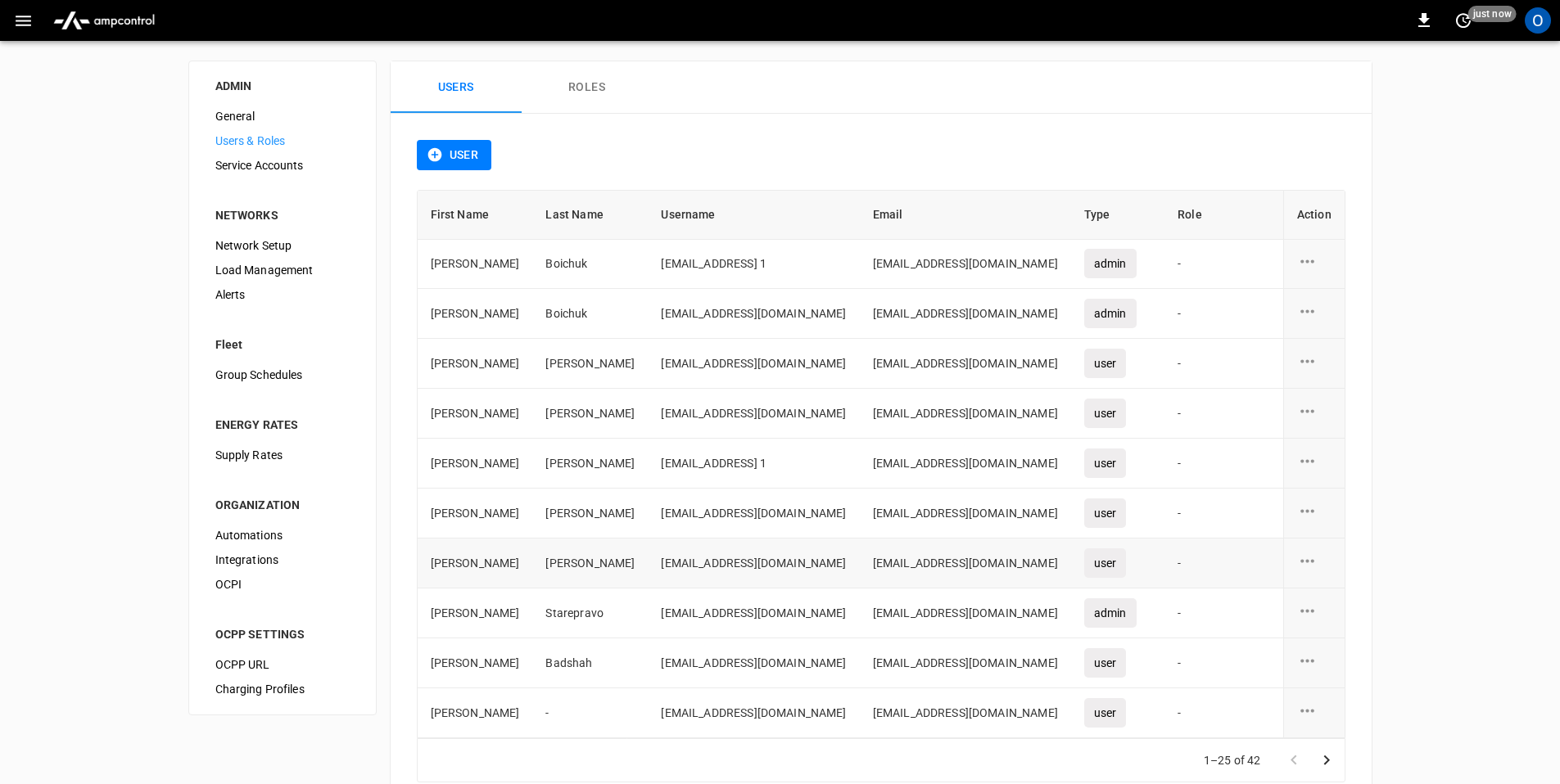
scroll to position [45, 0]
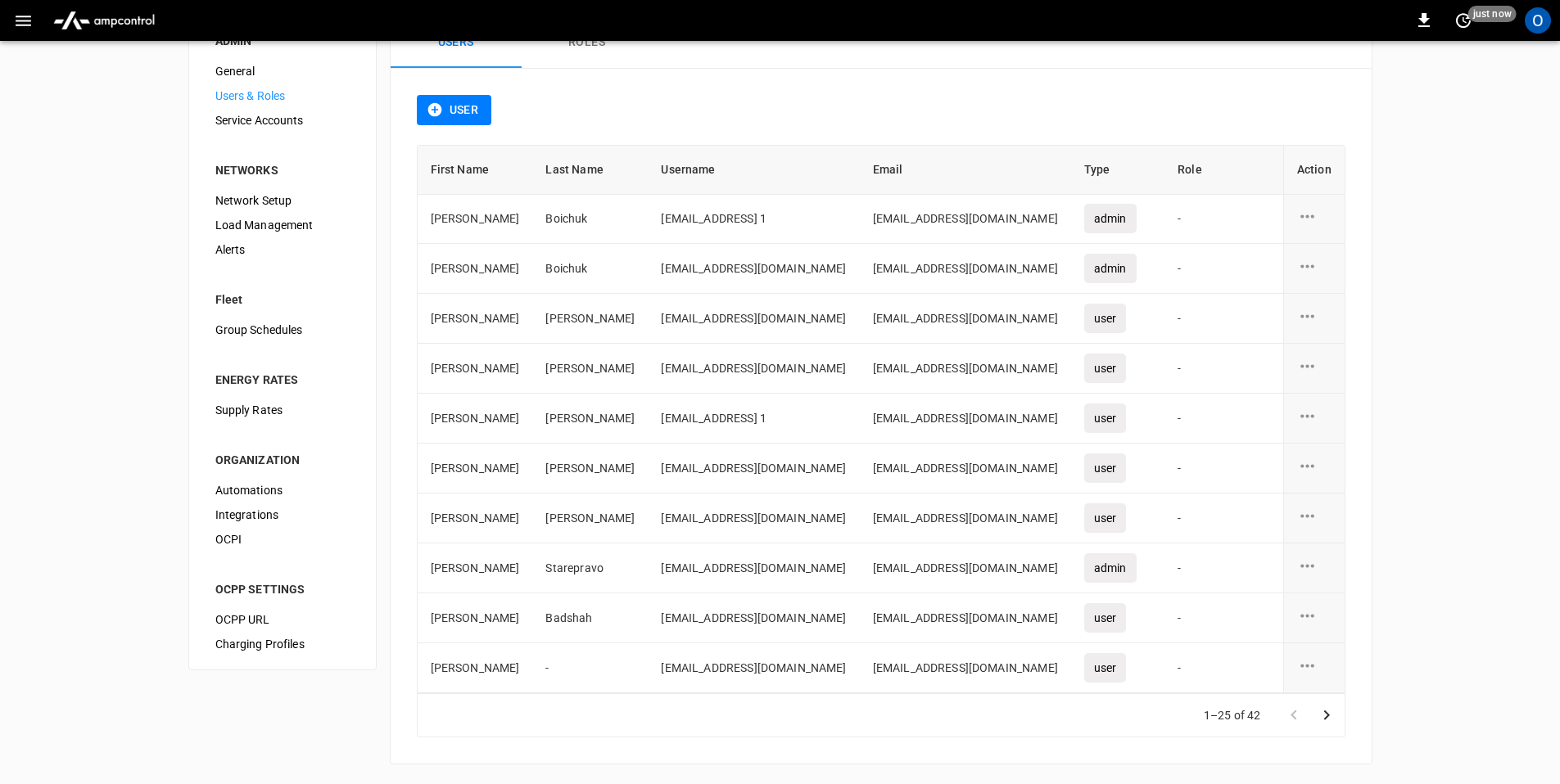
click at [1311, 656] on div "user action options" at bounding box center [1314, 667] width 34 height 25
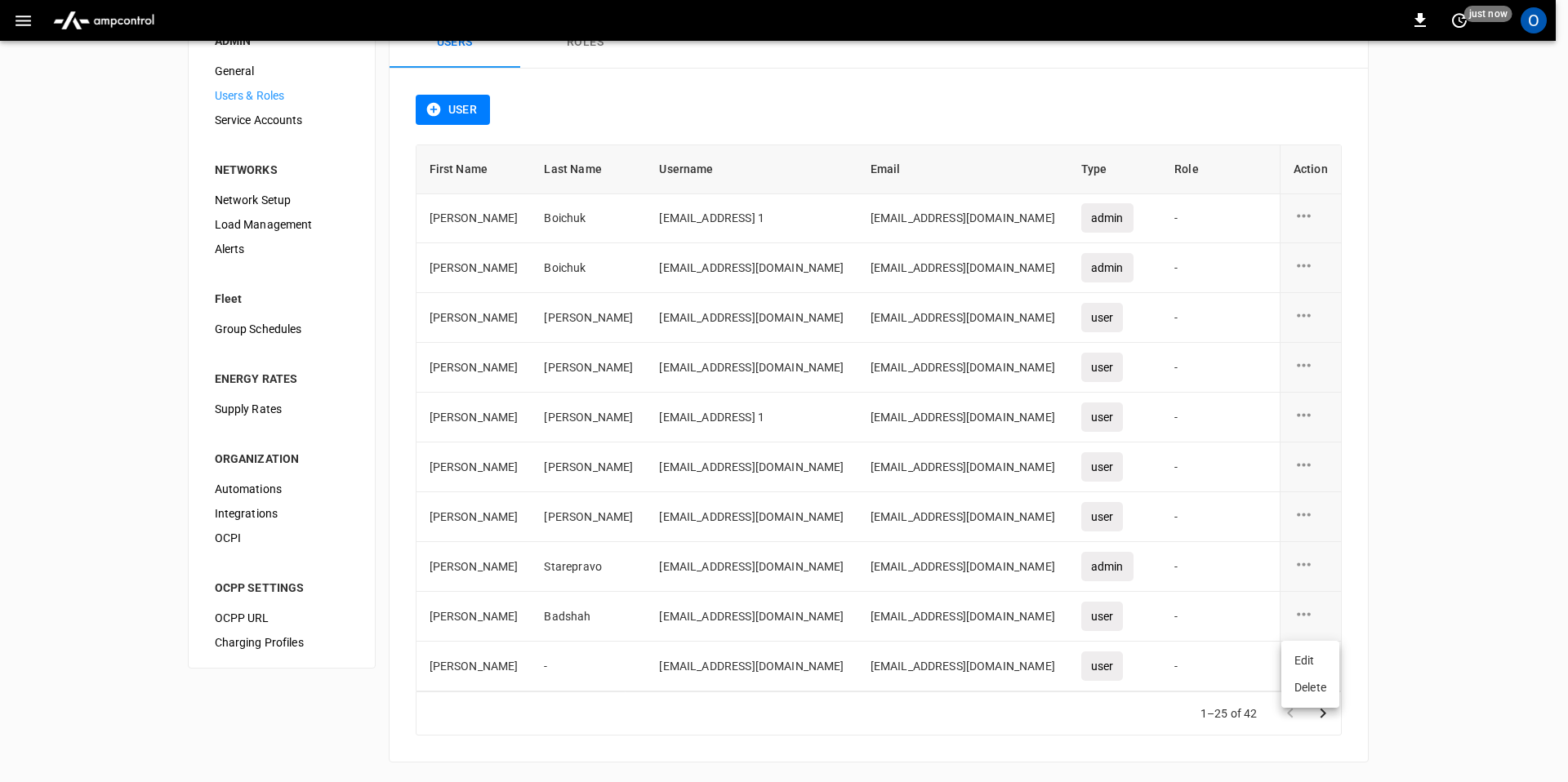
click at [1306, 689] on li "Delete" at bounding box center [1311, 688] width 58 height 27
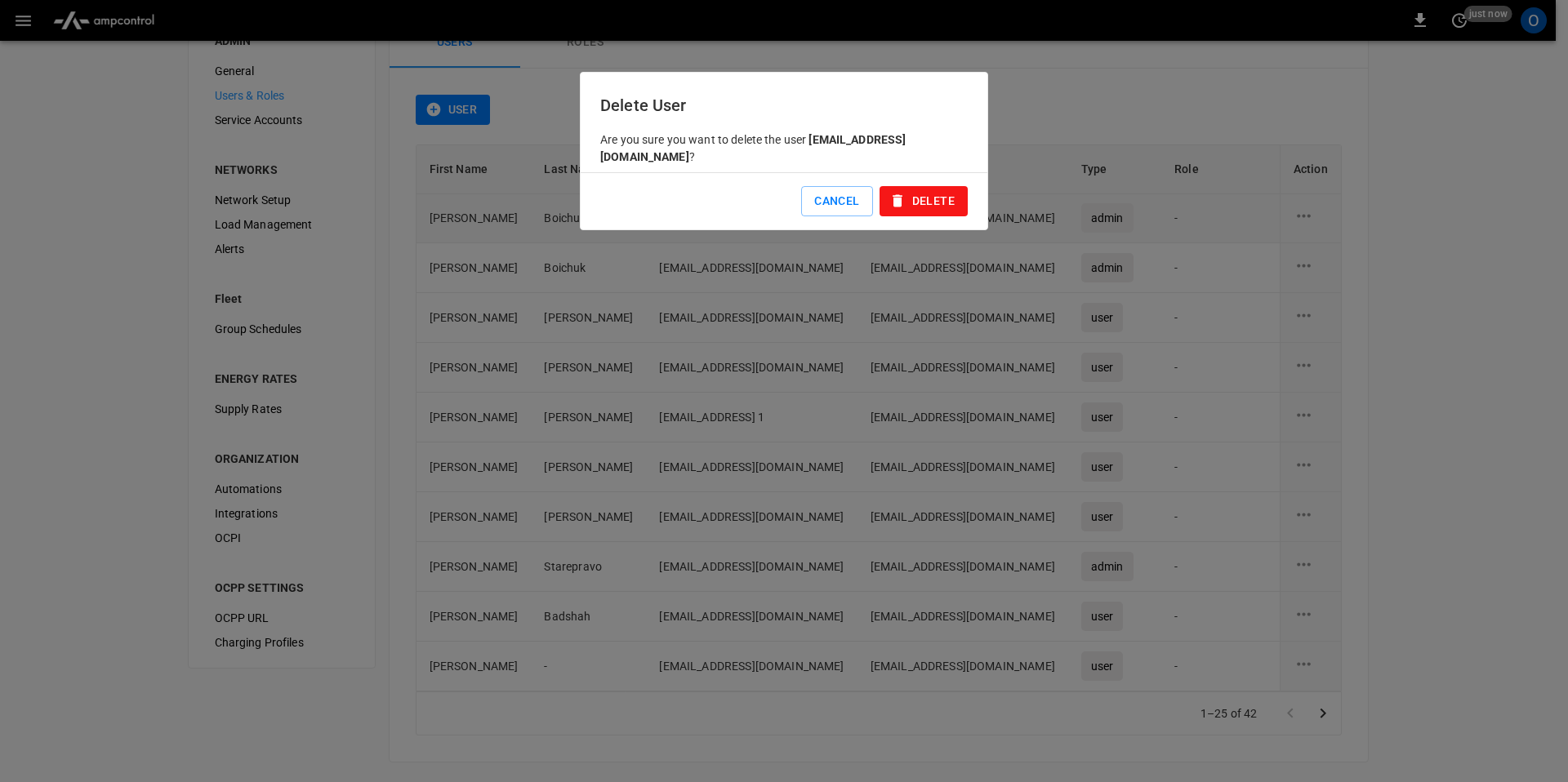
click at [949, 194] on button "Delete" at bounding box center [924, 201] width 88 height 31
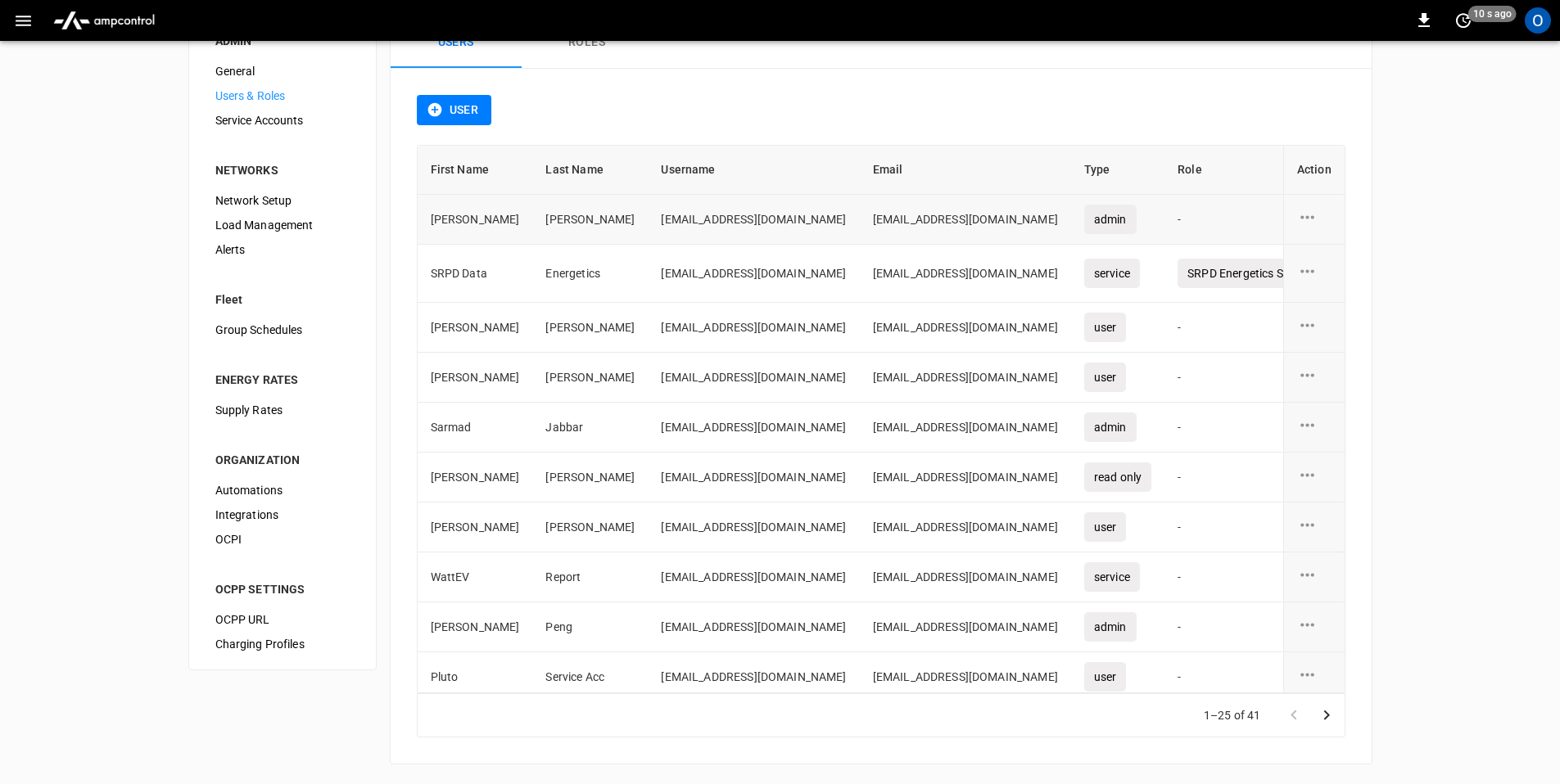
scroll to position [0, 0]
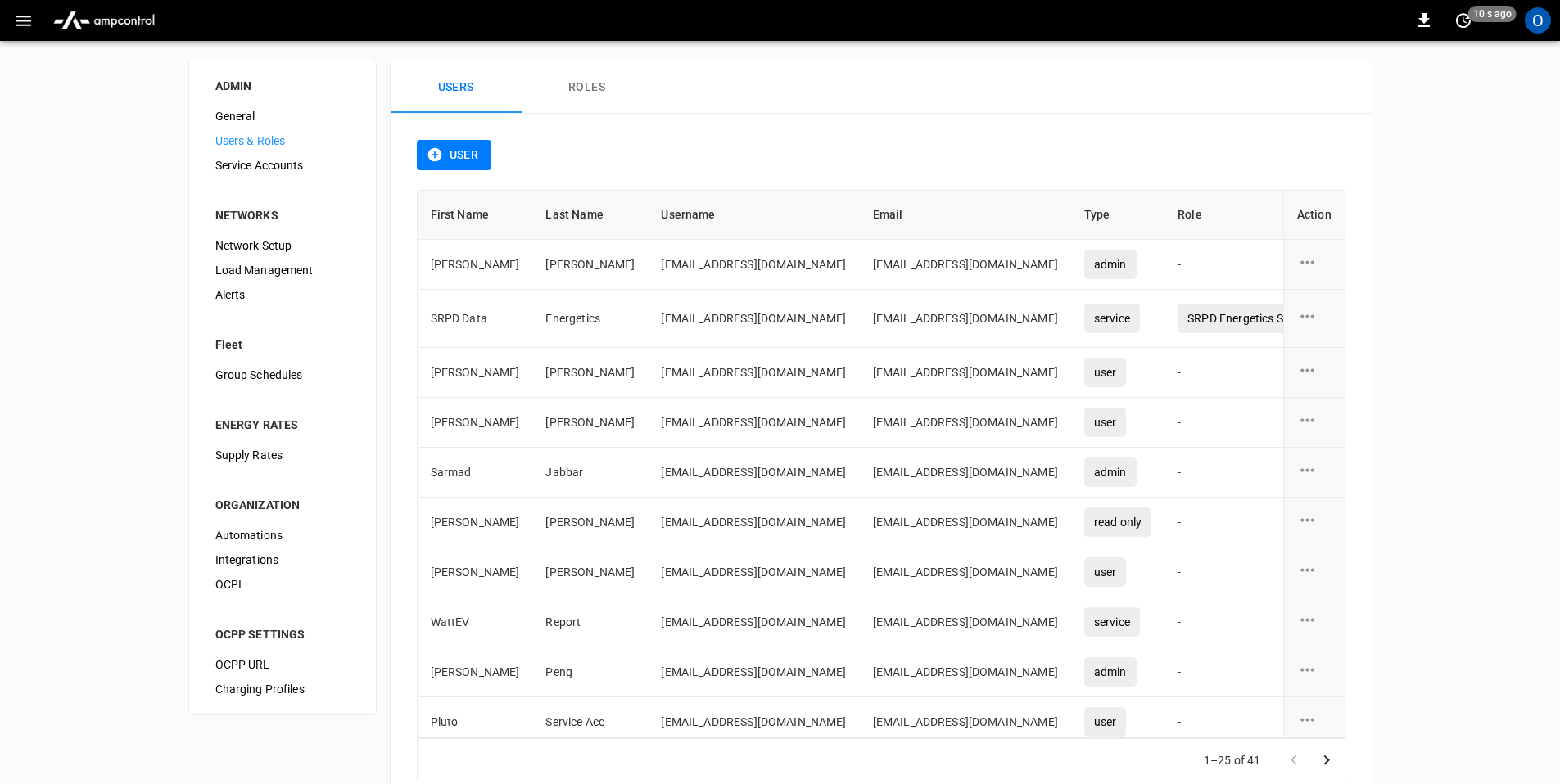
click at [461, 217] on th "First Name" at bounding box center [475, 215] width 116 height 49
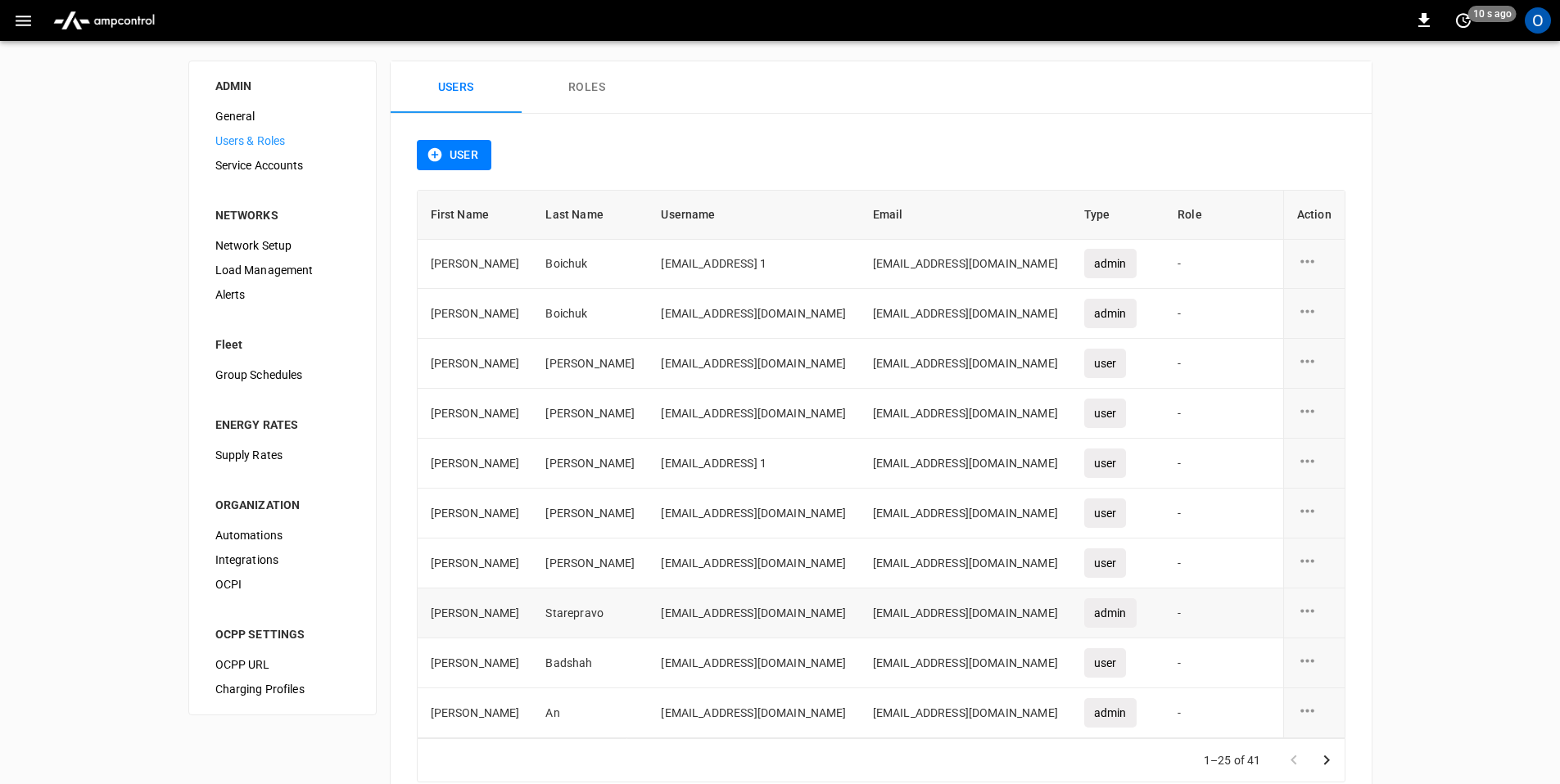
scroll to position [45, 0]
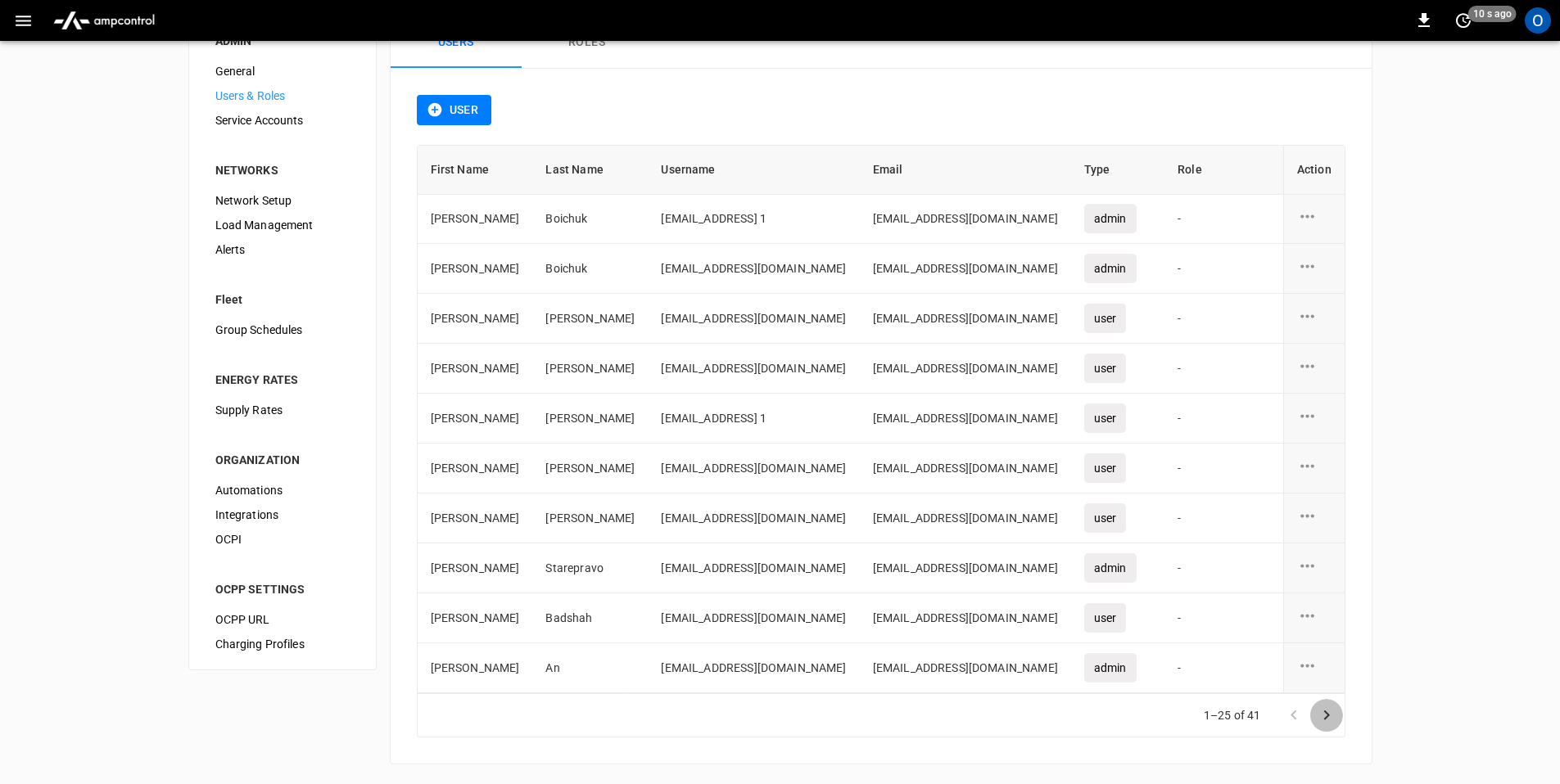
click at [1326, 712] on icon "Go to next page" at bounding box center [1326, 715] width 20 height 20
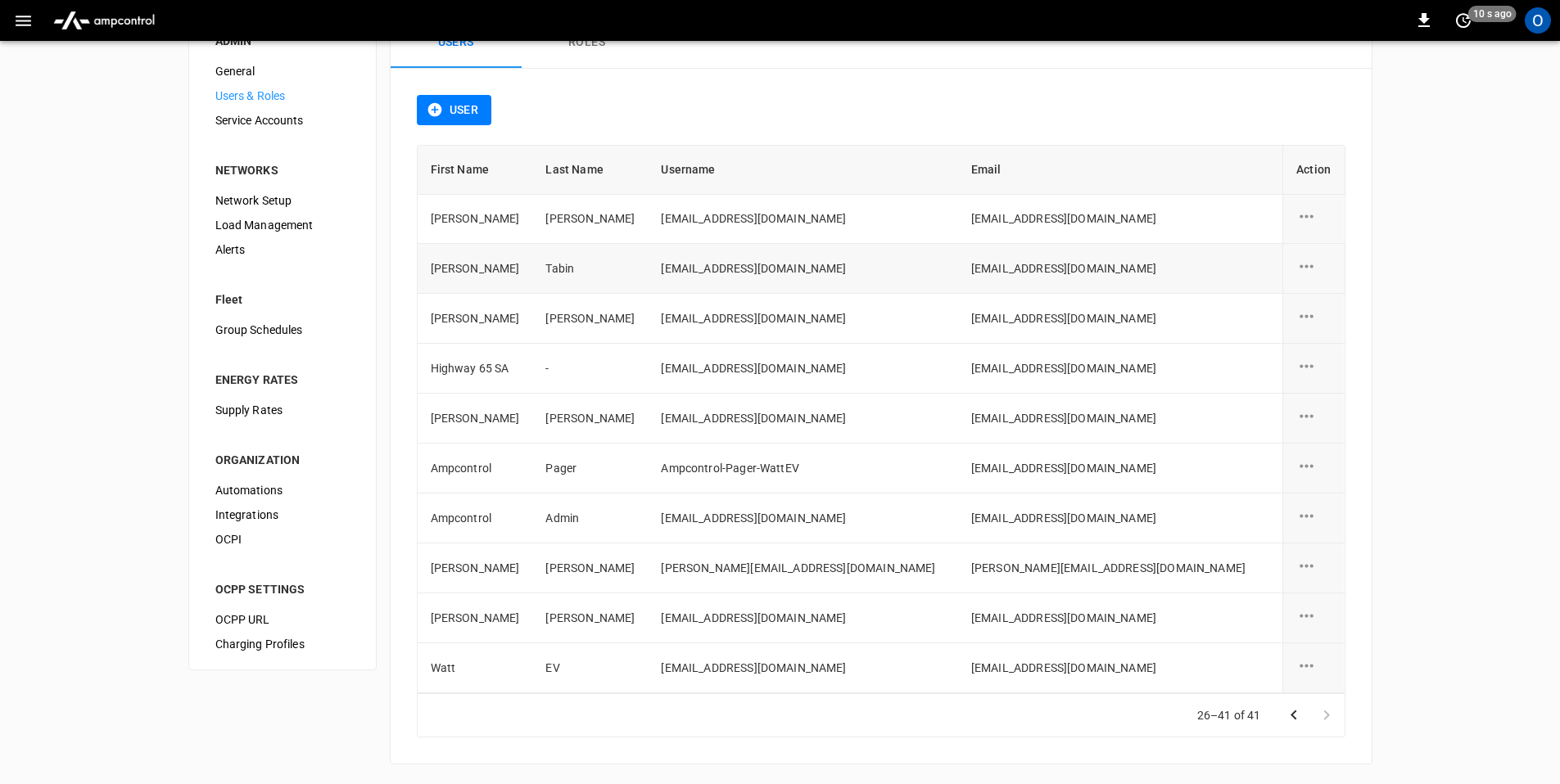
click at [1309, 256] on div "user action options" at bounding box center [1314, 268] width 34 height 25
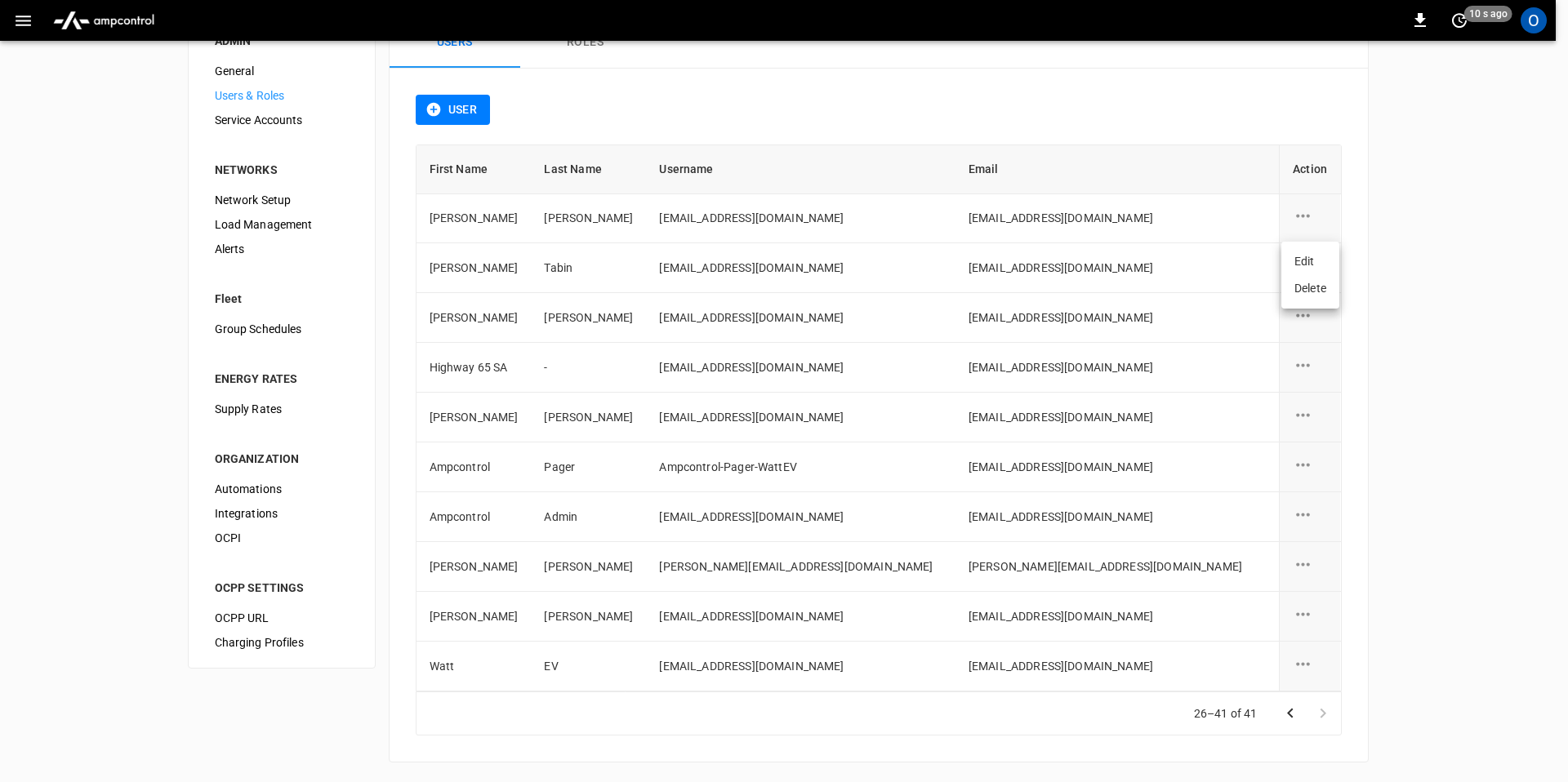
click at [1300, 290] on li "Delete" at bounding box center [1311, 289] width 58 height 27
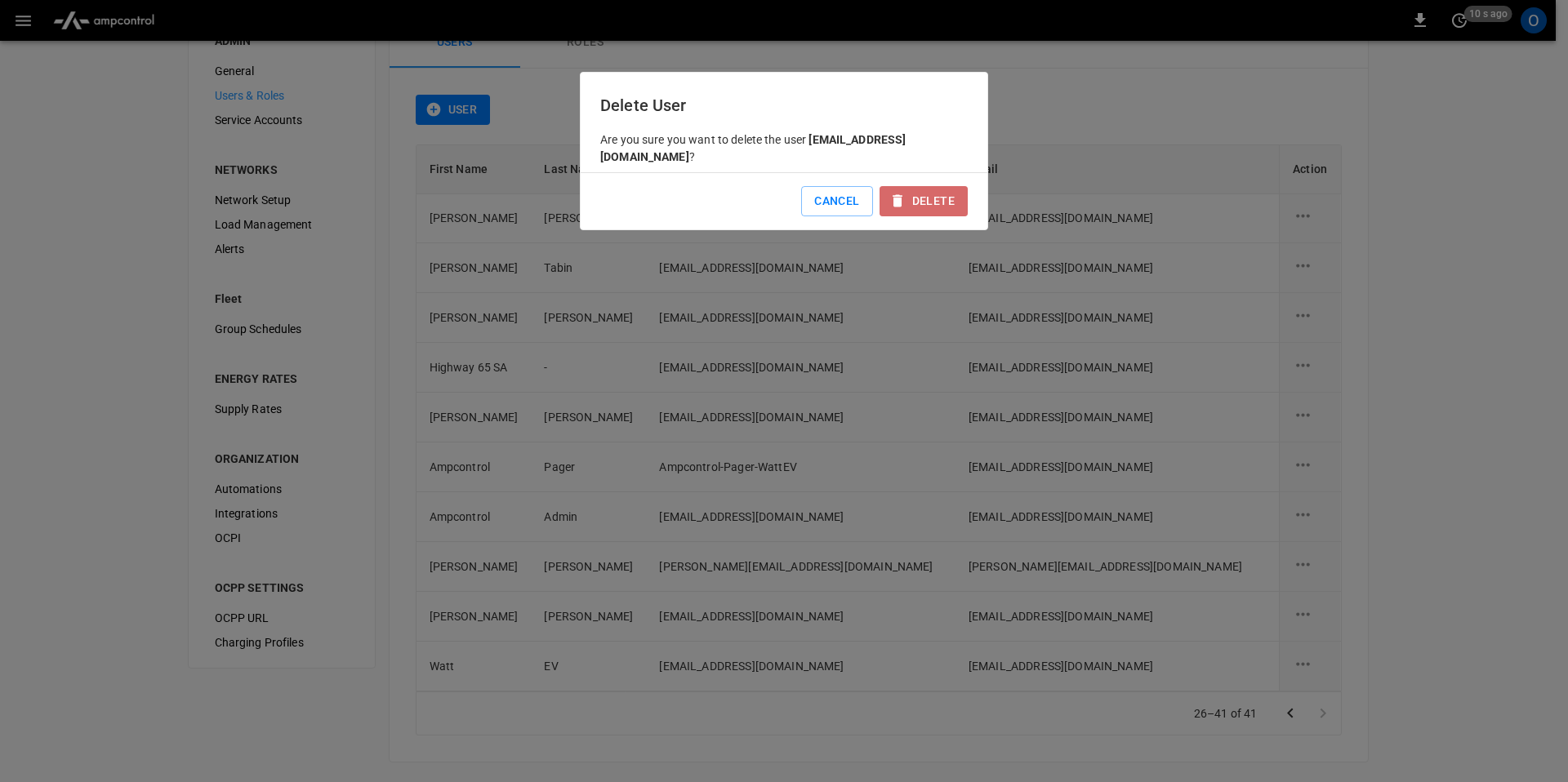
click at [950, 186] on button "Delete" at bounding box center [924, 201] width 88 height 31
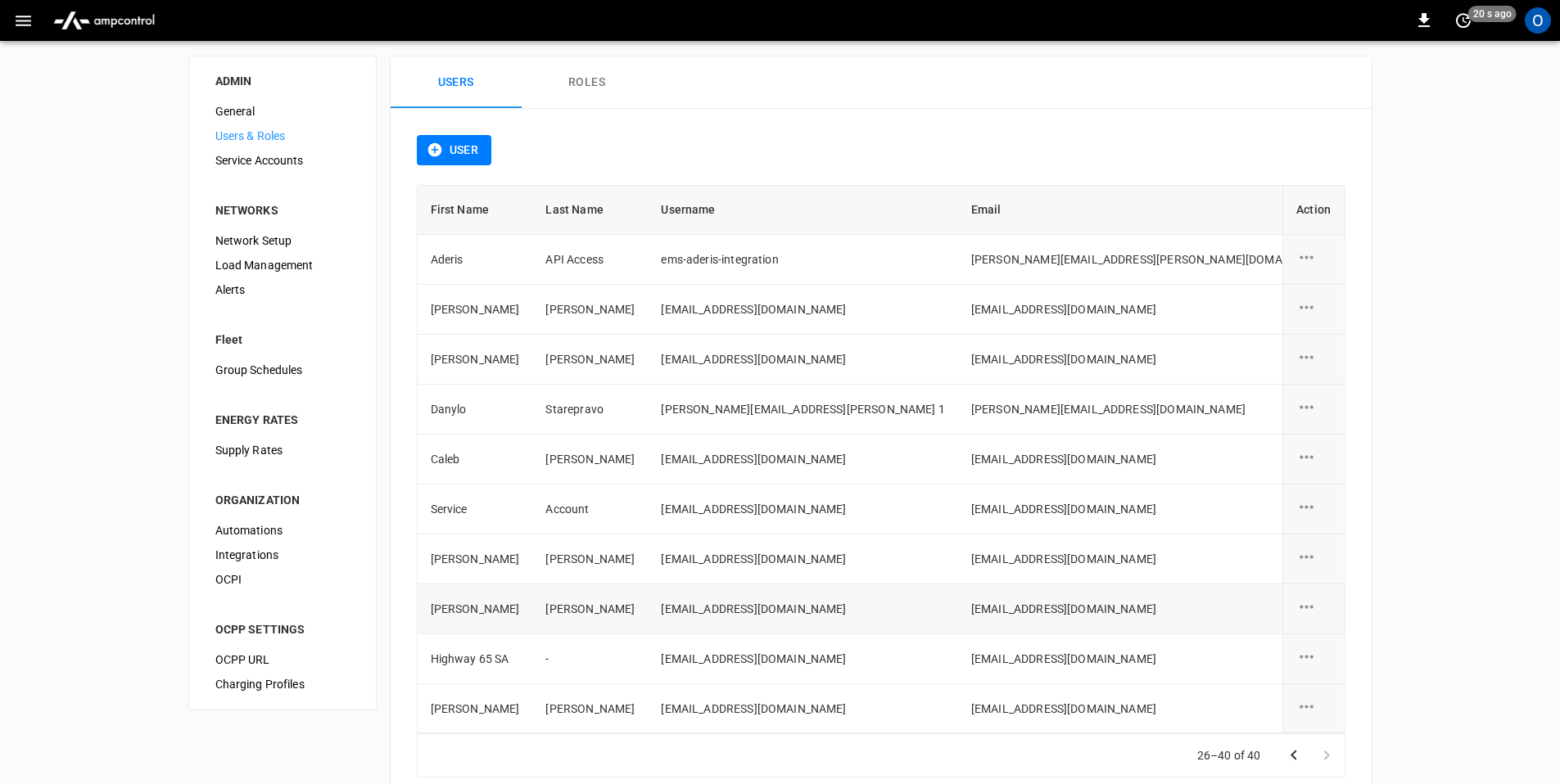
scroll to position [0, 0]
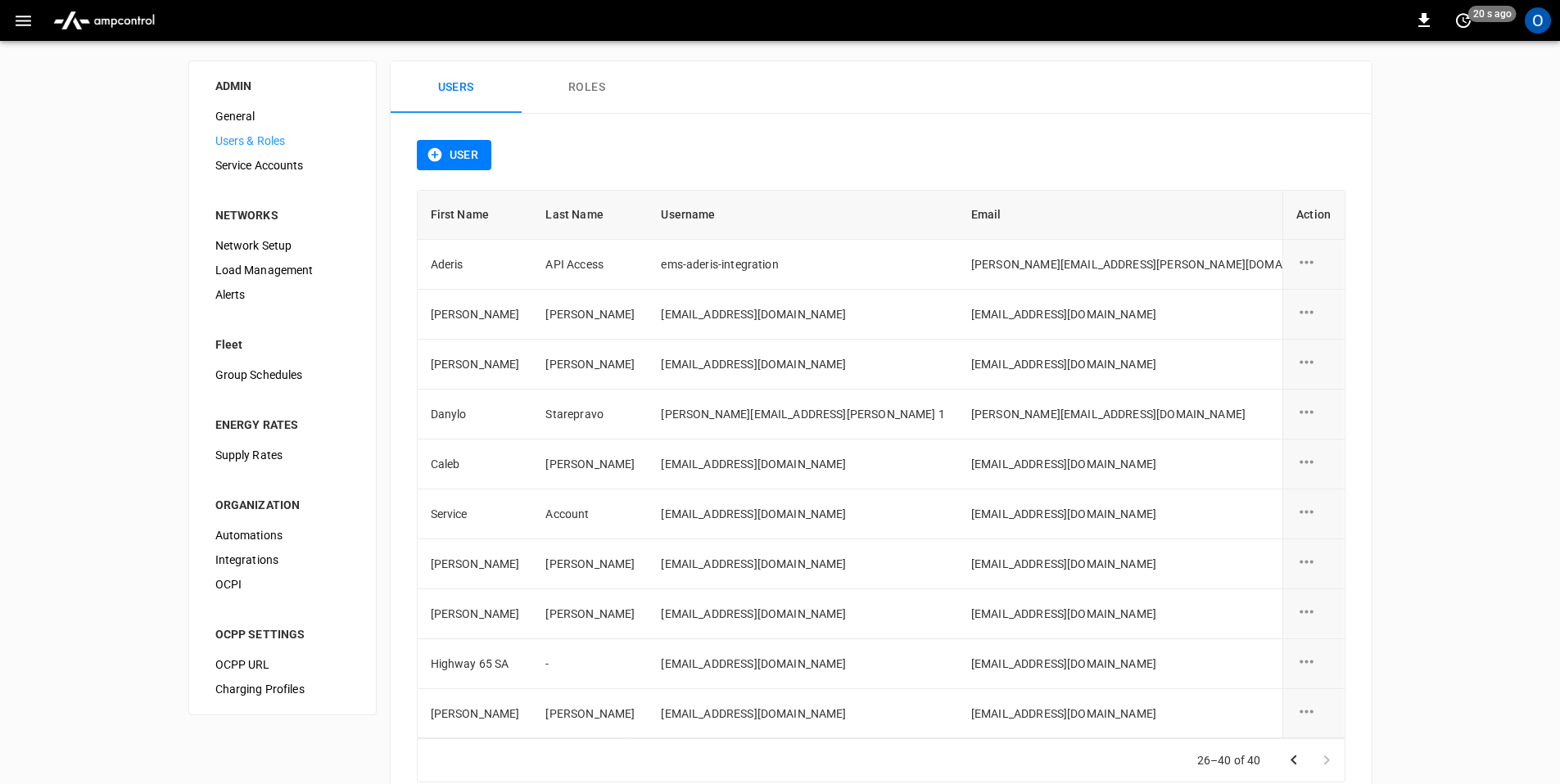
click at [1293, 764] on icon "Go to previous page" at bounding box center [1293, 760] width 20 height 20
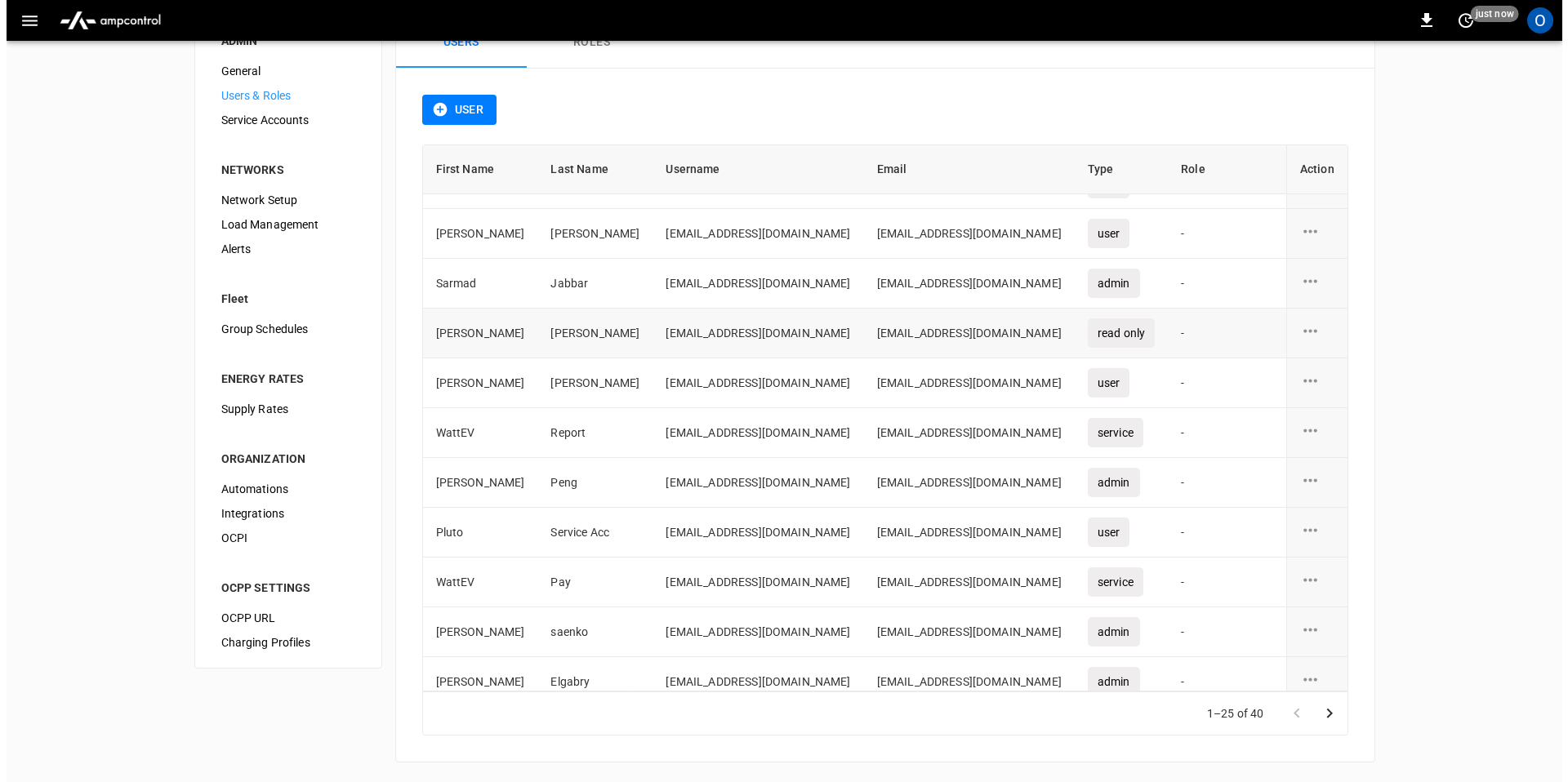
scroll to position [132, 0]
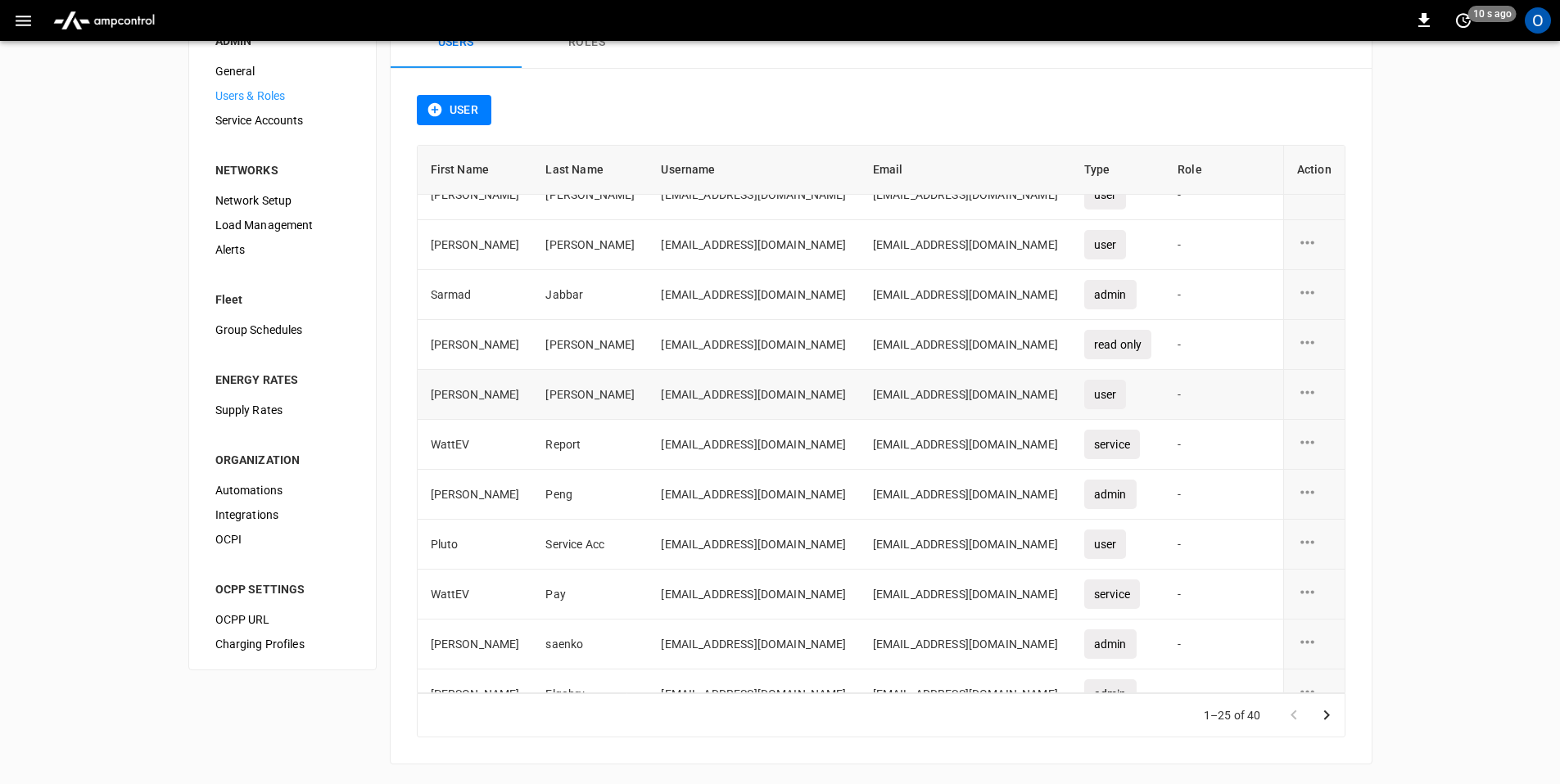
click at [1297, 386] on icon "user action options" at bounding box center [1307, 392] width 20 height 20
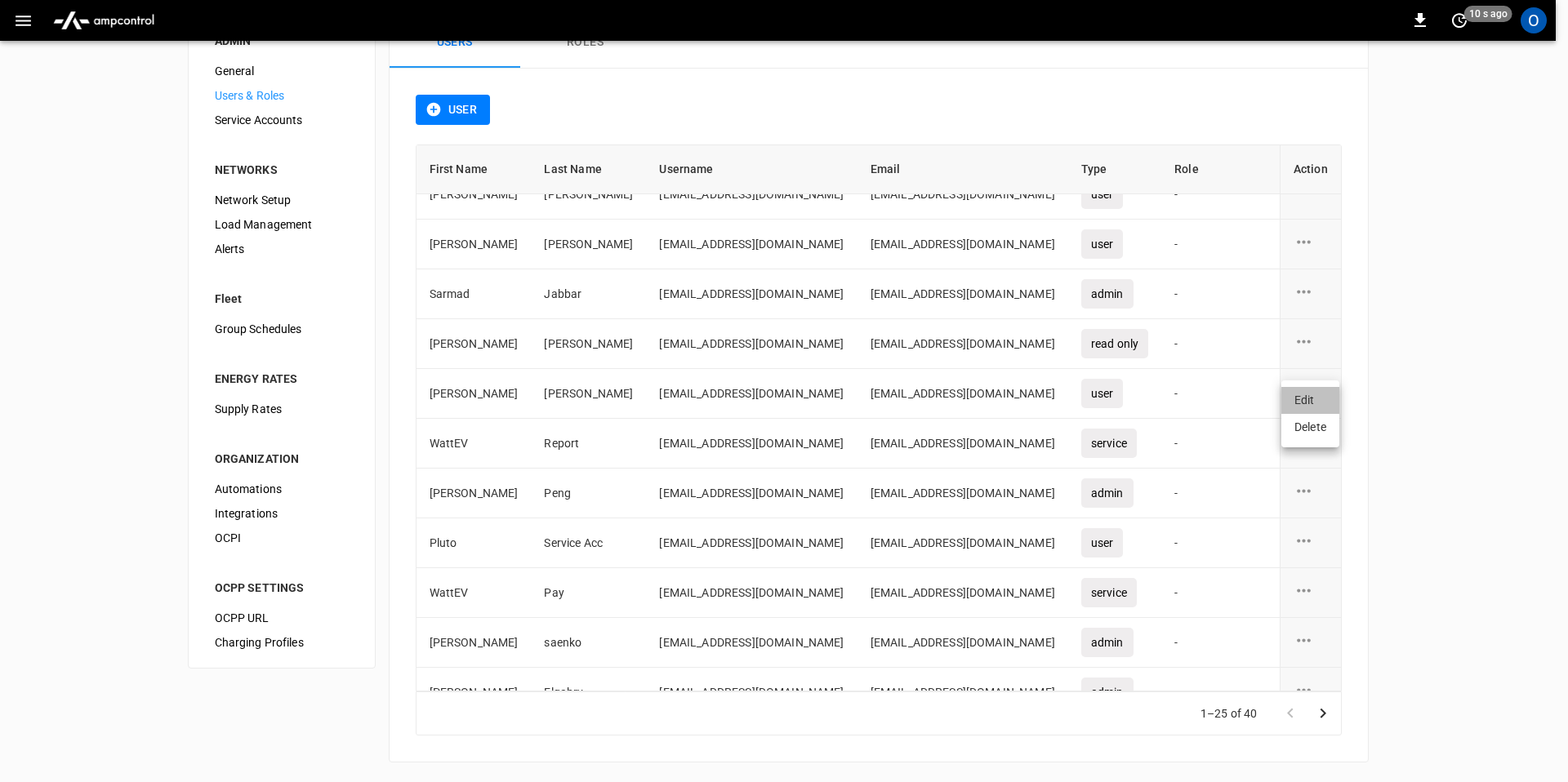
click at [1316, 408] on li "Edit" at bounding box center [1311, 401] width 58 height 27
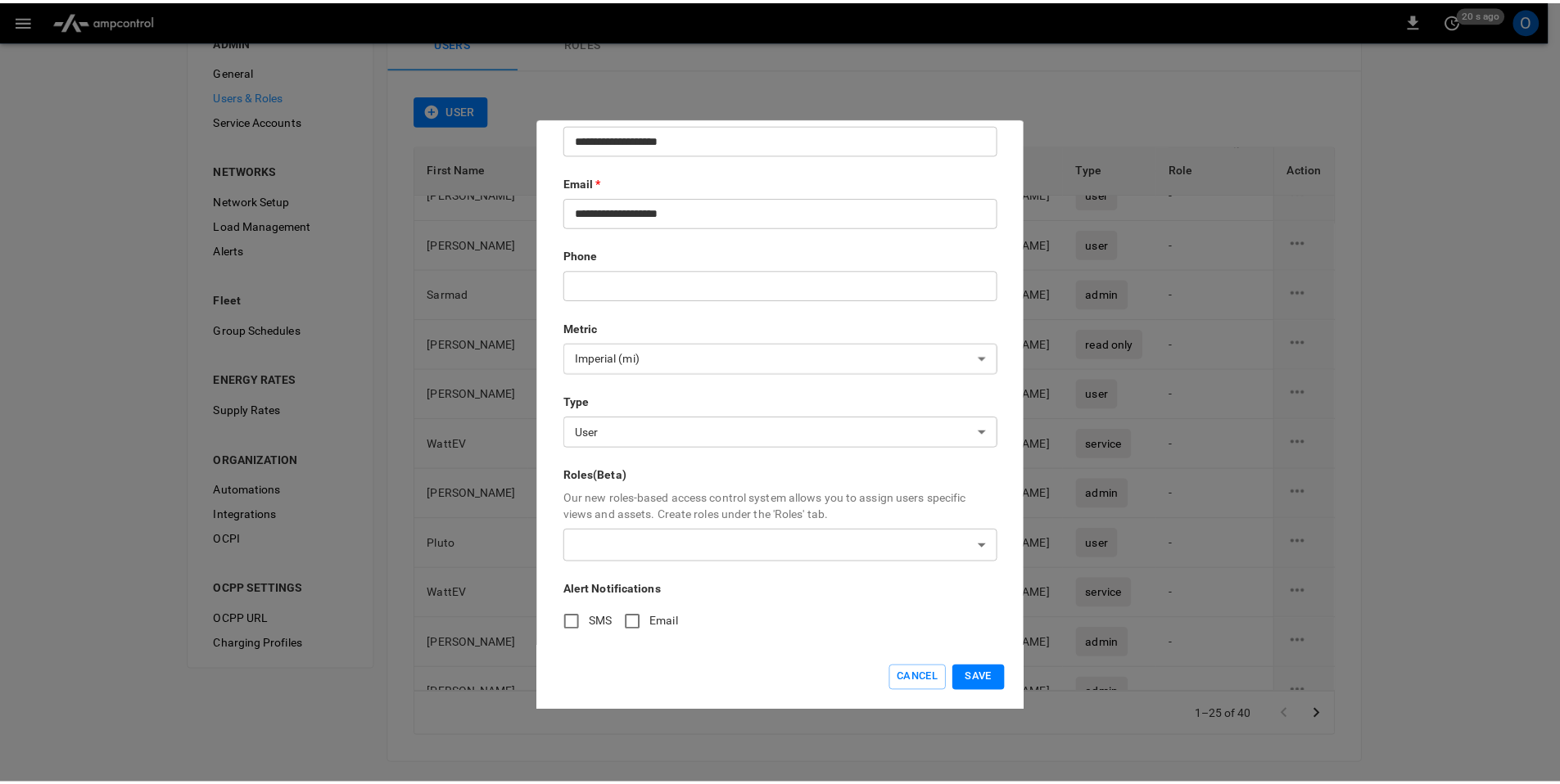
scroll to position [0, 0]
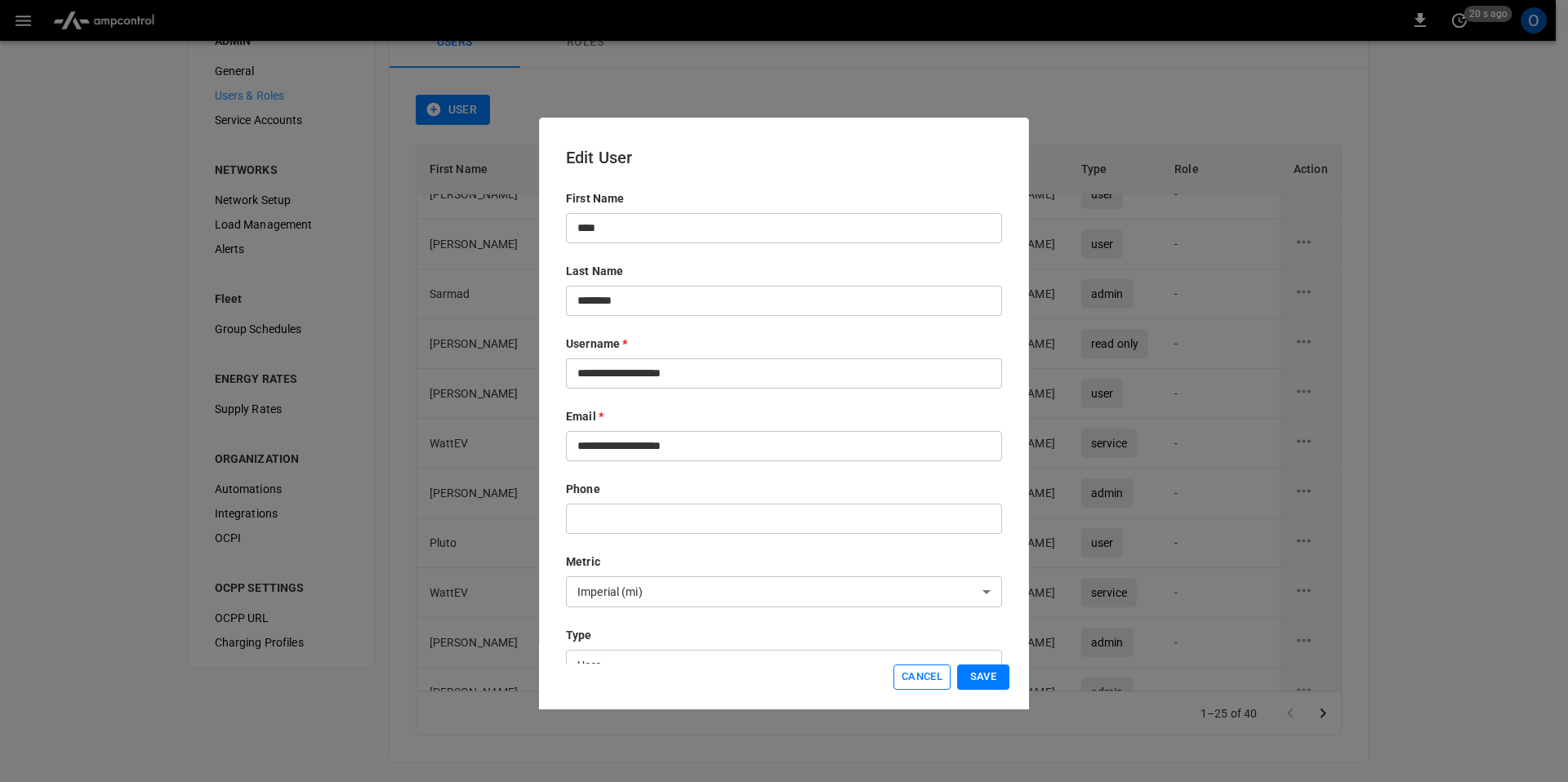
click at [905, 671] on button "Cancel" at bounding box center [922, 678] width 57 height 25
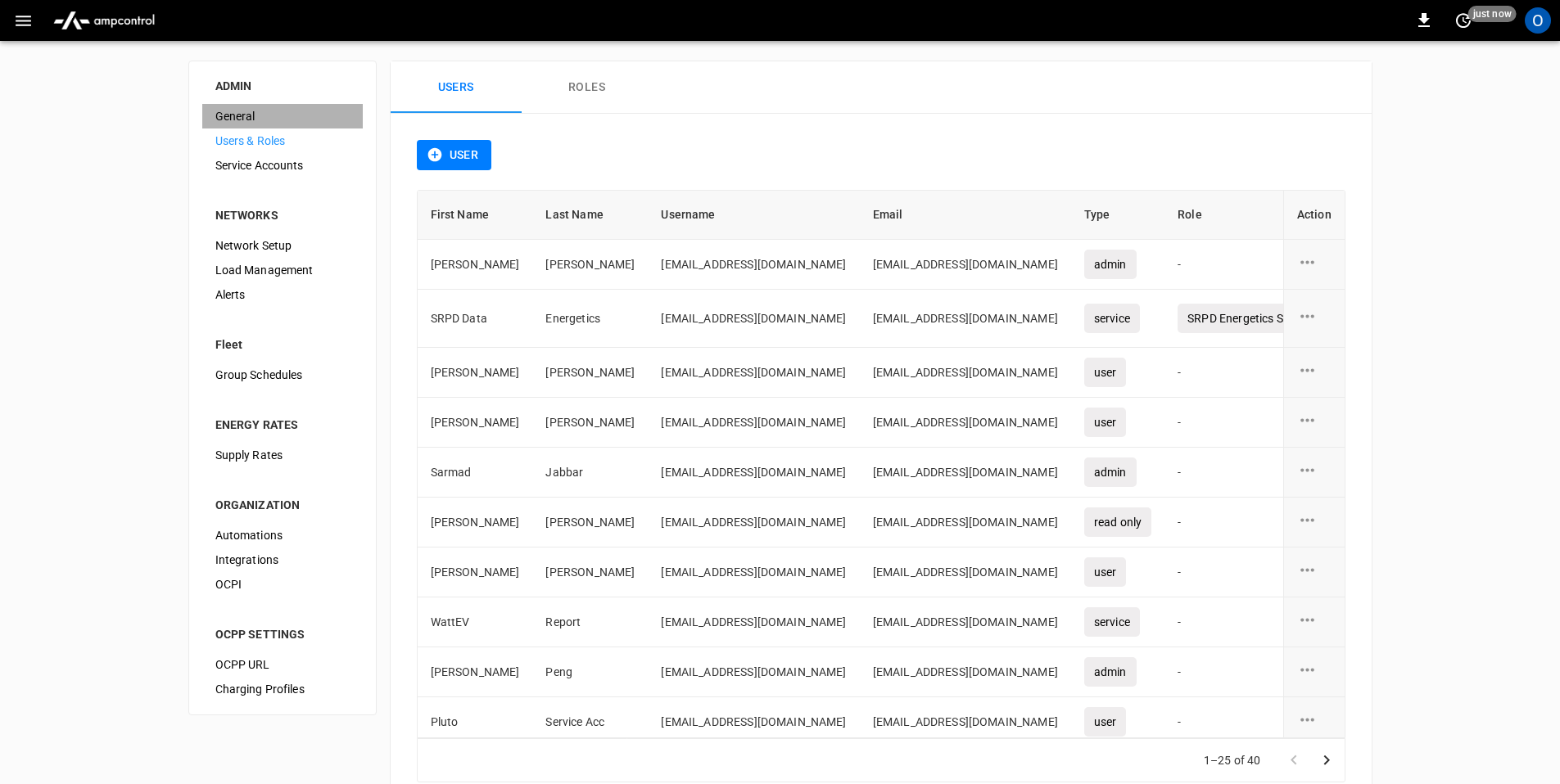
click at [224, 117] on span "General" at bounding box center [283, 117] width 135 height 17
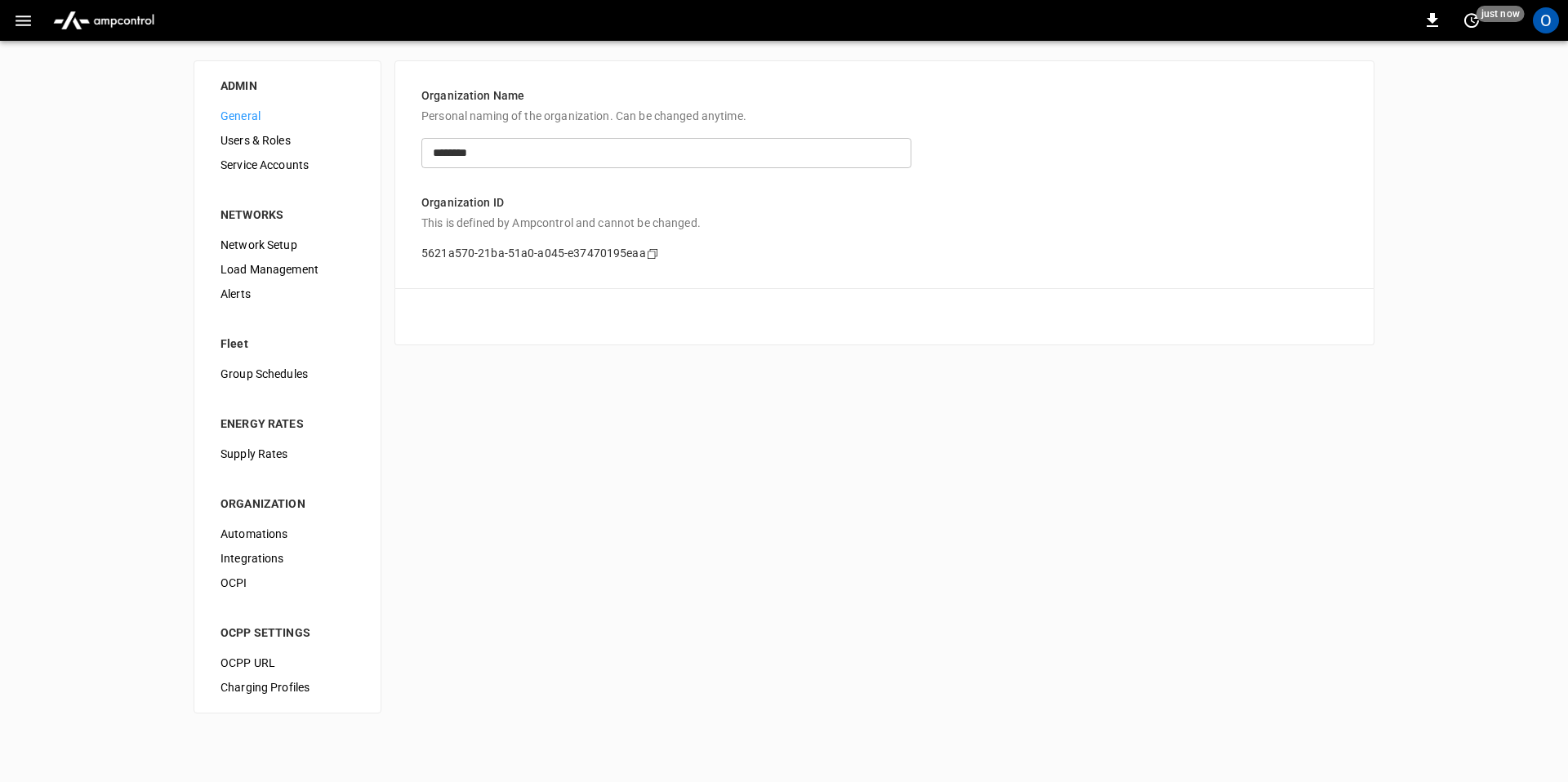
click at [25, 22] on icon "button" at bounding box center [23, 21] width 20 height 20
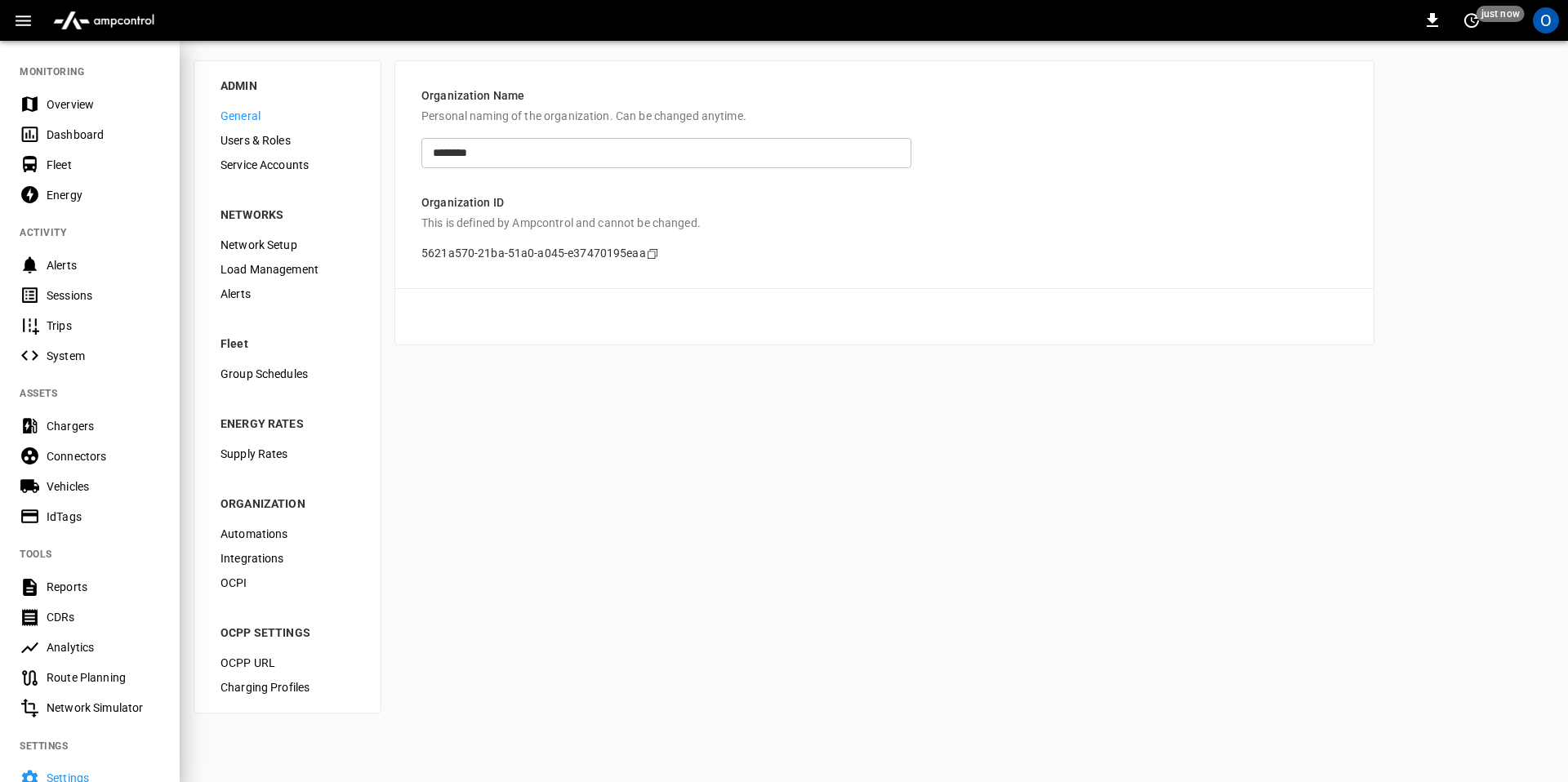
drag, startPoint x: 132, startPoint y: 62, endPoint x: 99, endPoint y: 51, distance: 34.8
click at [132, 62] on nav "MONITORING Overview Dashboard Fleet Energy ACTIVITY Alerts Sessions Trips Syste…" at bounding box center [90, 464] width 180 height 852
click at [79, 13] on img "menu" at bounding box center [104, 20] width 115 height 31
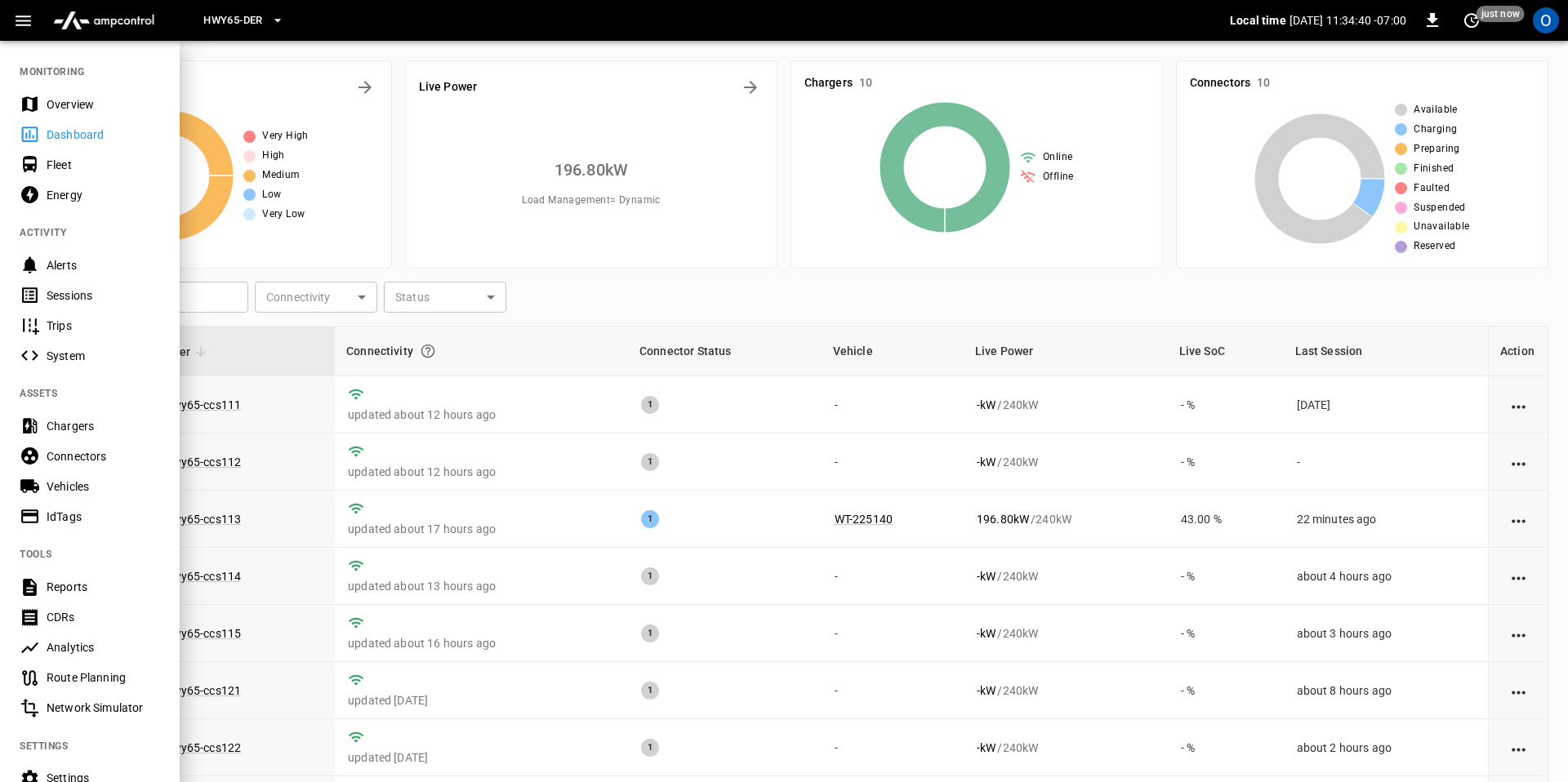
click at [37, 19] on button "button" at bounding box center [23, 21] width 33 height 31
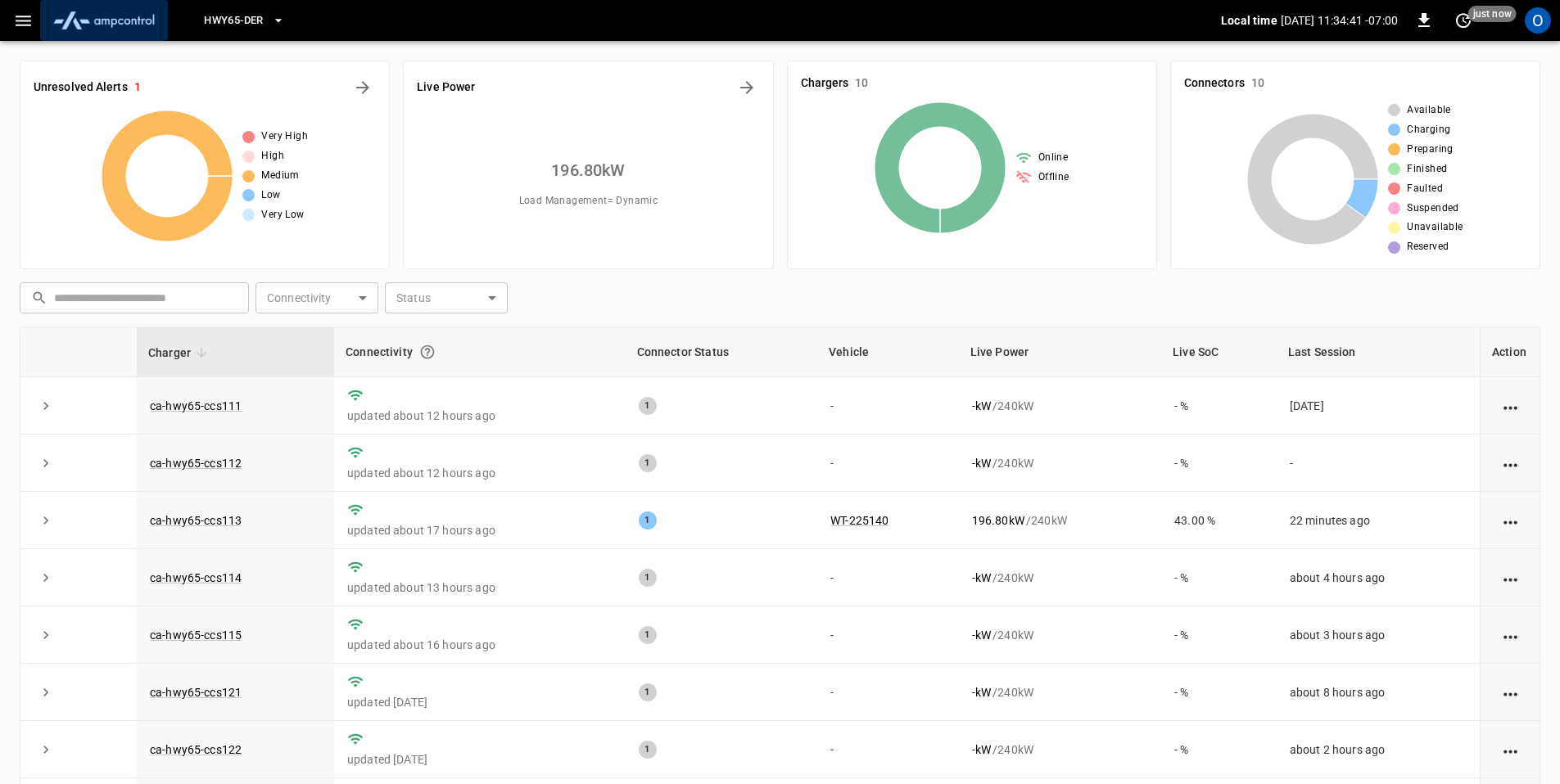
click at [83, 14] on img "menu" at bounding box center [104, 20] width 115 height 31
click at [117, 17] on img "menu" at bounding box center [104, 20] width 115 height 31
click at [1550, 20] on div "O" at bounding box center [1537, 20] width 26 height 26
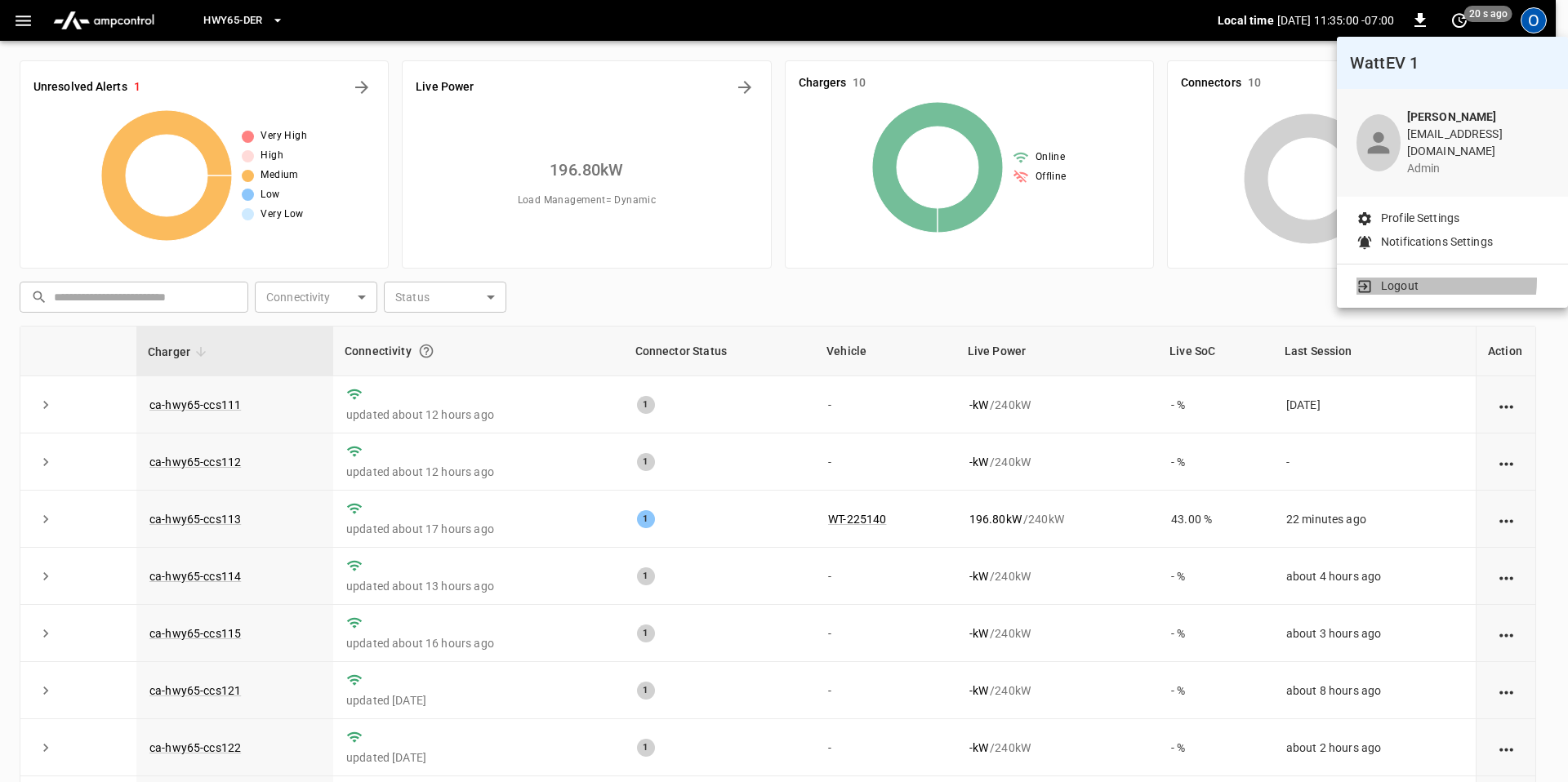
click at [1421, 278] on li "Logout" at bounding box center [1452, 286] width 192 height 17
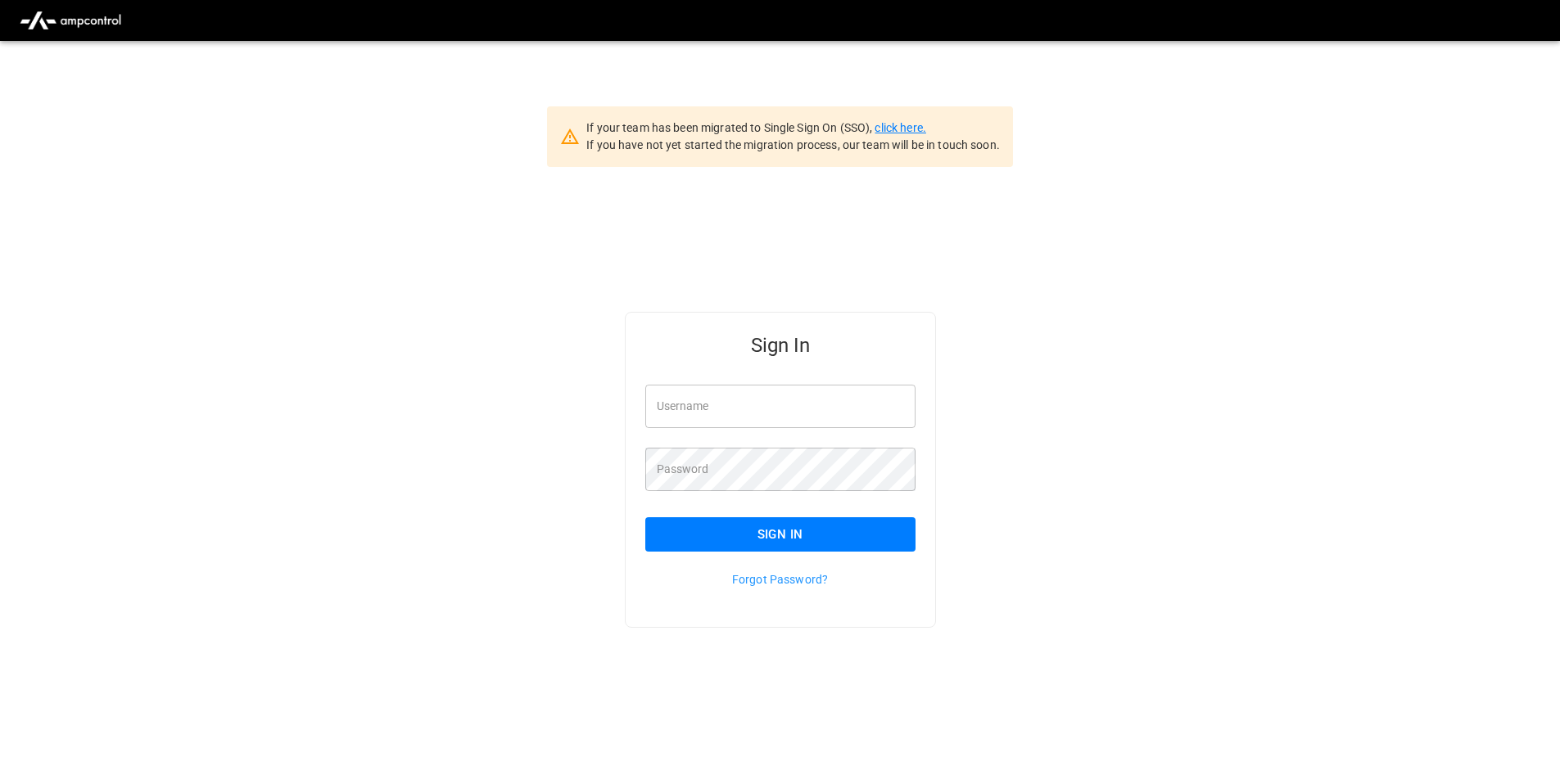
type input "**********"
click at [913, 130] on link "click here." at bounding box center [900, 127] width 51 height 13
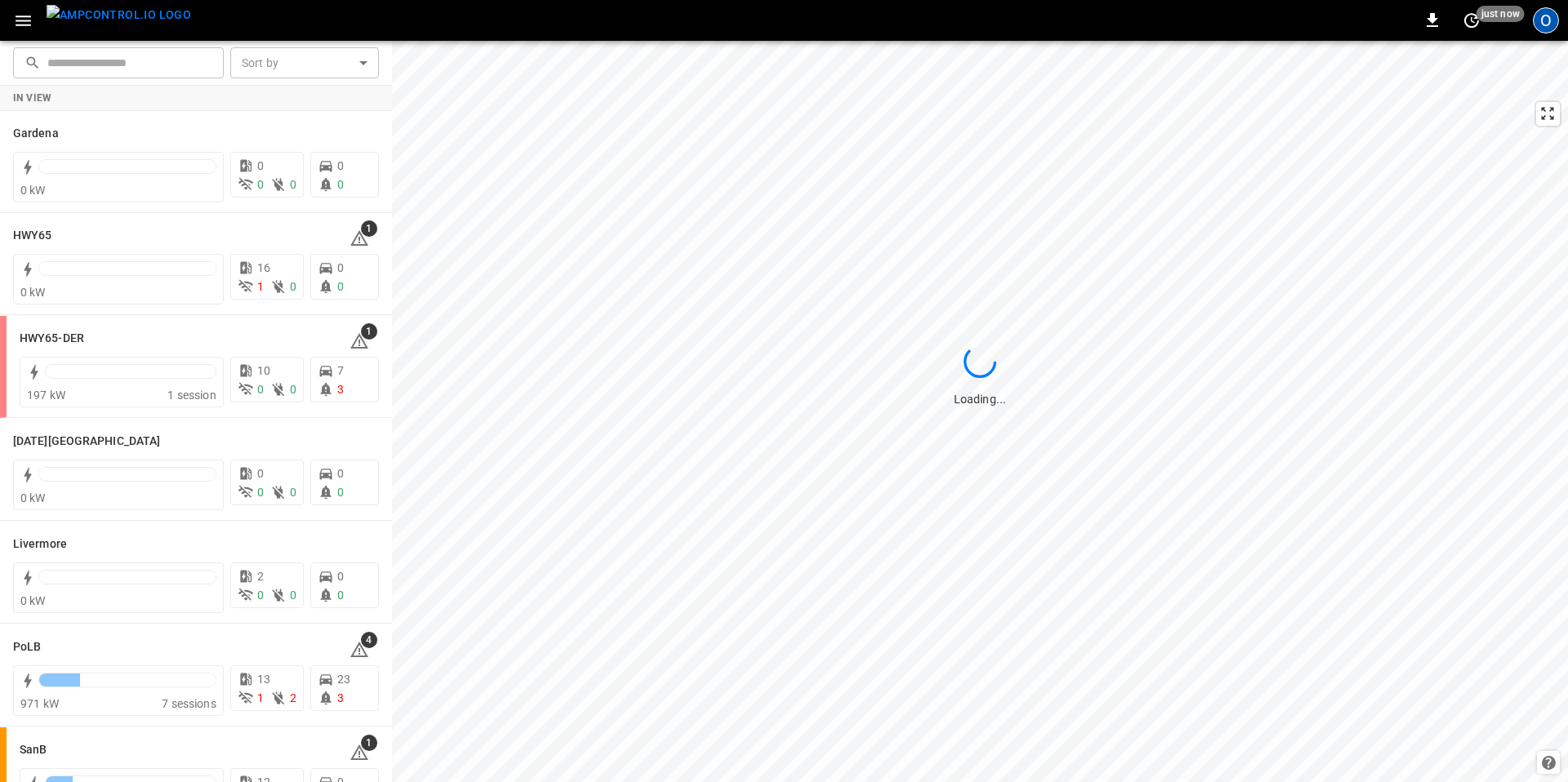
click at [1553, 20] on div "O" at bounding box center [1546, 20] width 26 height 26
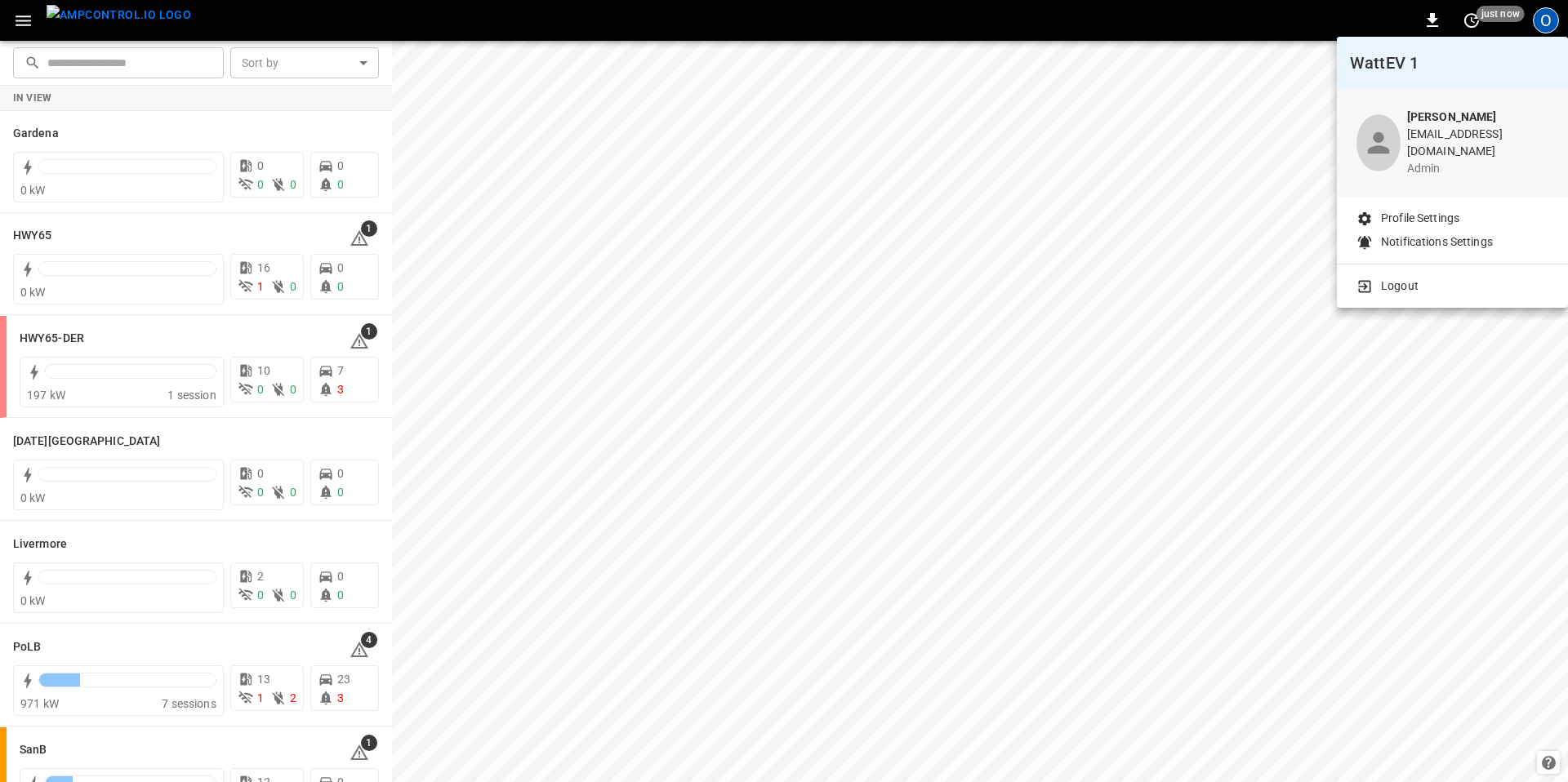
click at [1430, 278] on li "Logout" at bounding box center [1452, 286] width 192 height 17
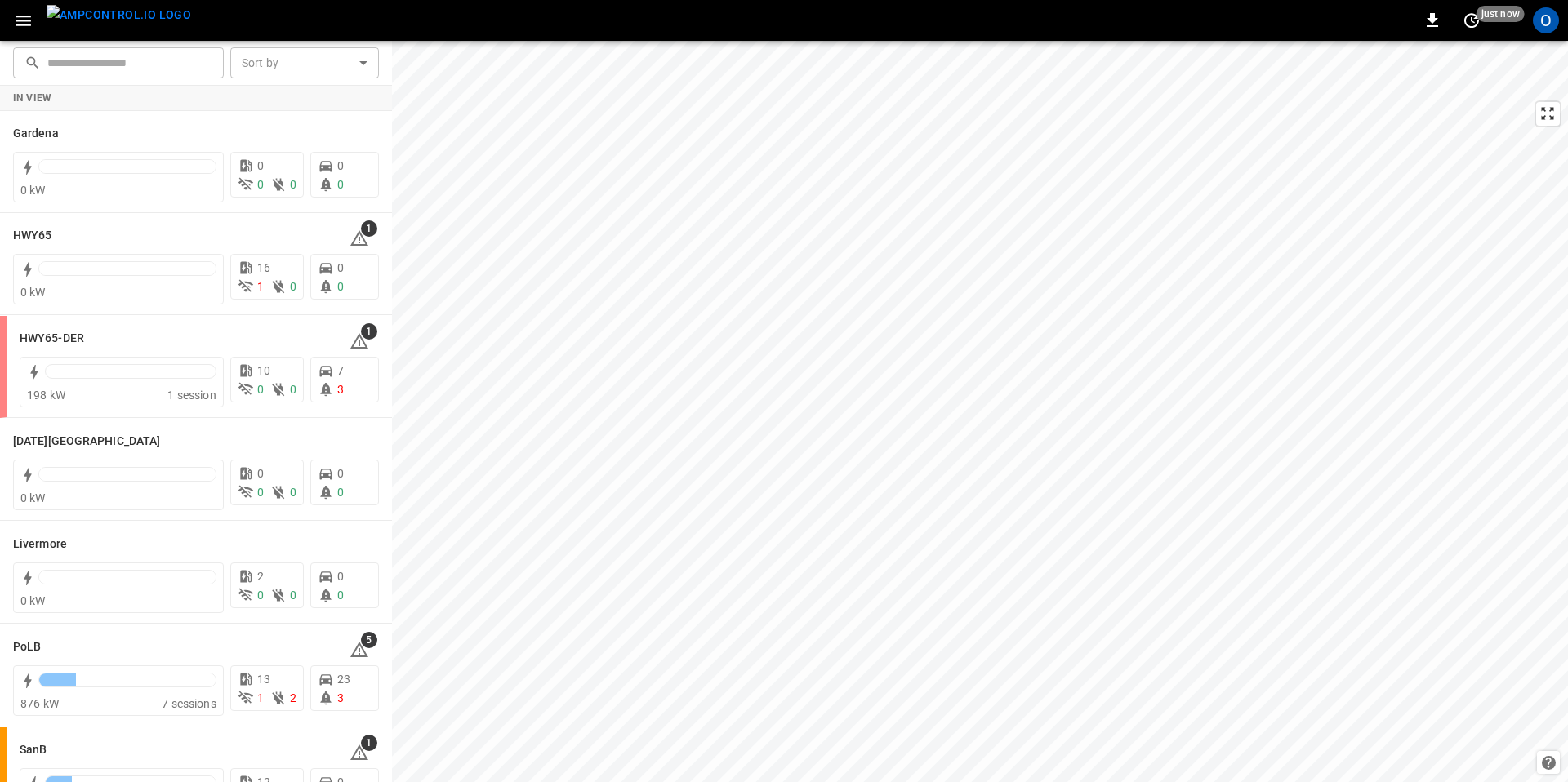
click at [1541, 16] on div "O" at bounding box center [1546, 20] width 26 height 26
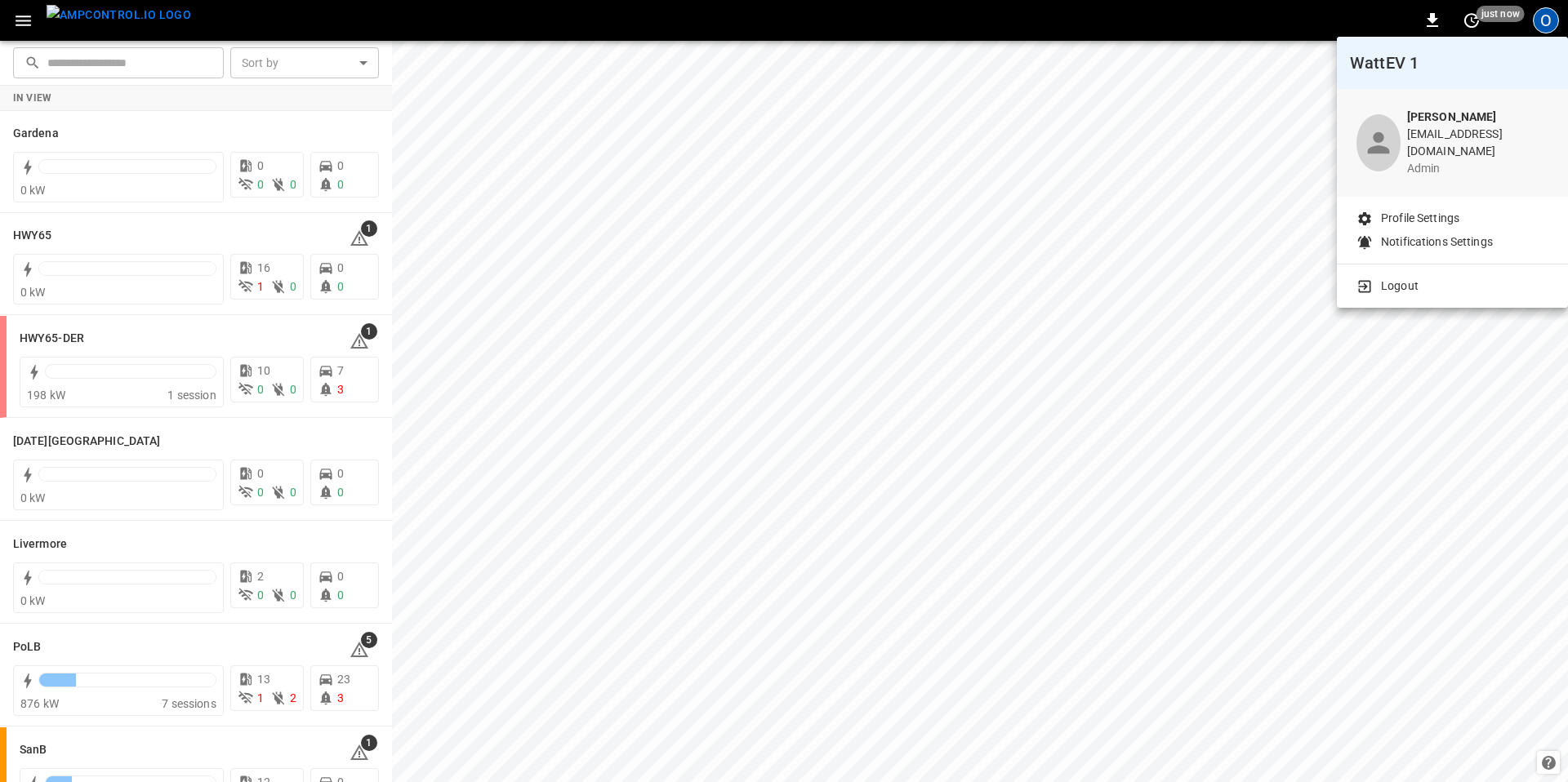
click at [31, 22] on div at bounding box center [784, 391] width 1568 height 782
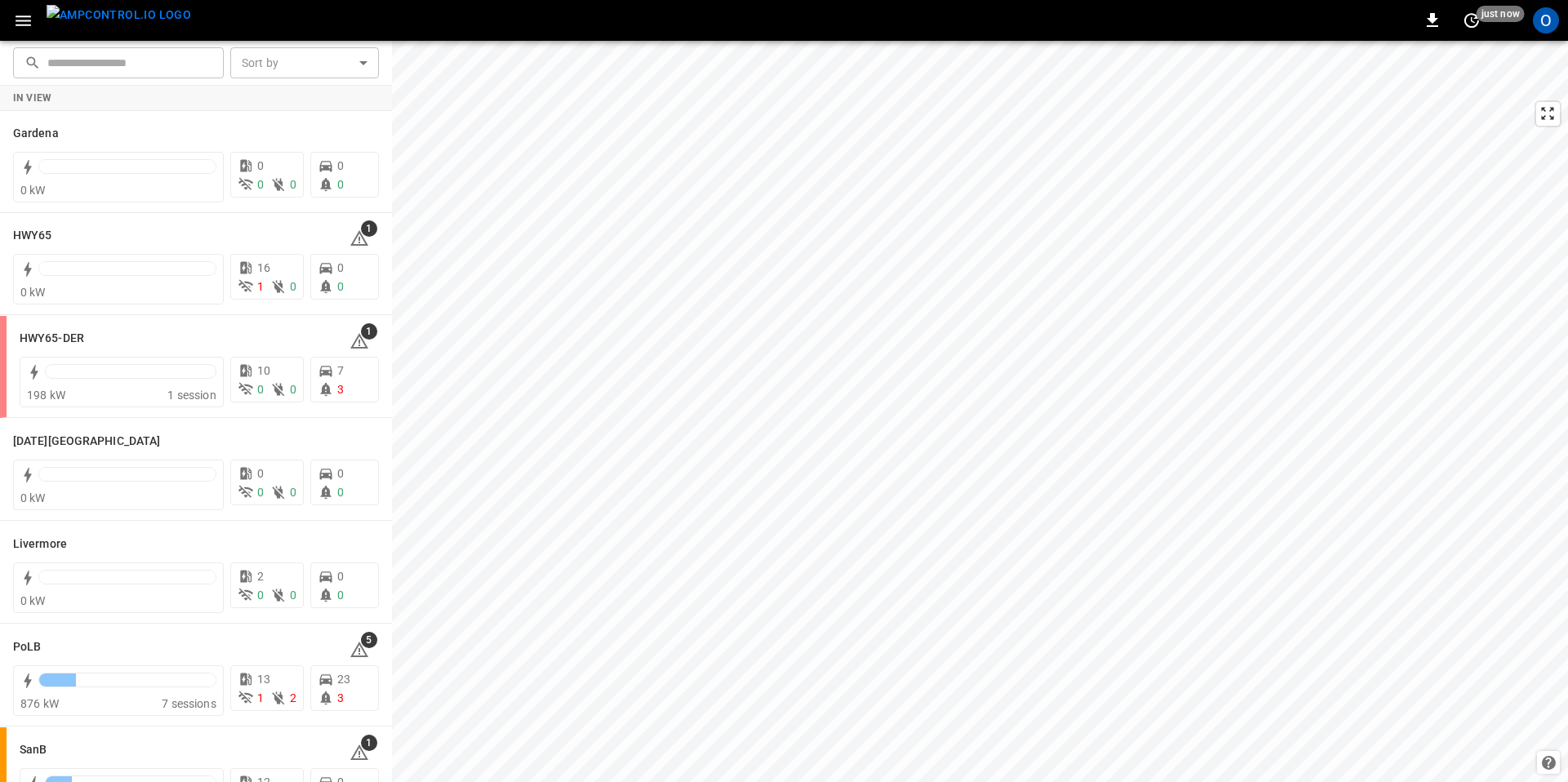
click at [25, 21] on div "WattEV 1 [PERSON_NAME] [EMAIL_ADDRESS][DOMAIN_NAME] admin Profile Settings Noti…" at bounding box center [784, 392] width 1568 height 779
click at [26, 21] on icon "button" at bounding box center [23, 21] width 20 height 20
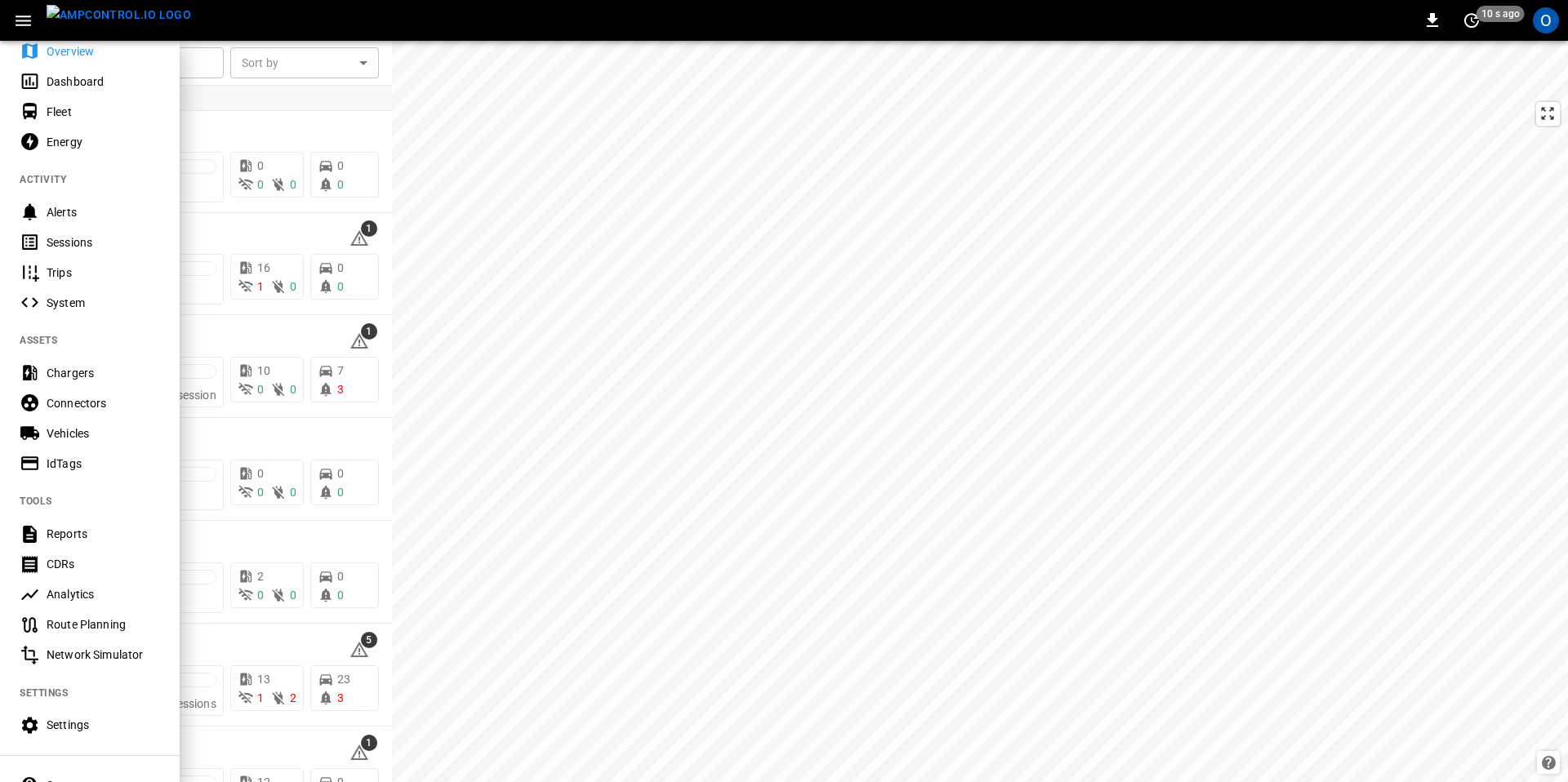
scroll to position [162, 0]
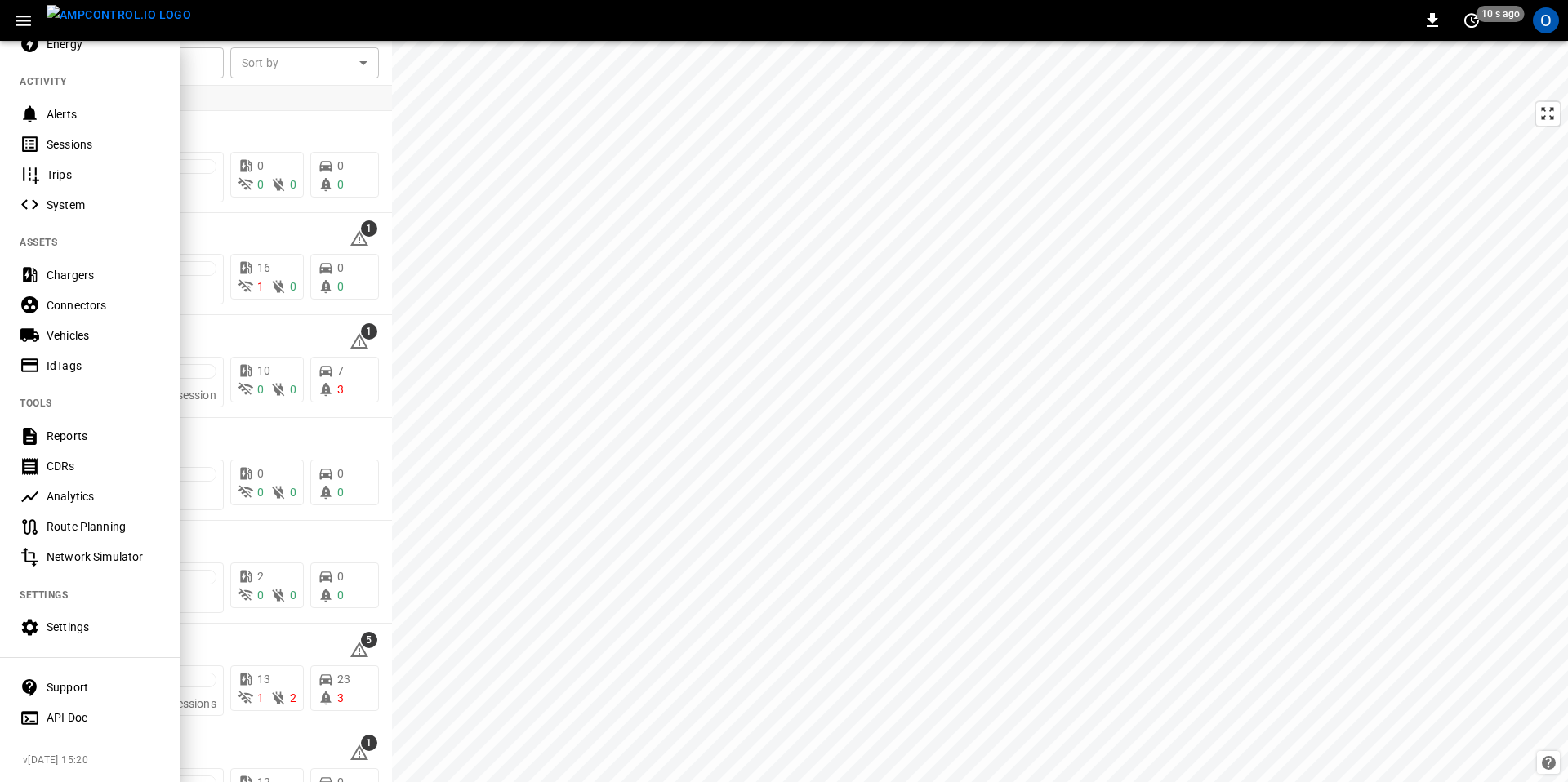
click at [51, 619] on div "Settings" at bounding box center [104, 627] width 114 height 16
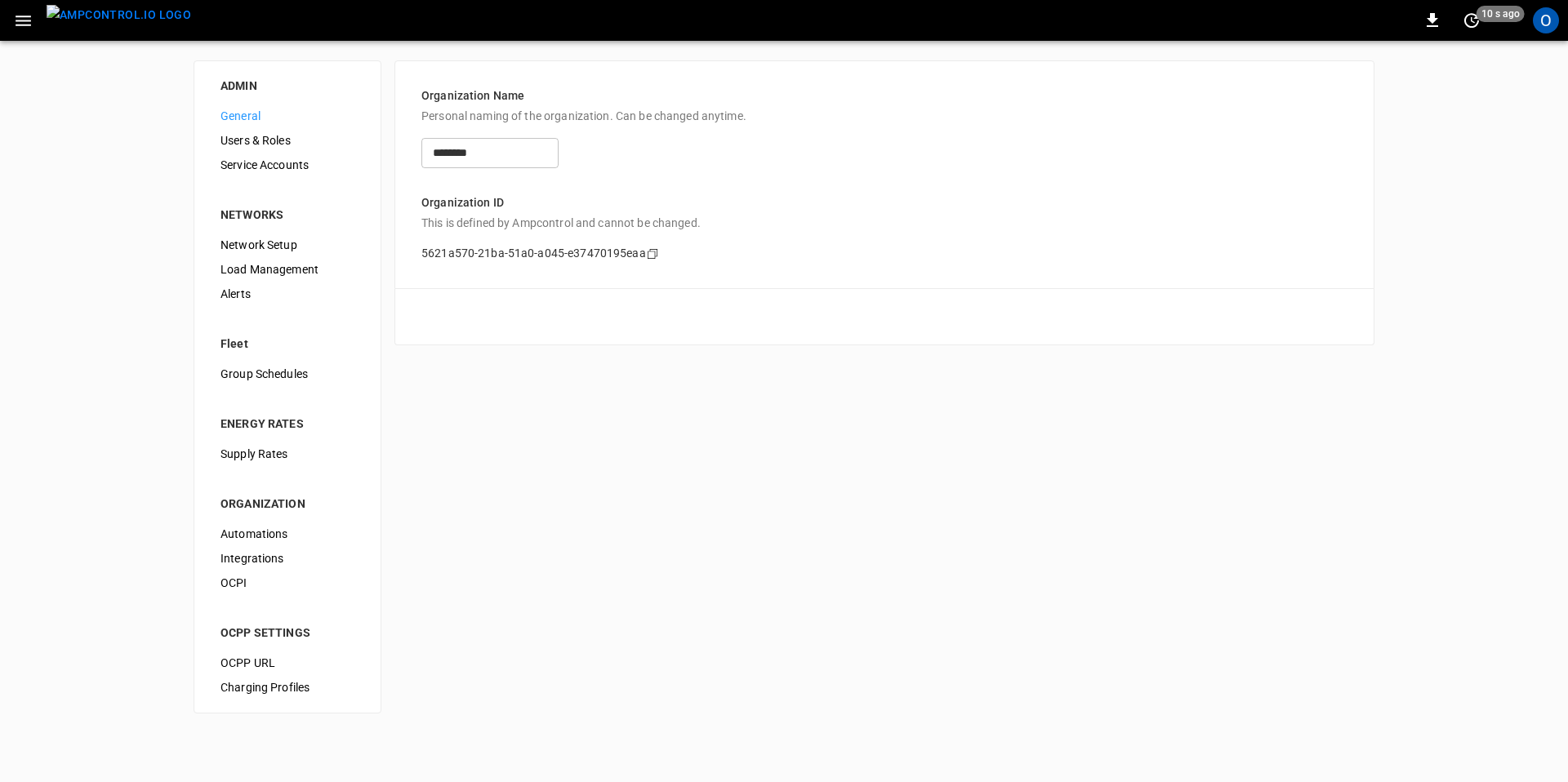
click at [245, 138] on span "Users & Roles" at bounding box center [288, 141] width 134 height 17
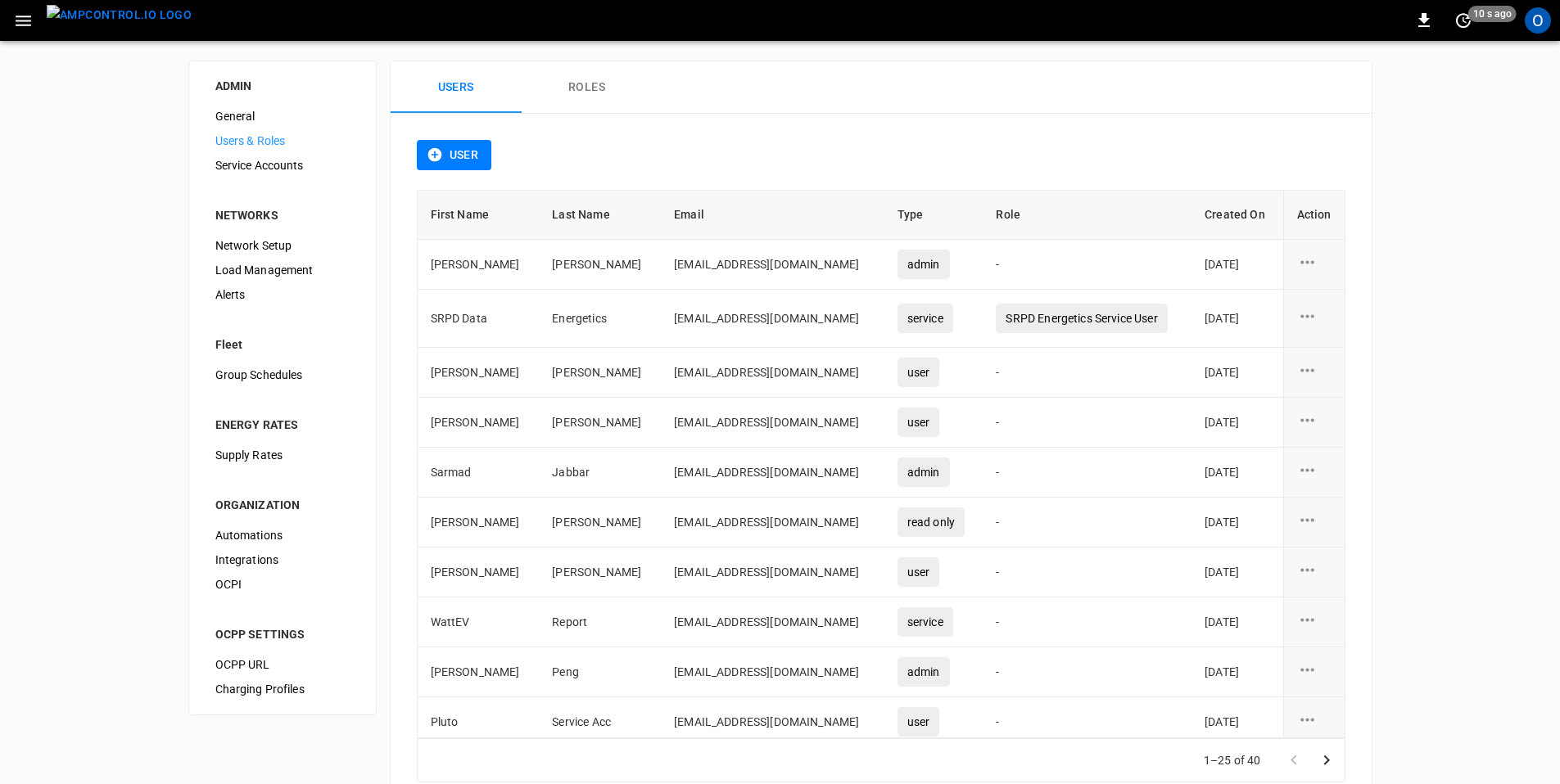
click at [458, 153] on button "User" at bounding box center [454, 155] width 75 height 31
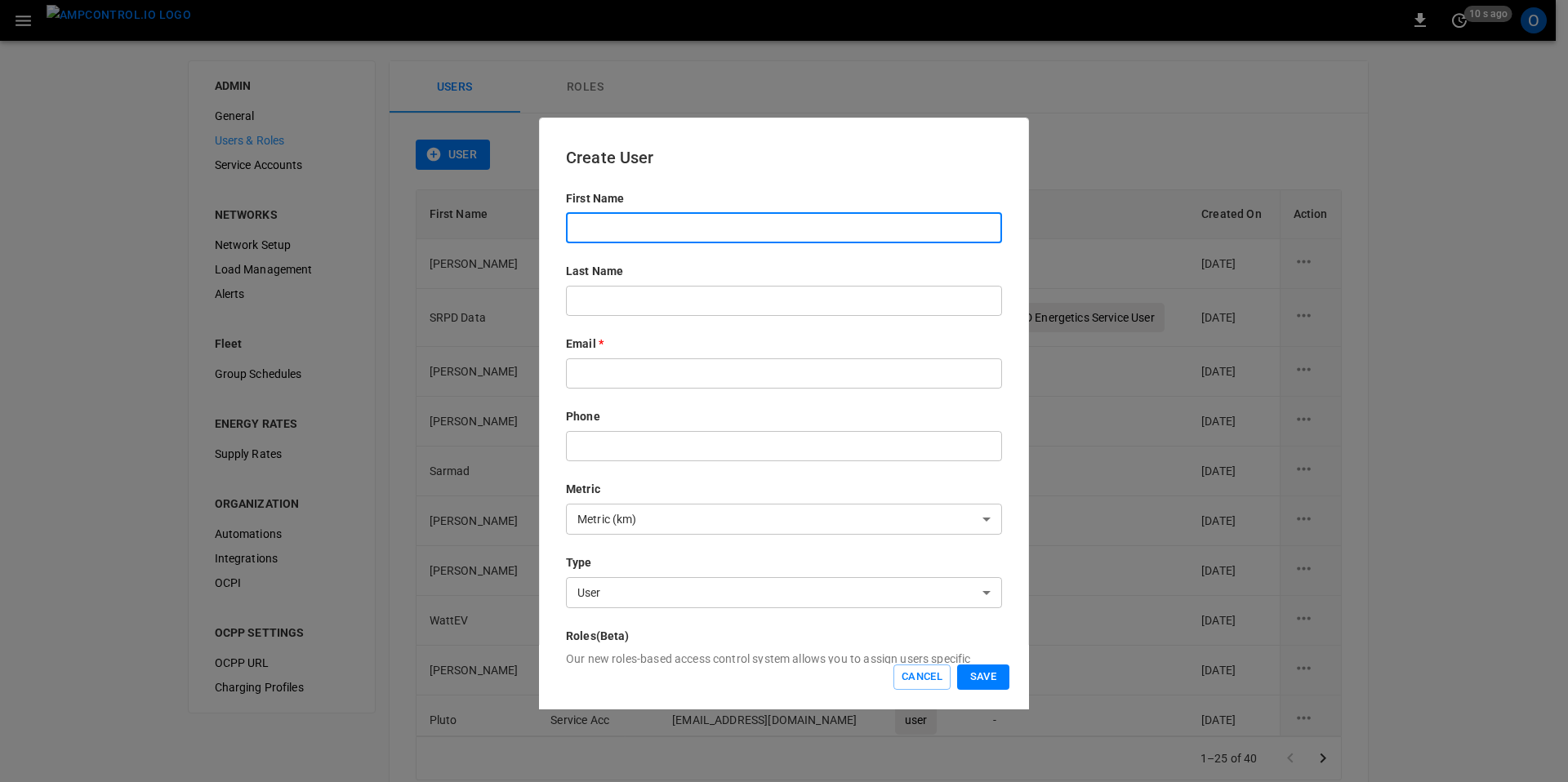
click at [664, 217] on input "text" at bounding box center [783, 228] width 436 height 31
type input "******"
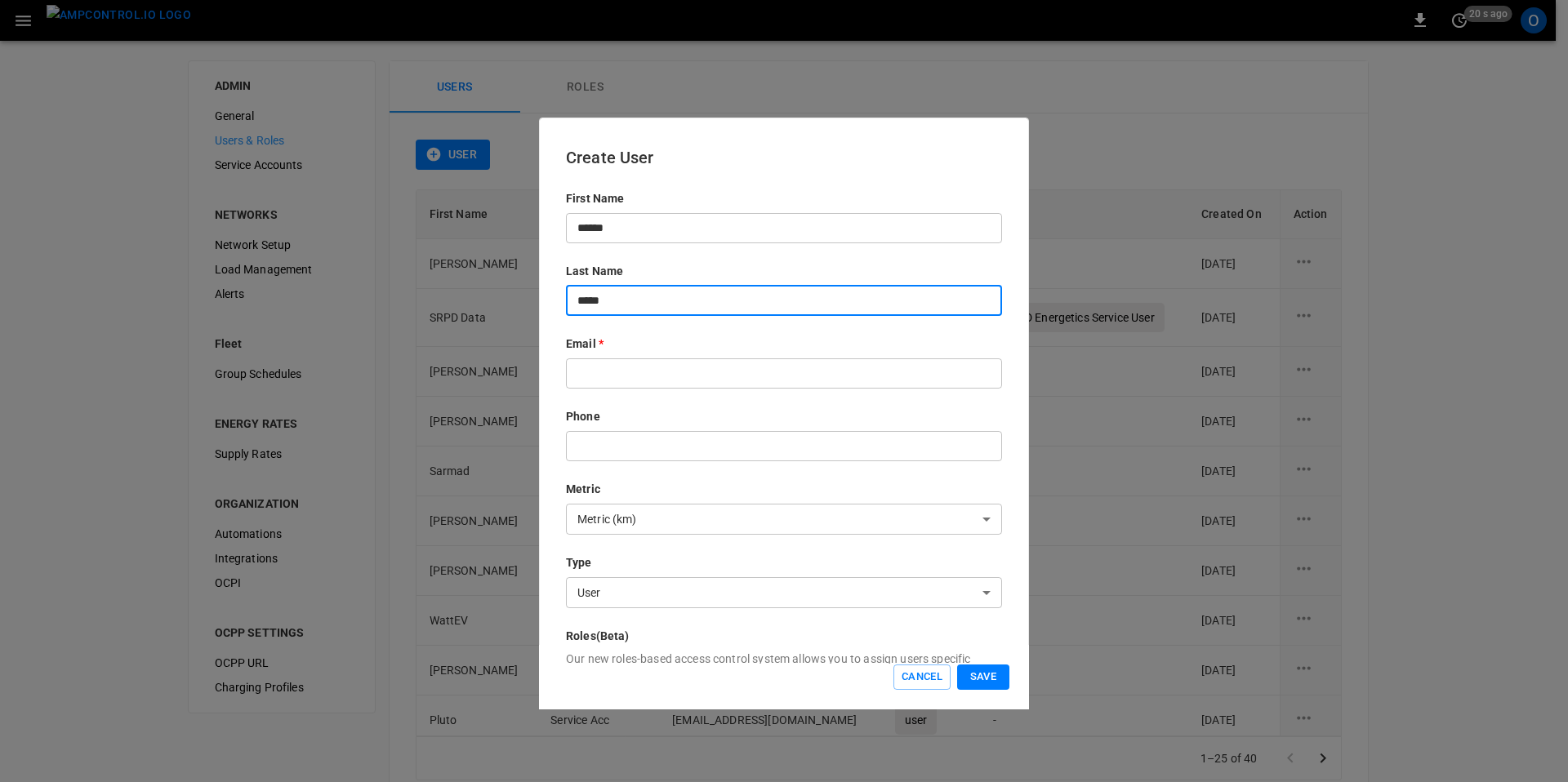
type input "*****"
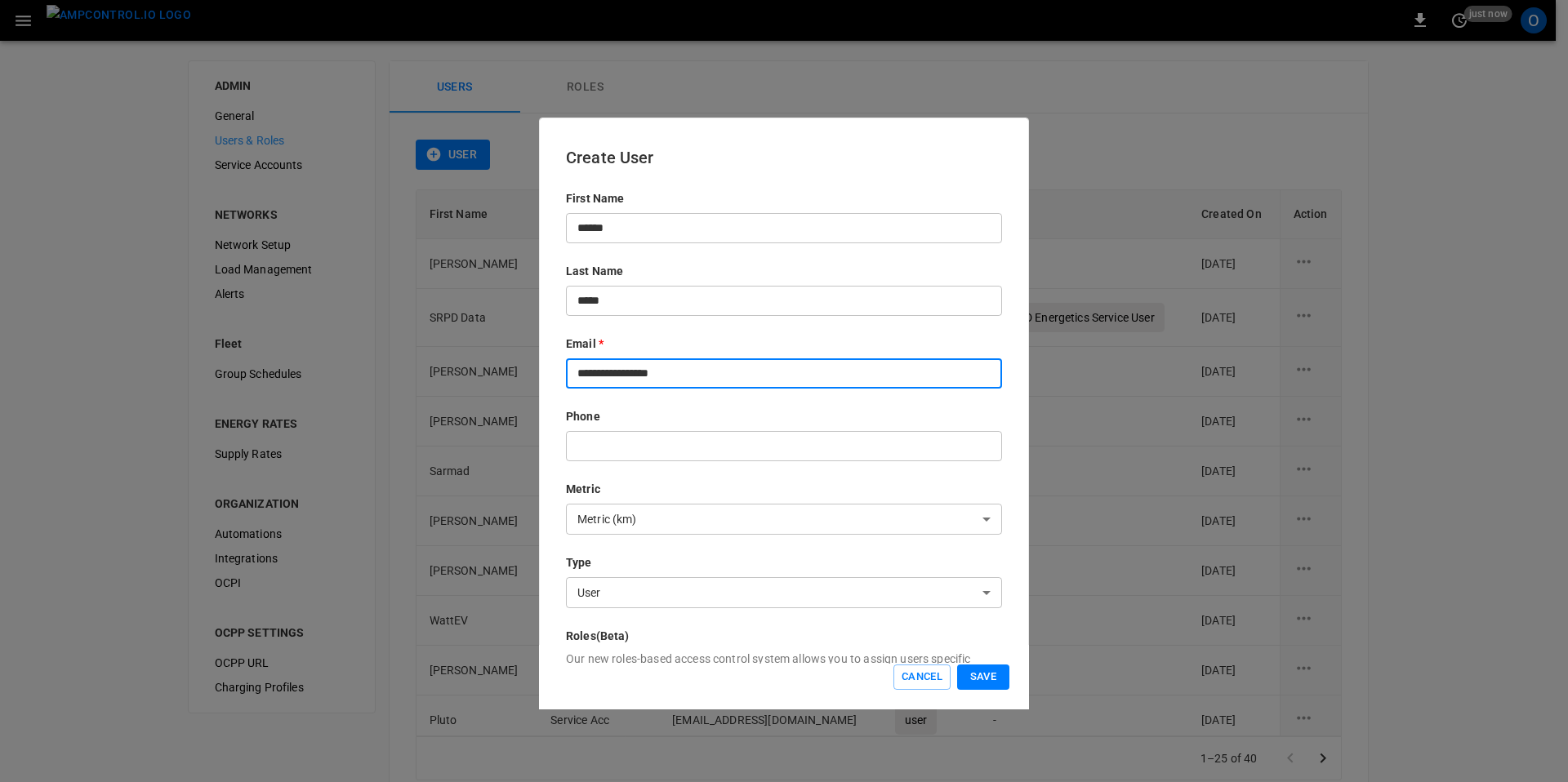
type input "**********"
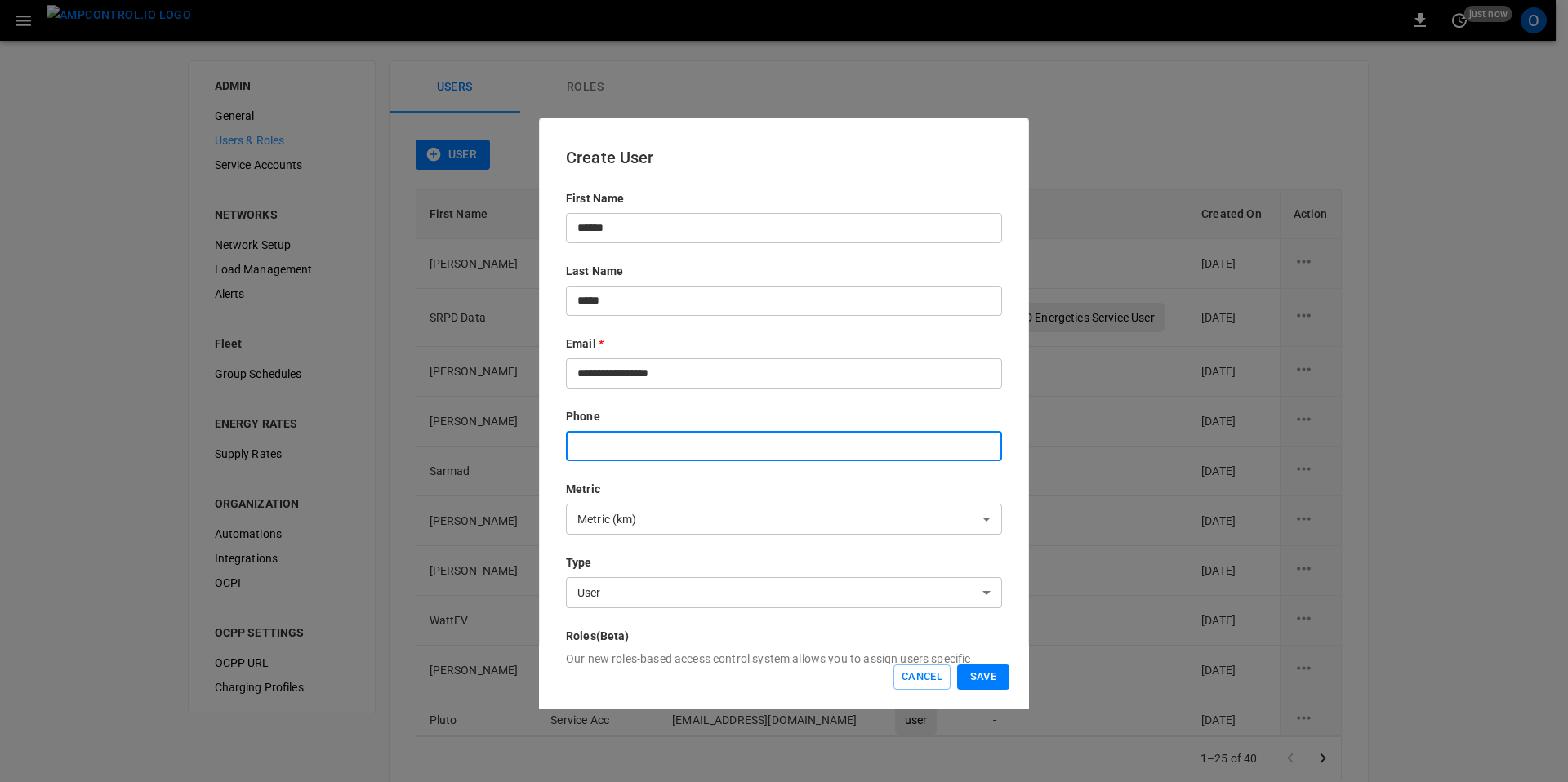
click at [762, 518] on body "0 just now O ADMIN General Users & Roles Service Accounts NETWORKS Network Setu…" at bounding box center [784, 414] width 1568 height 827
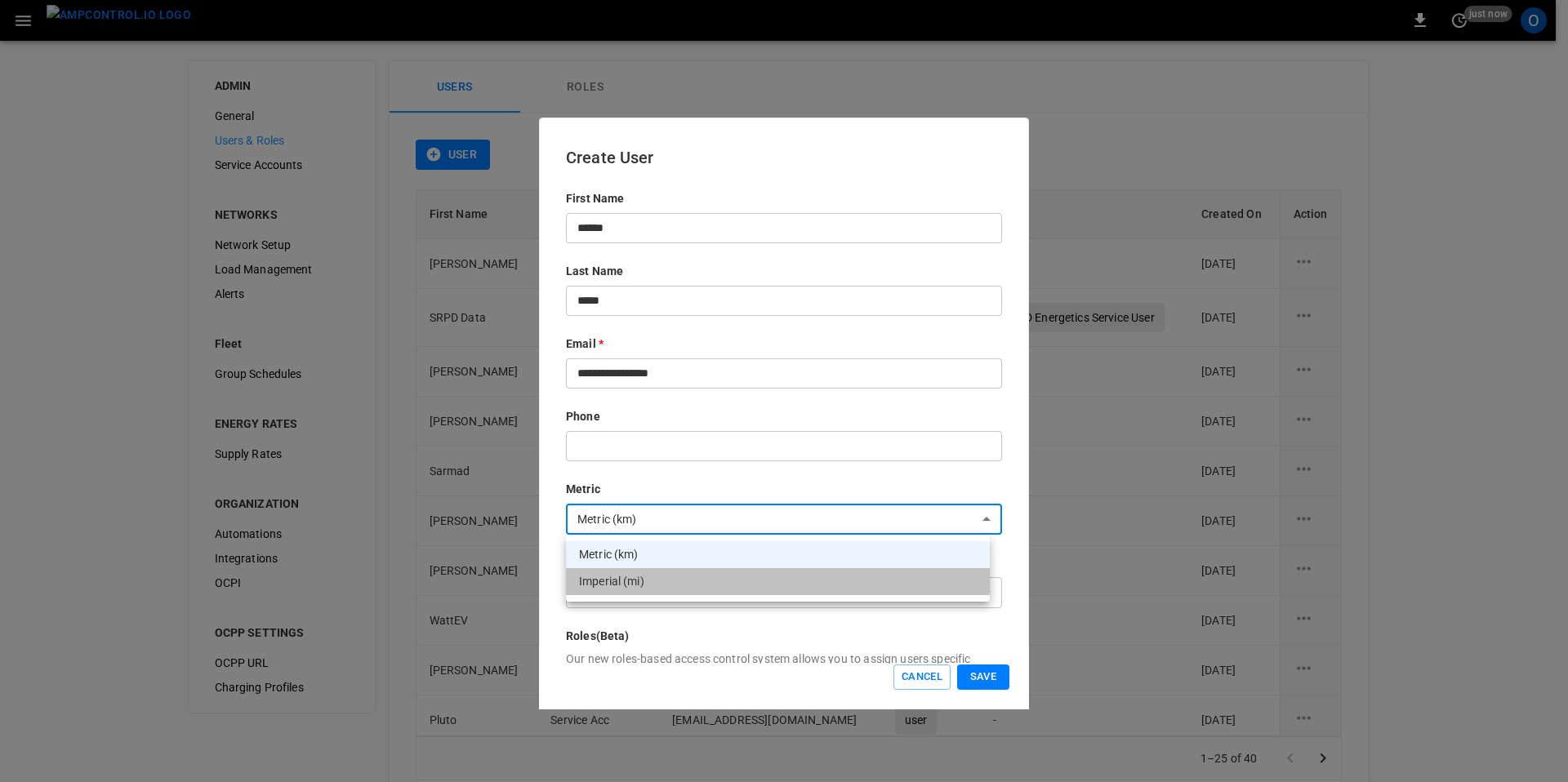
click at [659, 583] on li "Imperial (mi)" at bounding box center [777, 582] width 424 height 27
type input "*****"
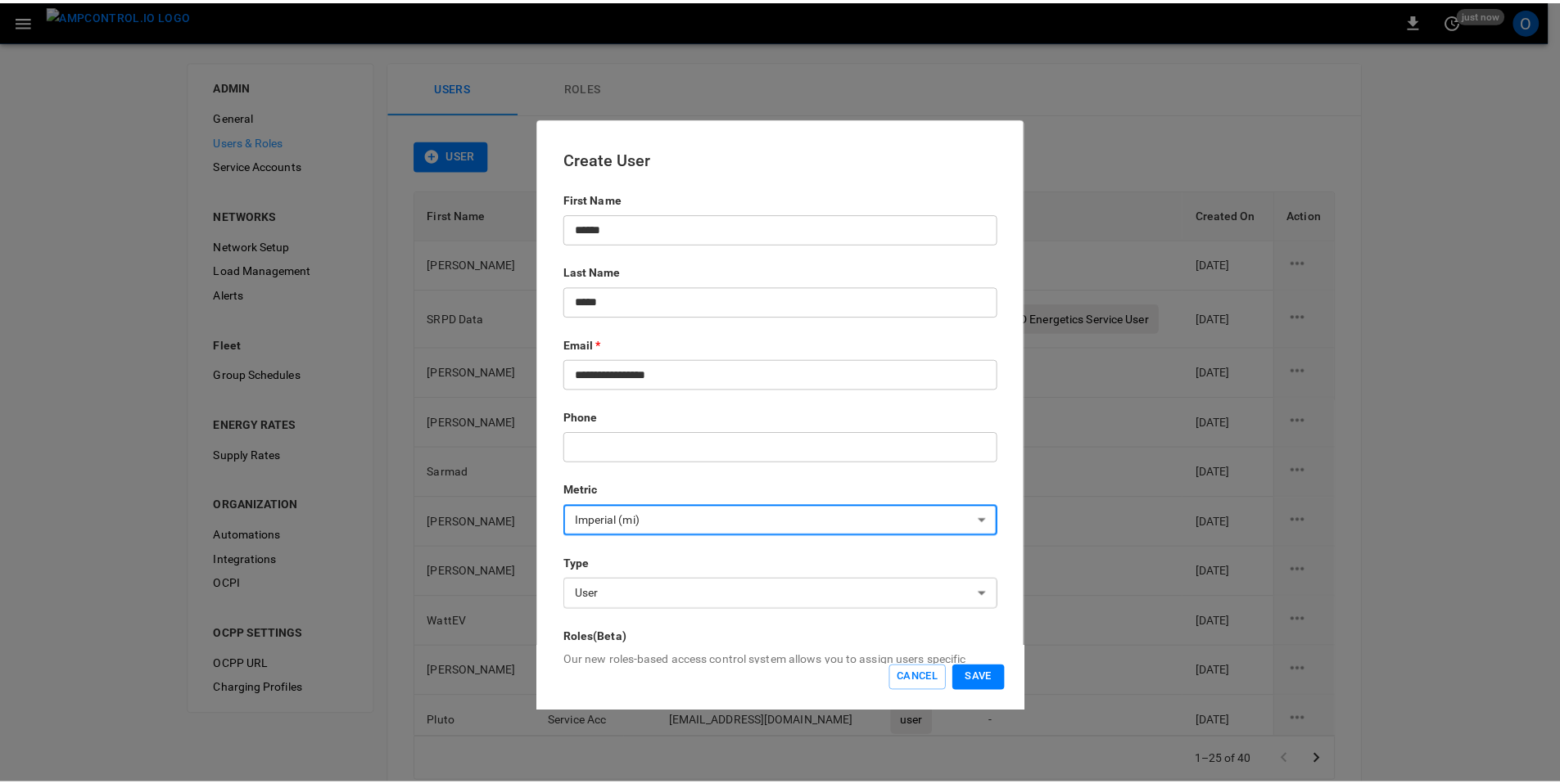
scroll to position [175, 0]
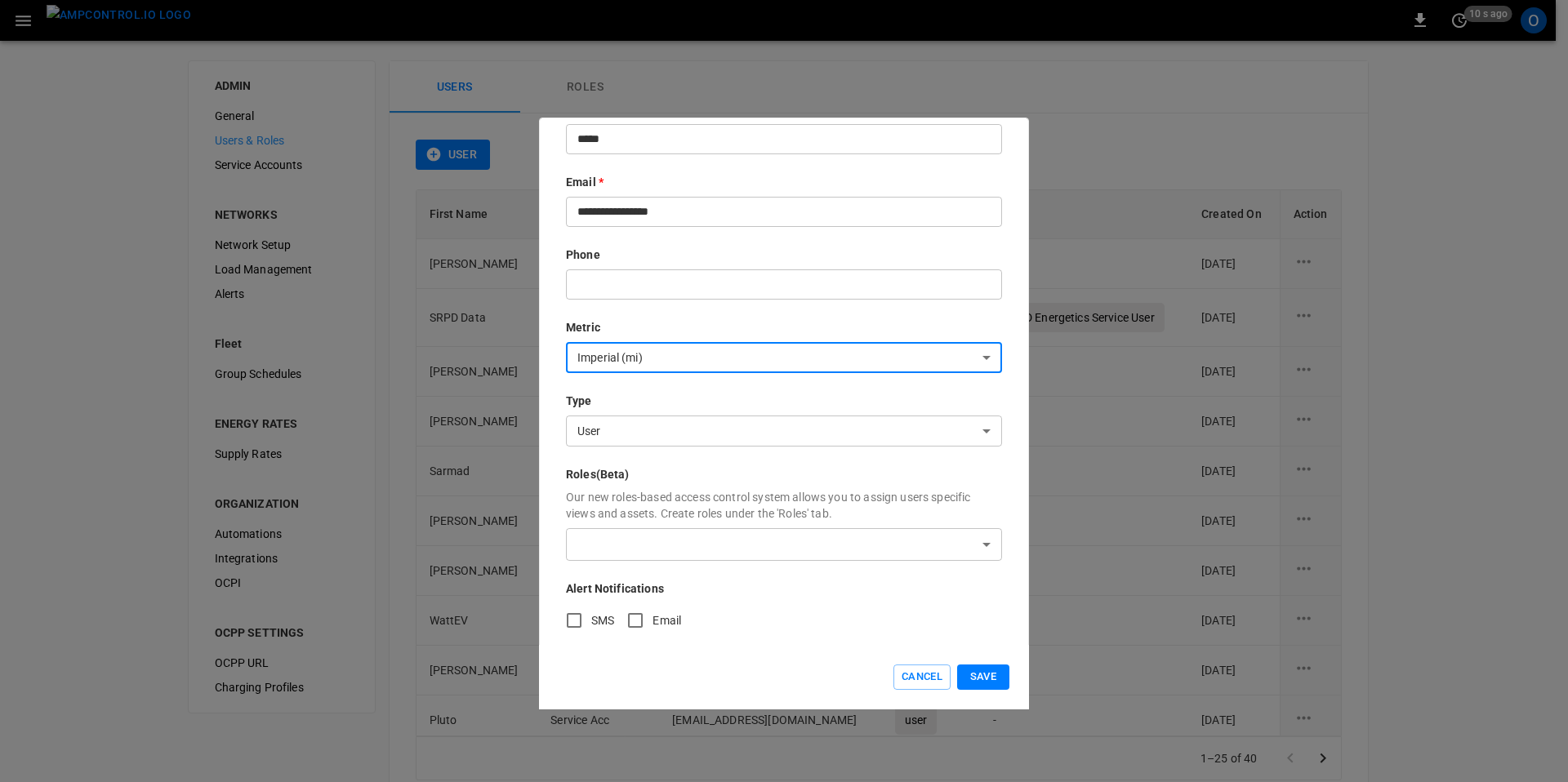
click at [994, 672] on button "Save" at bounding box center [984, 678] width 53 height 25
